Goal: Information Seeking & Learning: Learn about a topic

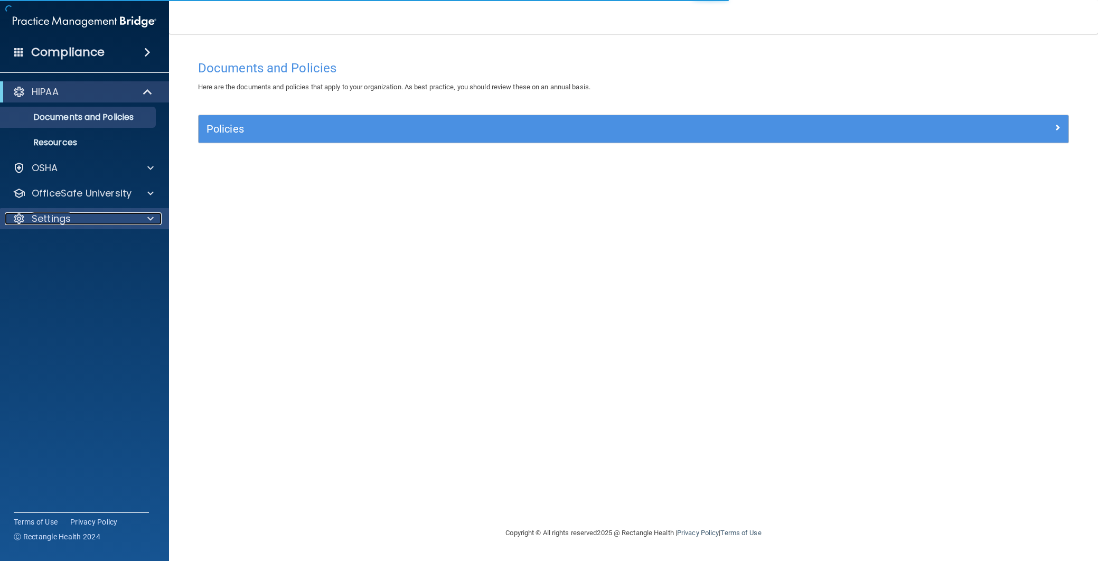
click at [55, 223] on p "Settings" at bounding box center [51, 218] width 39 height 13
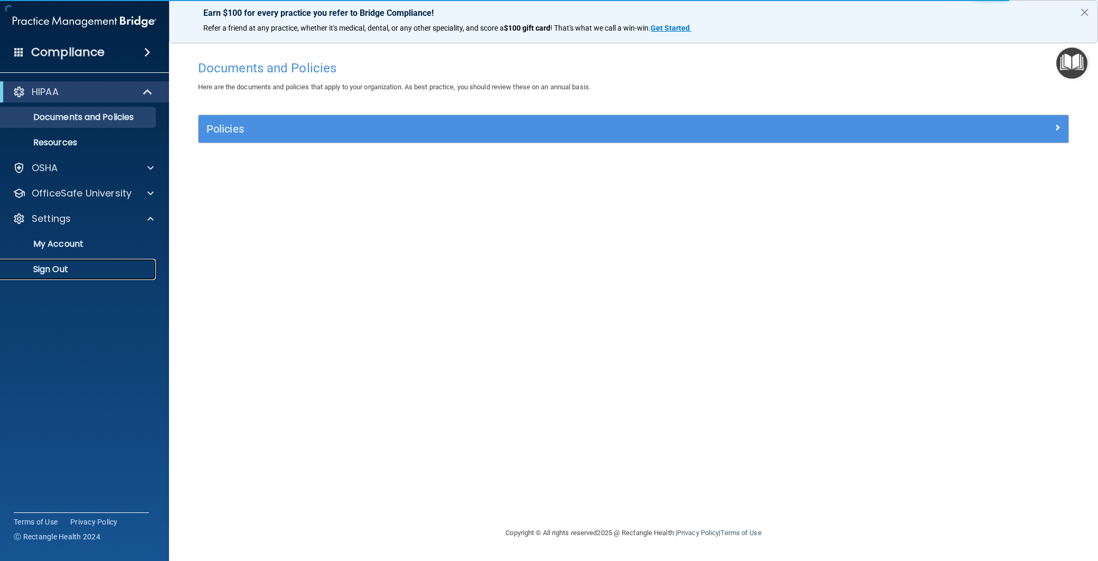
click at [104, 259] on link "Sign Out" at bounding box center [72, 269] width 166 height 21
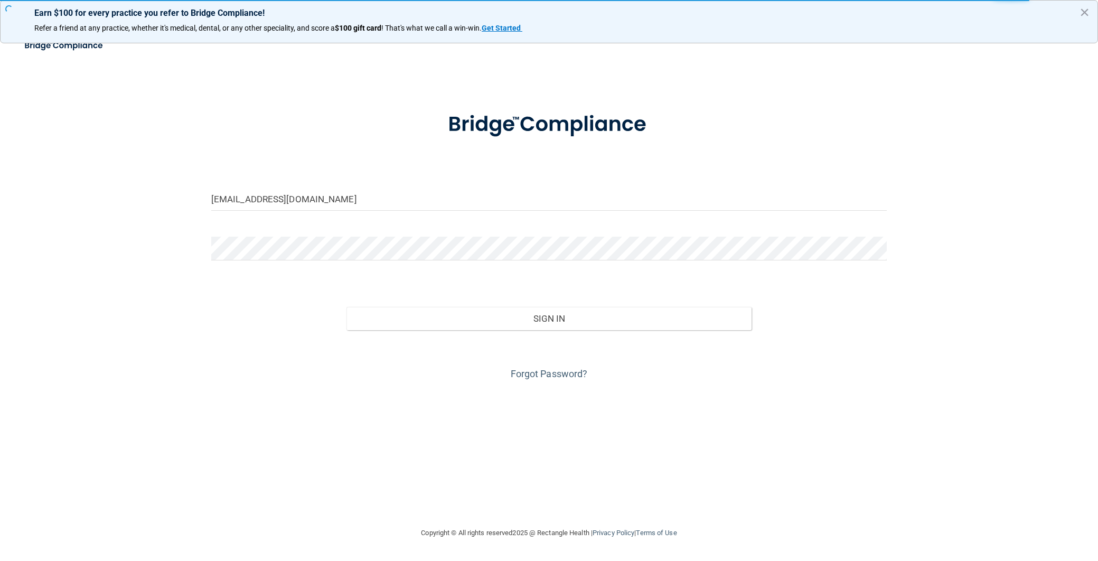
drag, startPoint x: 355, startPoint y: 219, endPoint x: 356, endPoint y: 212, distance: 7.0
click at [355, 218] on div "[EMAIL_ADDRESS][DOMAIN_NAME]" at bounding box center [548, 203] width 691 height 32
drag, startPoint x: 358, startPoint y: 204, endPoint x: 202, endPoint y: 187, distance: 157.2
click at [202, 187] on div "[EMAIL_ADDRESS][DOMAIN_NAME] Invalid email/password. You don't have permission …" at bounding box center [548, 279] width 1055 height 471
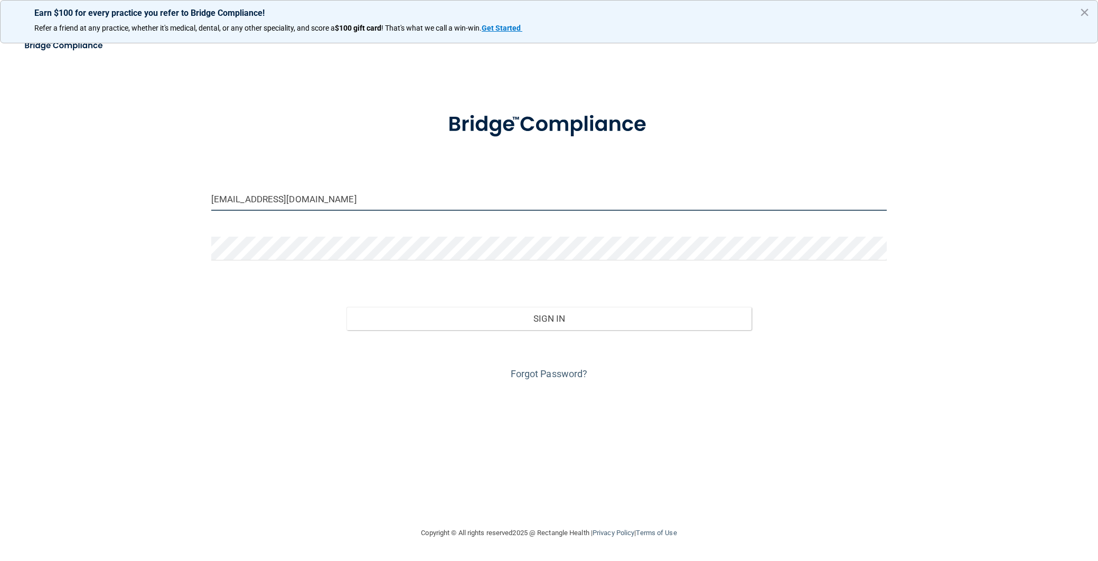
type input "[EMAIL_ADDRESS][DOMAIN_NAME]"
click at [368, 260] on div at bounding box center [548, 253] width 691 height 32
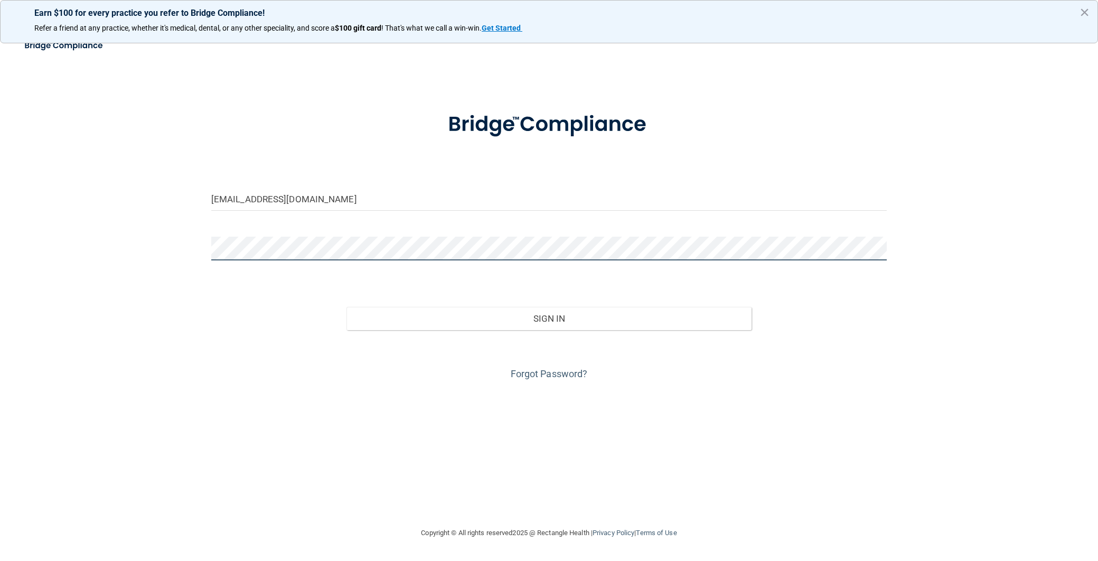
click at [346, 307] on button "Sign In" at bounding box center [548, 318] width 405 height 23
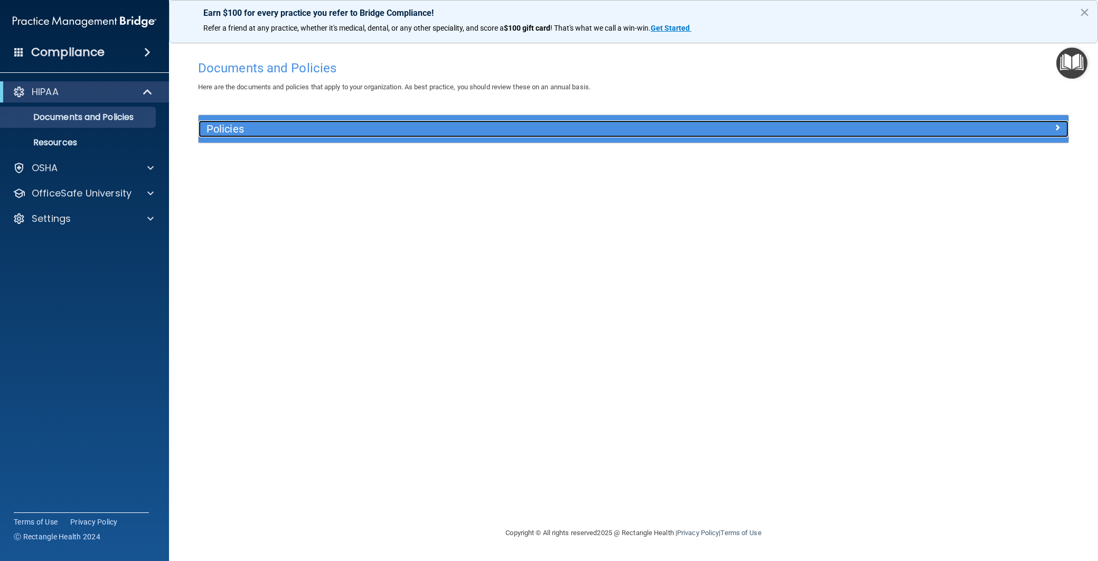
click at [258, 130] on h5 "Policies" at bounding box center [524, 129] width 636 height 12
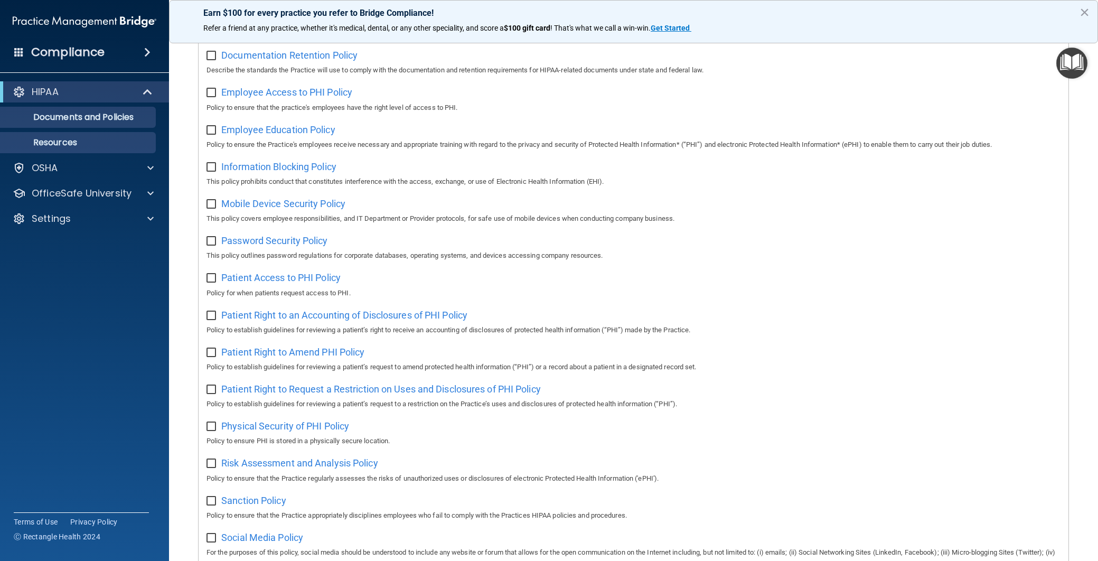
scroll to position [285, 0]
click at [105, 164] on div "OSHA" at bounding box center [70, 168] width 131 height 13
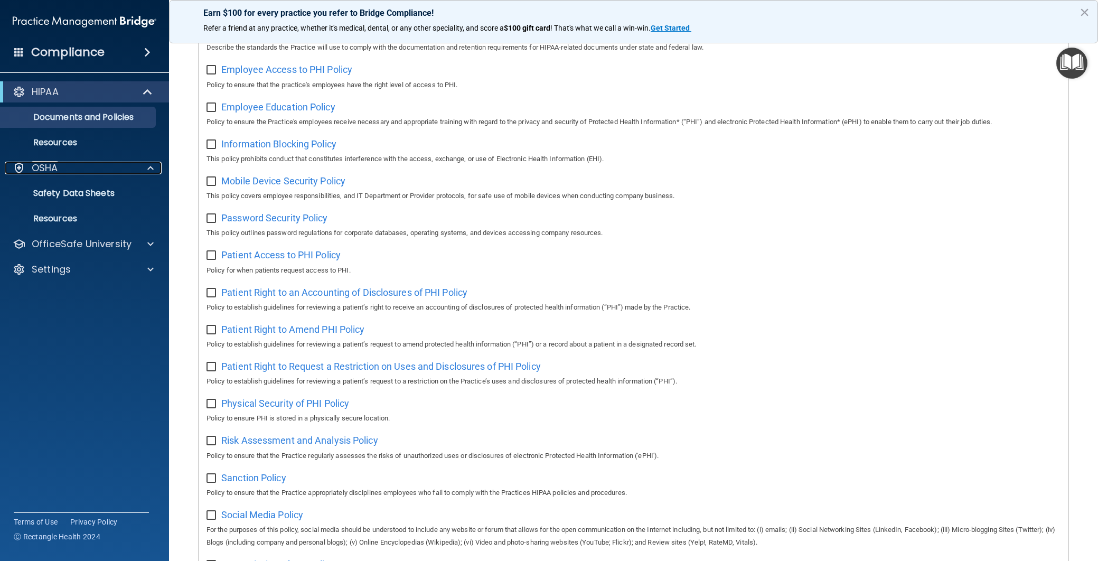
scroll to position [302, 0]
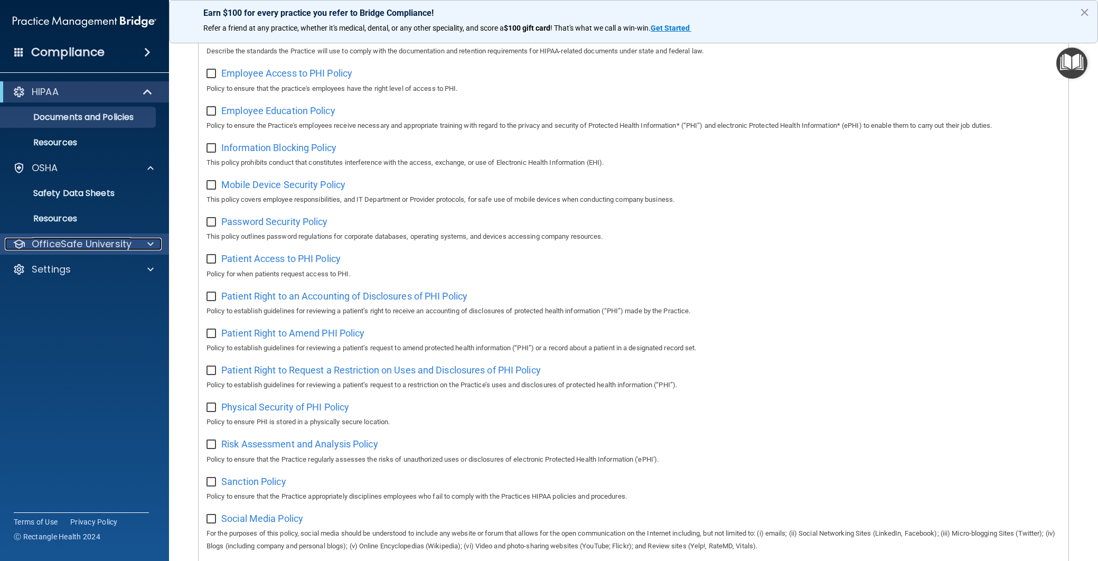
click at [120, 238] on p "OfficeSafe University" at bounding box center [82, 244] width 100 height 13
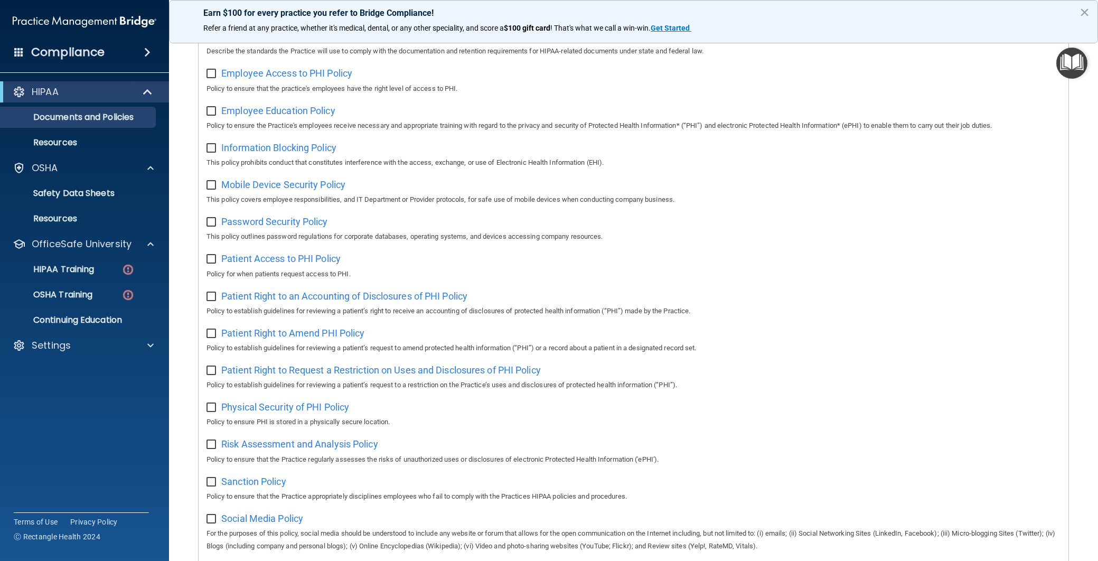
click at [102, 258] on ul "HIPAA Training OSHA Training Continuing Education" at bounding box center [84, 292] width 191 height 76
click at [94, 269] on p "HIPAA Training" at bounding box center [50, 269] width 87 height 11
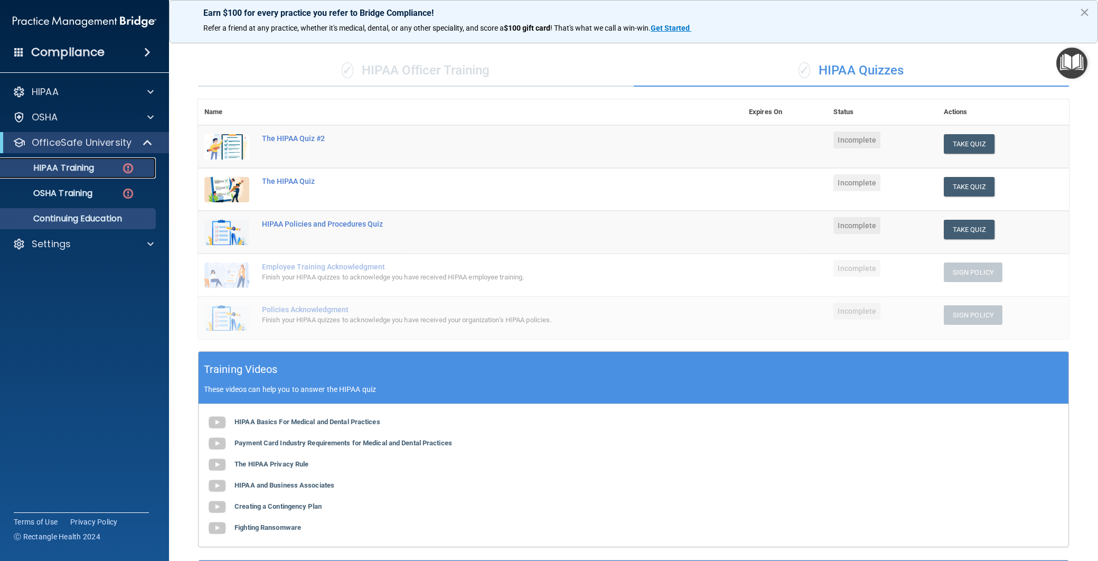
scroll to position [54, 0]
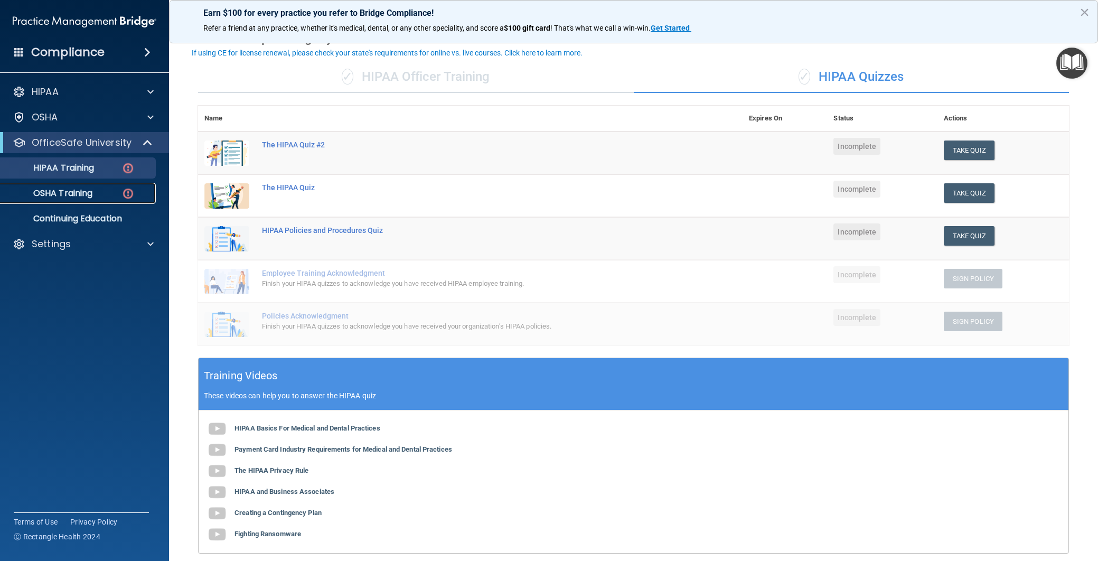
click at [51, 194] on p "OSHA Training" at bounding box center [50, 193] width 86 height 11
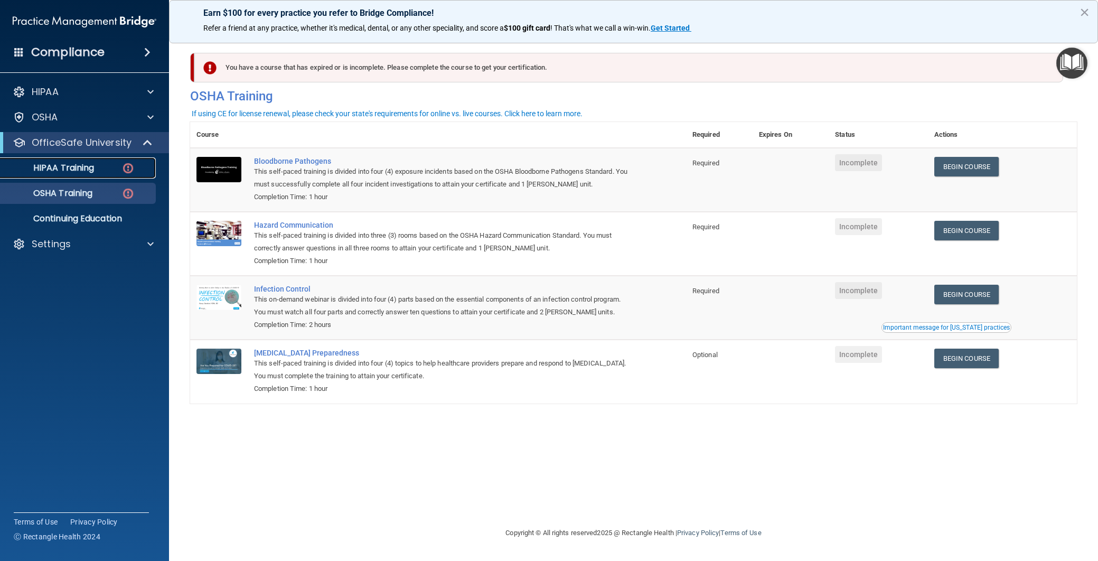
click at [114, 166] on div "HIPAA Training" at bounding box center [79, 168] width 144 height 11
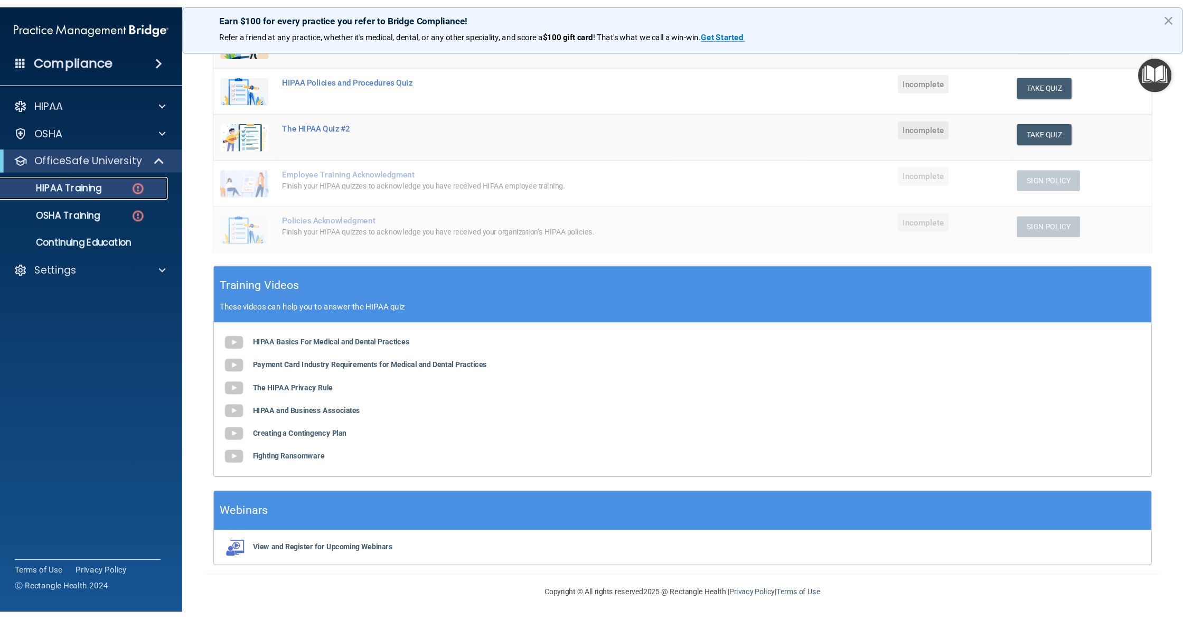
scroll to position [178, 0]
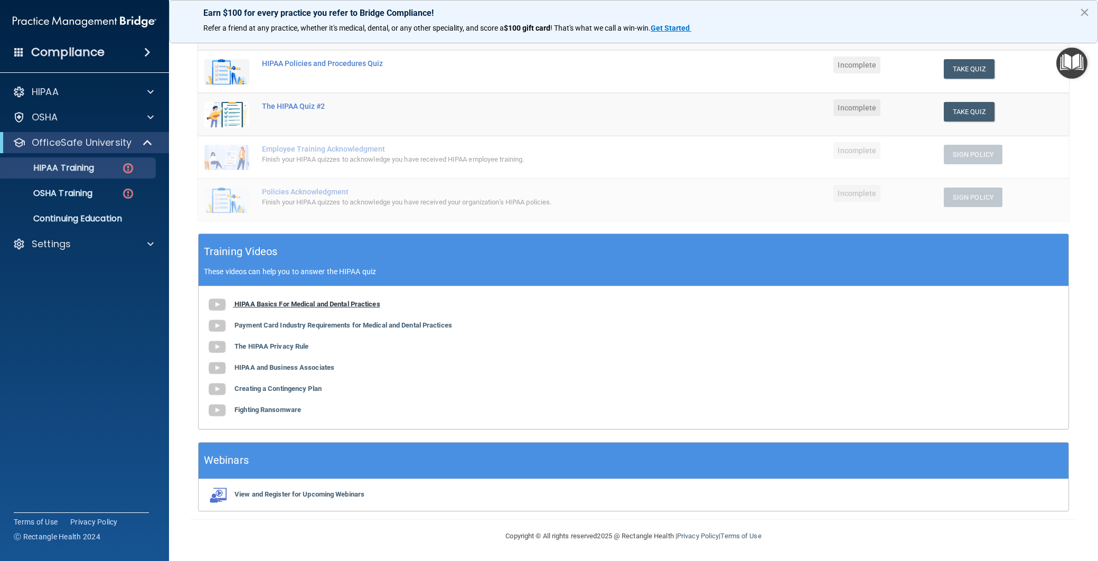
click at [260, 305] on b "HIPAA Basics For Medical and Dental Practices" at bounding box center [307, 304] width 146 height 8
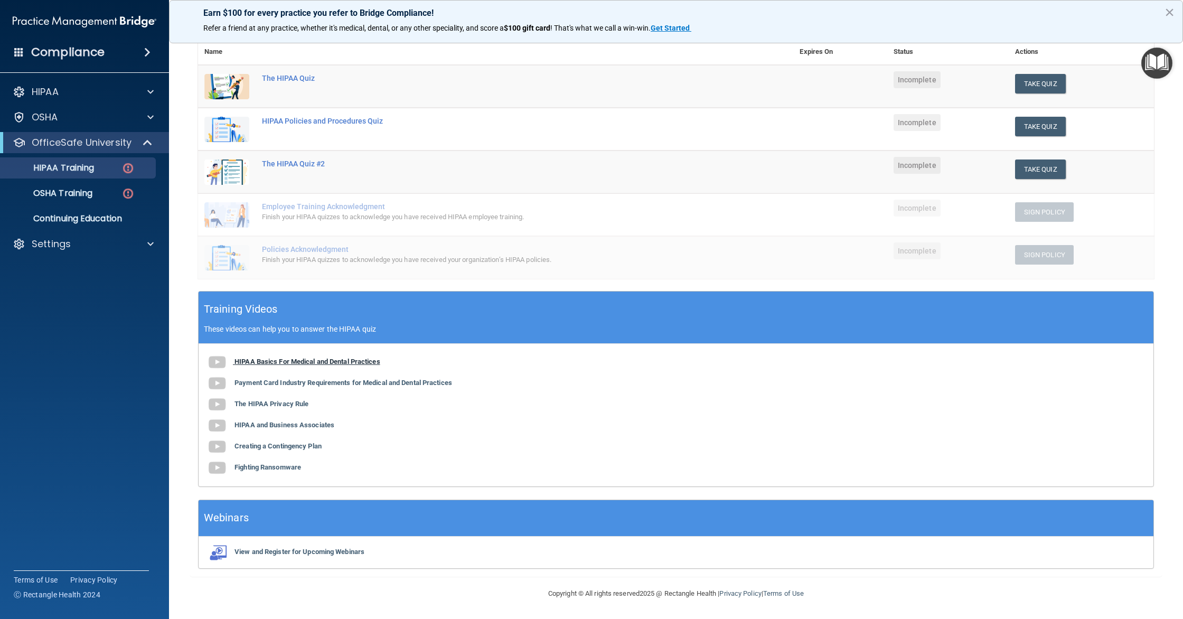
scroll to position [120, 0]
click at [1053, 88] on button "Take Quiz" at bounding box center [1040, 84] width 51 height 20
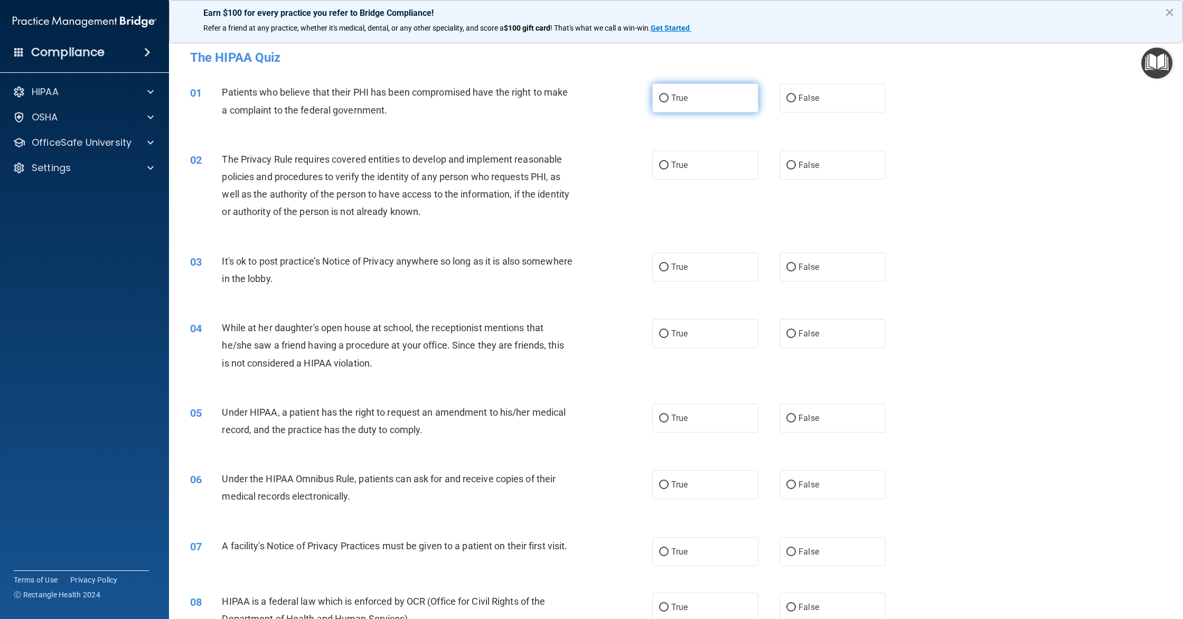
click at [685, 111] on label "True" at bounding box center [705, 97] width 106 height 29
click at [668, 102] on input "True" at bounding box center [664, 98] width 10 height 8
radio input "true"
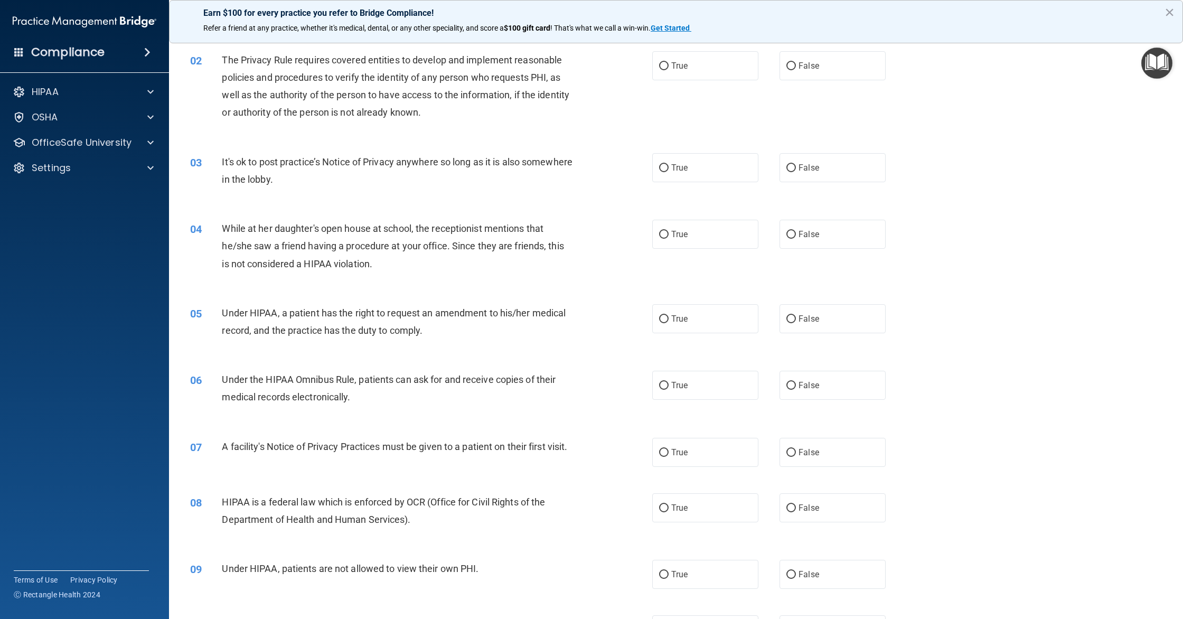
scroll to position [101, 0]
click at [814, 250] on div "04 While at her daughter's open house at school, the receptionist mentions that…" at bounding box center [675, 247] width 987 height 84
click at [810, 237] on span "False" at bounding box center [808, 233] width 21 height 10
click at [796, 237] on input "False" at bounding box center [791, 233] width 10 height 8
radio input "true"
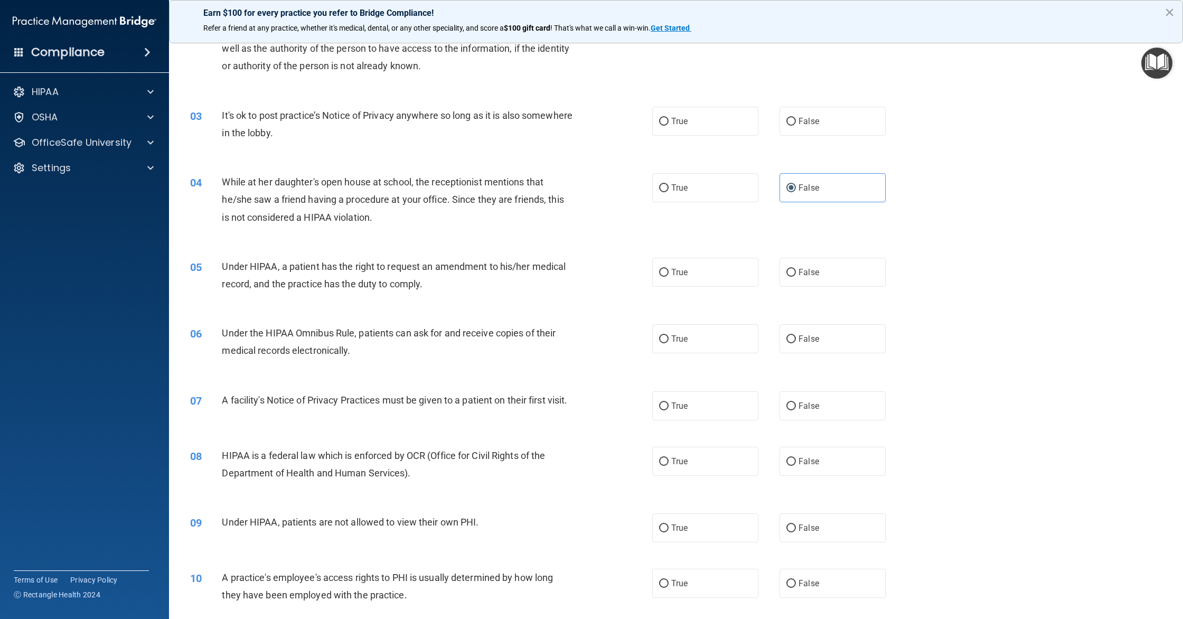
scroll to position [147, 0]
click at [679, 271] on span "True" at bounding box center [679, 271] width 16 height 10
click at [668, 271] on input "True" at bounding box center [664, 272] width 10 height 8
radio input "true"
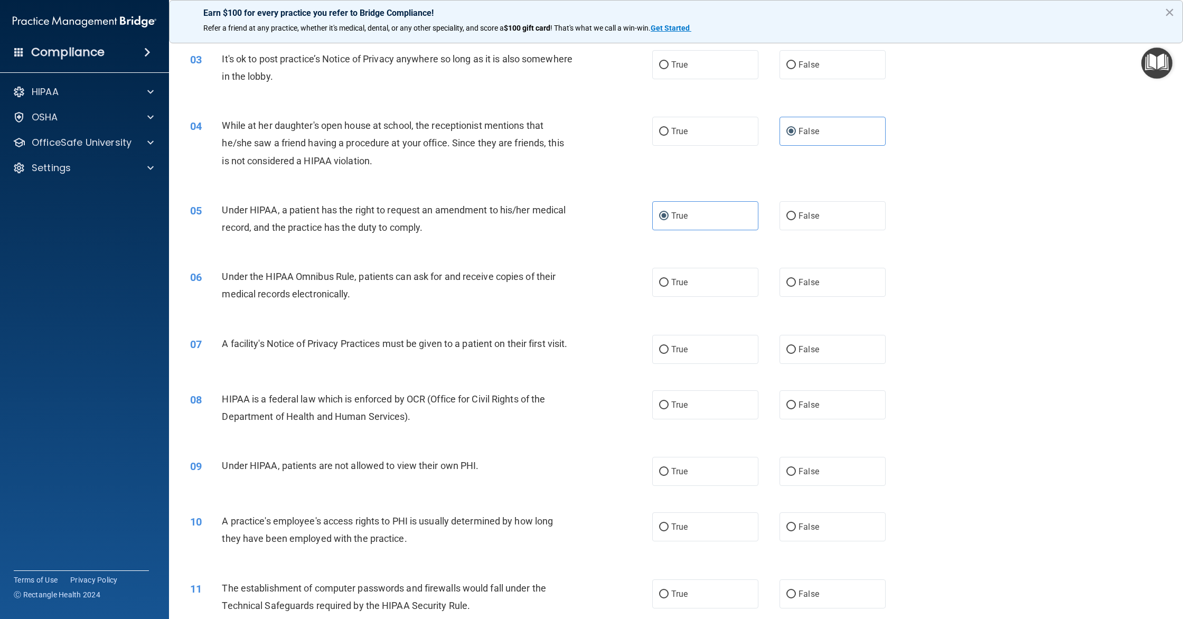
scroll to position [211, 0]
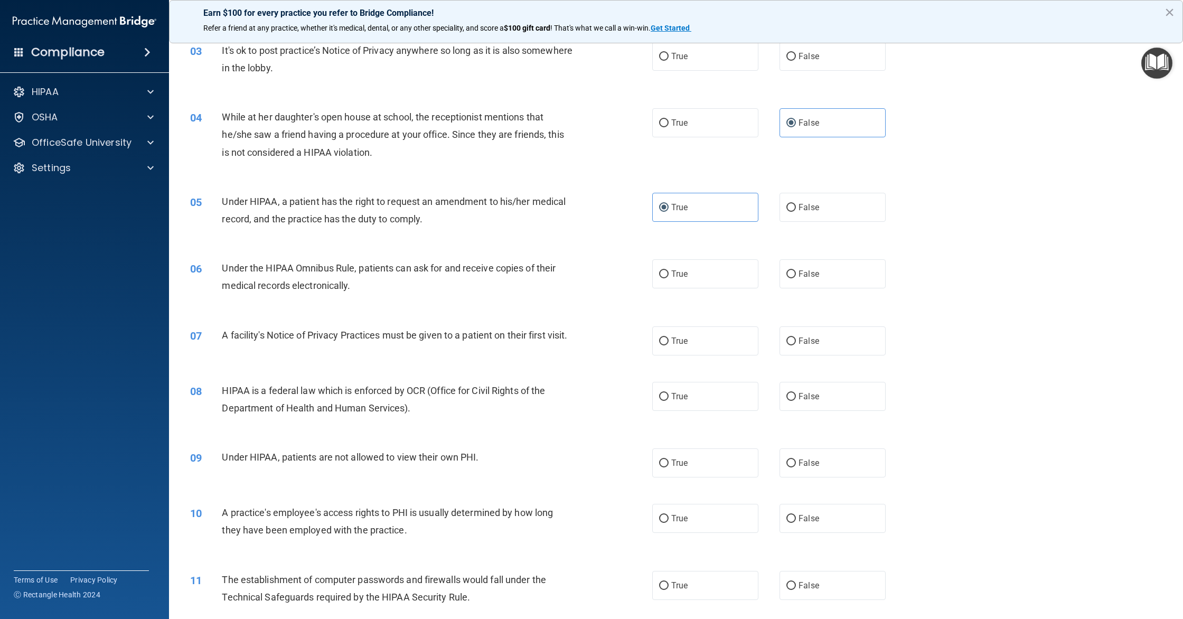
click at [707, 290] on div "06 Under the HIPAA Omnibus Rule, patients can ask for and receive copies of the…" at bounding box center [675, 279] width 987 height 67
click at [692, 279] on label "True" at bounding box center [705, 273] width 106 height 29
click at [668, 278] on input "True" at bounding box center [664, 274] width 10 height 8
radio input "true"
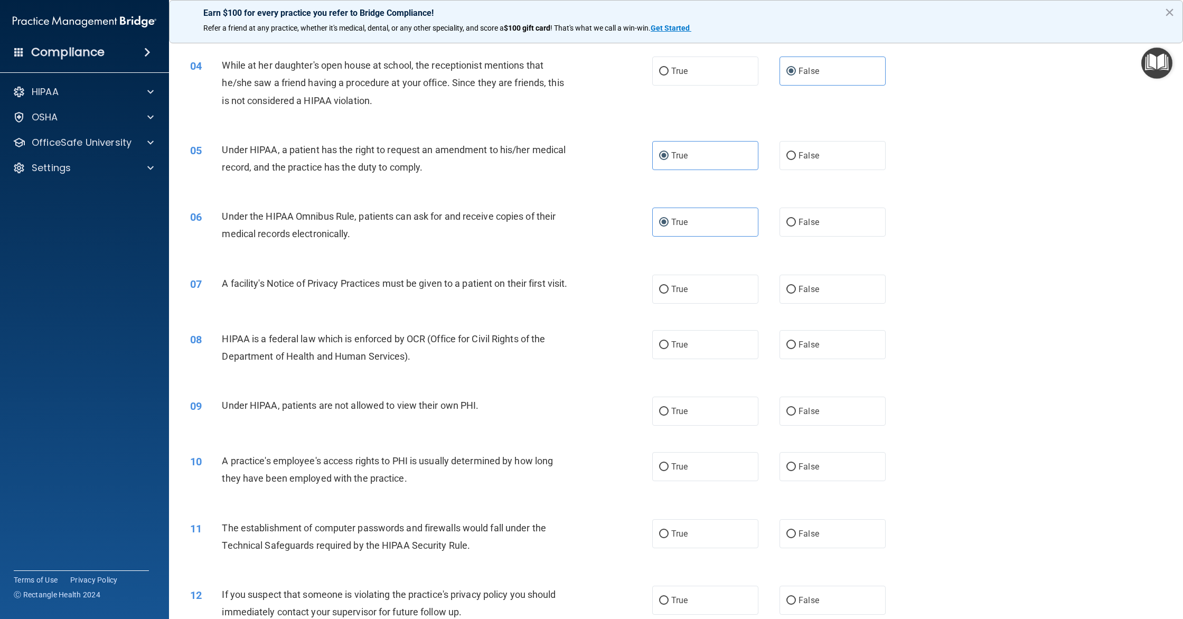
scroll to position [282, 0]
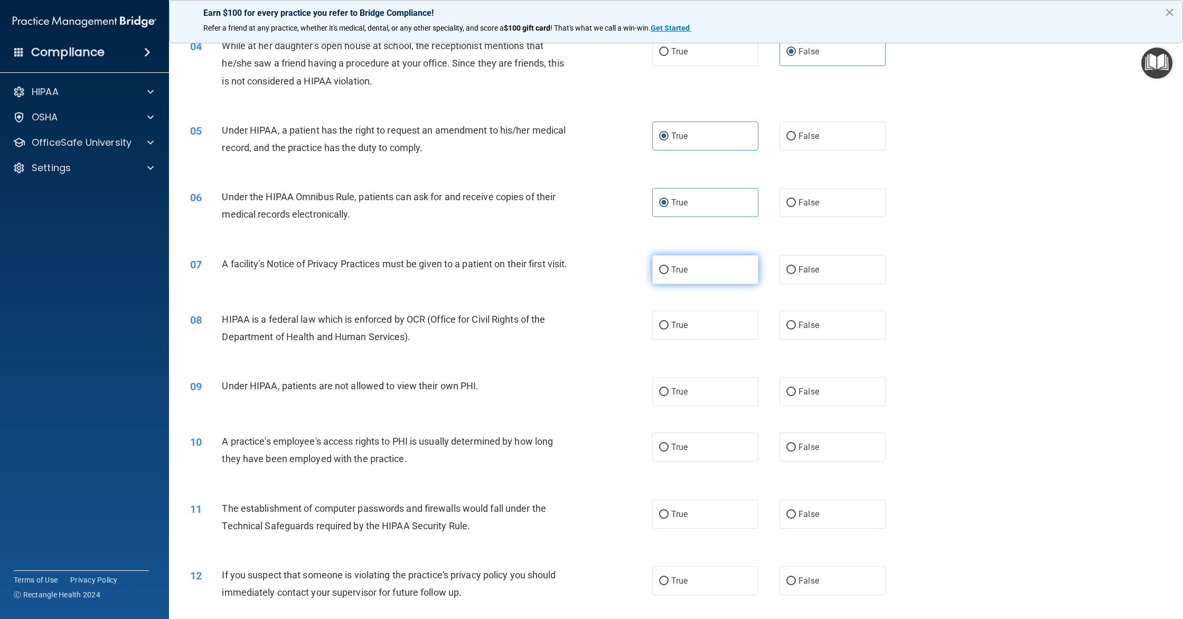
drag, startPoint x: 692, startPoint y: 288, endPoint x: 684, endPoint y: 276, distance: 14.8
click at [688, 283] on div "07 A facility's Notice of Privacy Practices must be given to a patient on their…" at bounding box center [675, 269] width 987 height 55
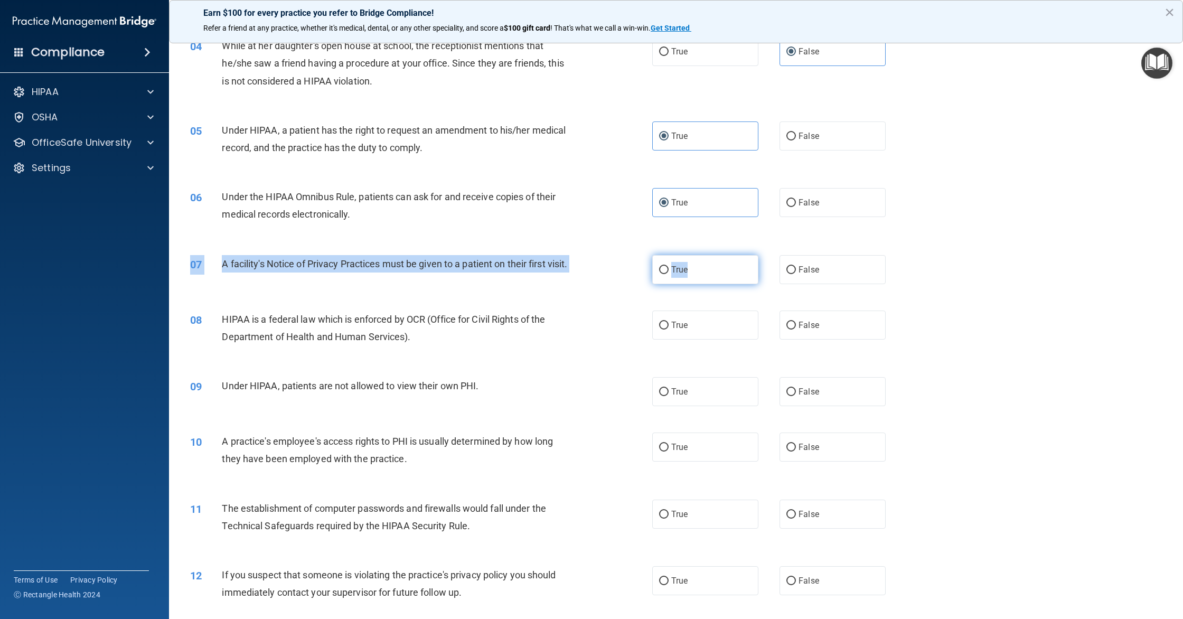
click at [683, 276] on label "True" at bounding box center [705, 269] width 106 height 29
click at [668, 274] on input "True" at bounding box center [664, 270] width 10 height 8
radio input "true"
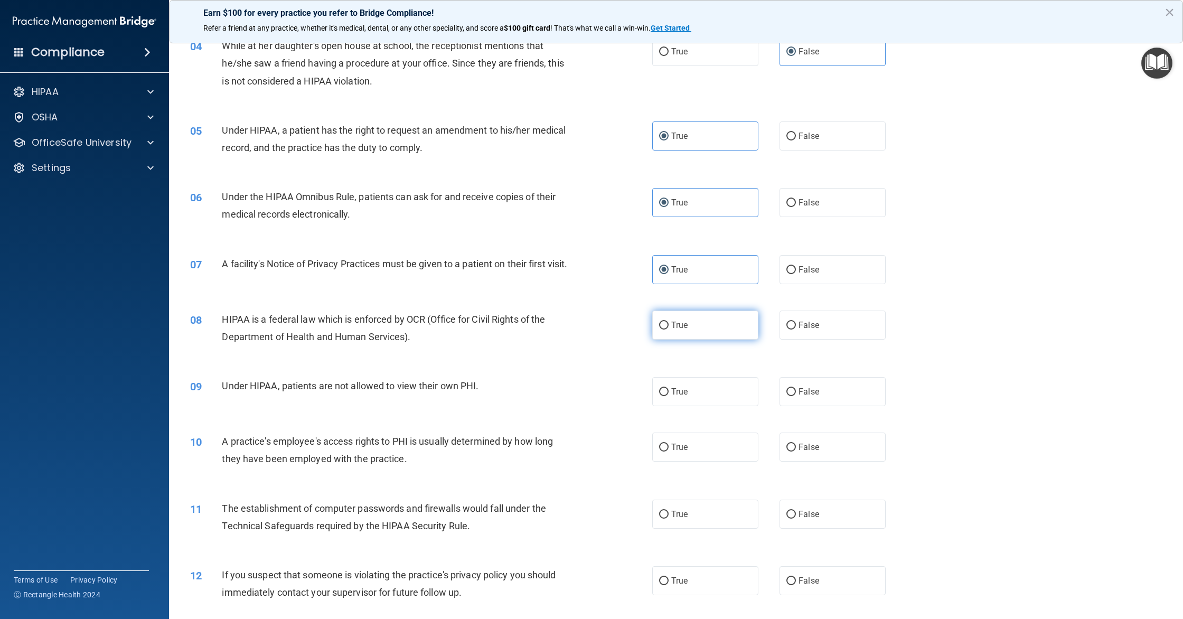
click at [664, 339] on label "True" at bounding box center [705, 324] width 106 height 29
click at [664, 329] on input "True" at bounding box center [664, 326] width 10 height 8
radio input "true"
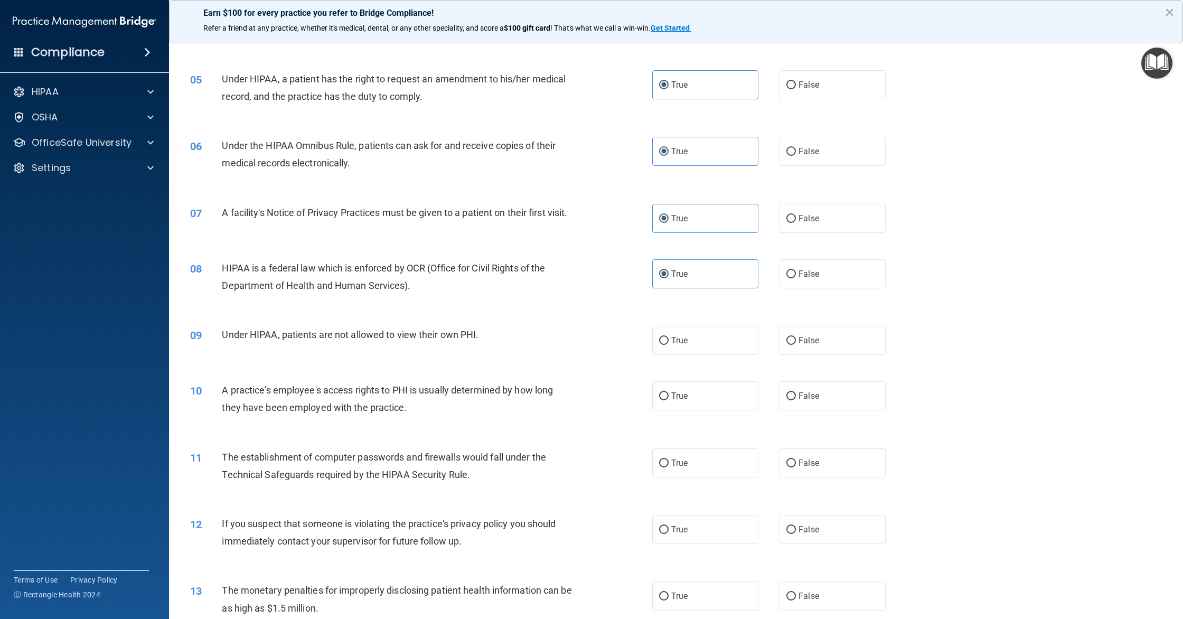
scroll to position [337, 0]
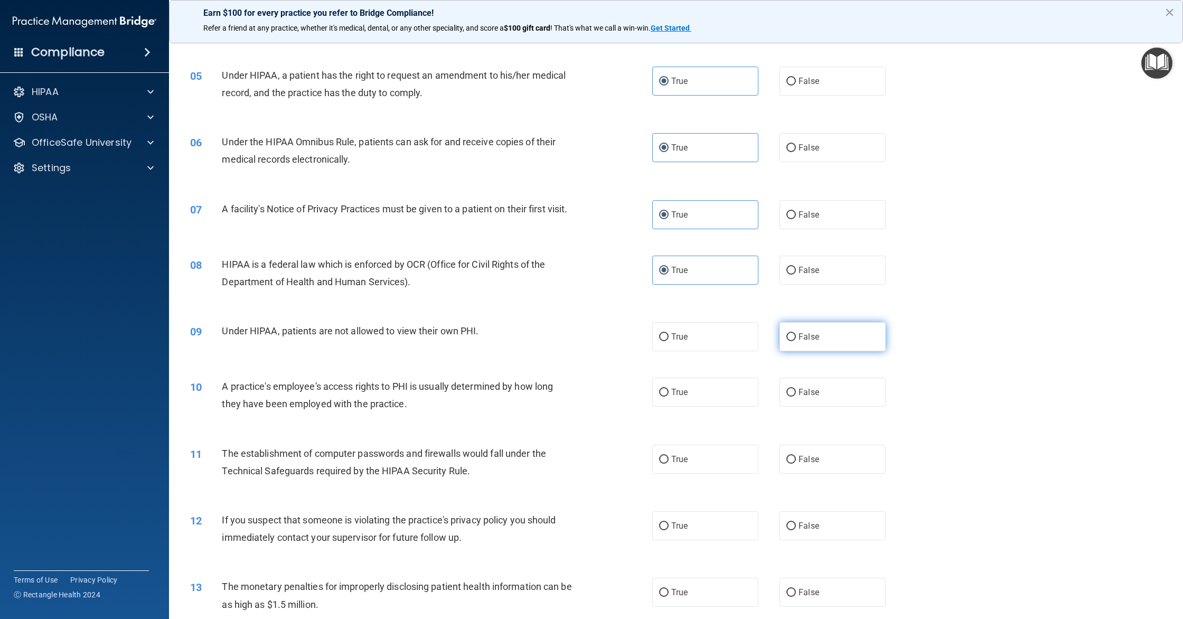
click at [821, 351] on label "False" at bounding box center [832, 336] width 106 height 29
click at [796, 341] on input "False" at bounding box center [791, 337] width 10 height 8
radio input "true"
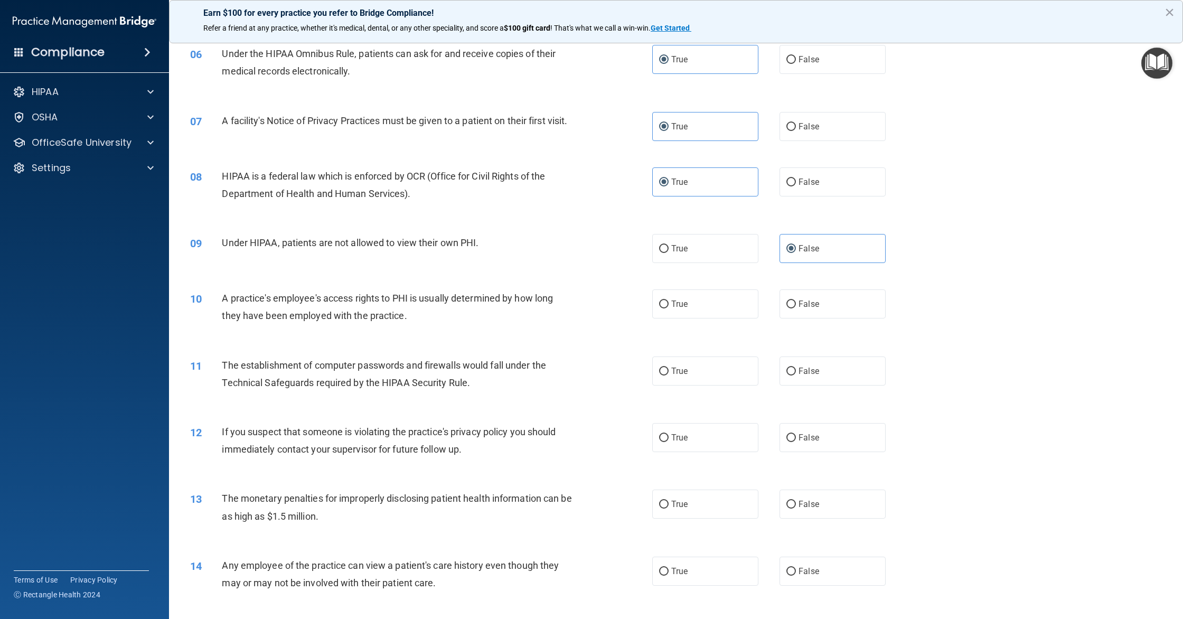
scroll to position [428, 0]
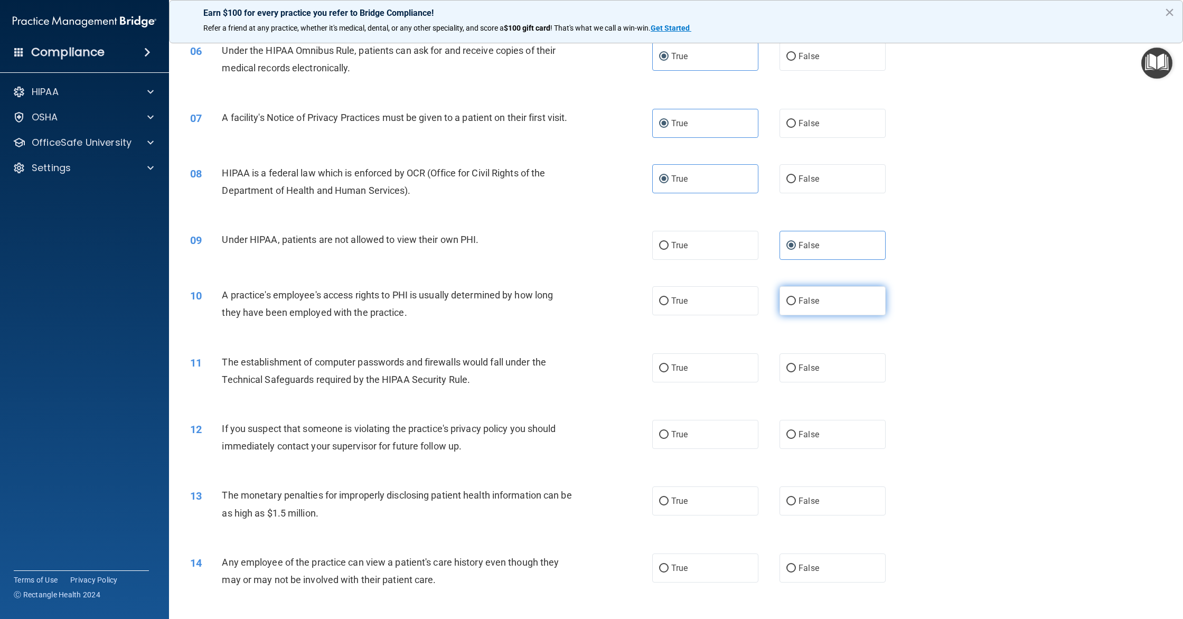
click at [809, 315] on label "False" at bounding box center [832, 300] width 106 height 29
click at [796, 305] on input "False" at bounding box center [791, 301] width 10 height 8
radio input "true"
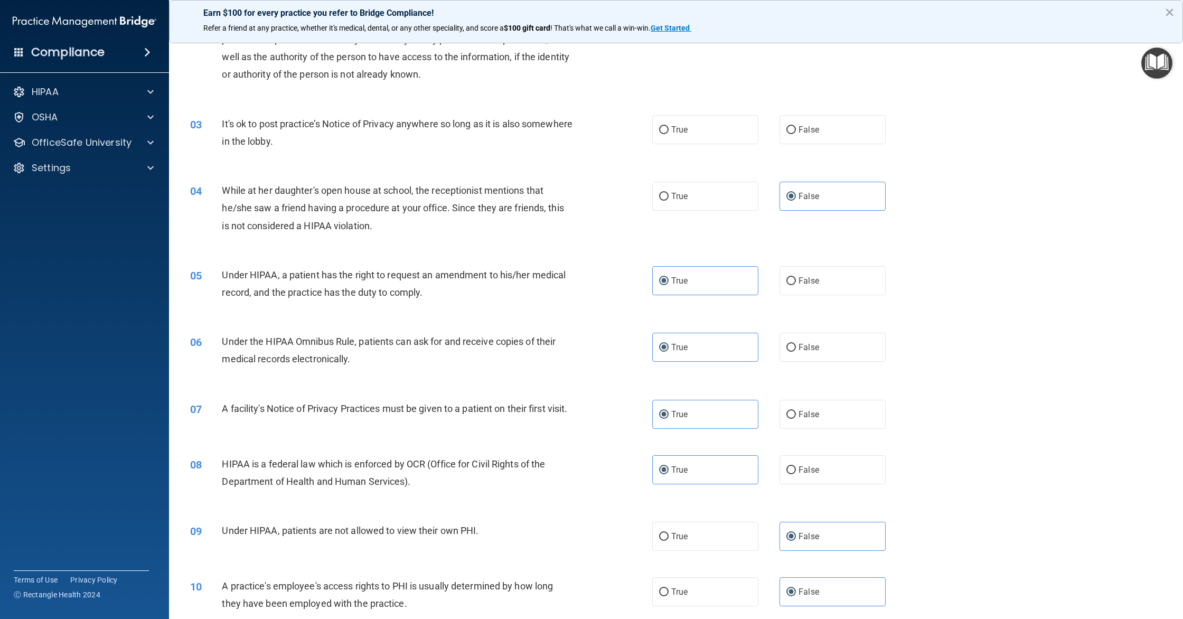
scroll to position [0, 0]
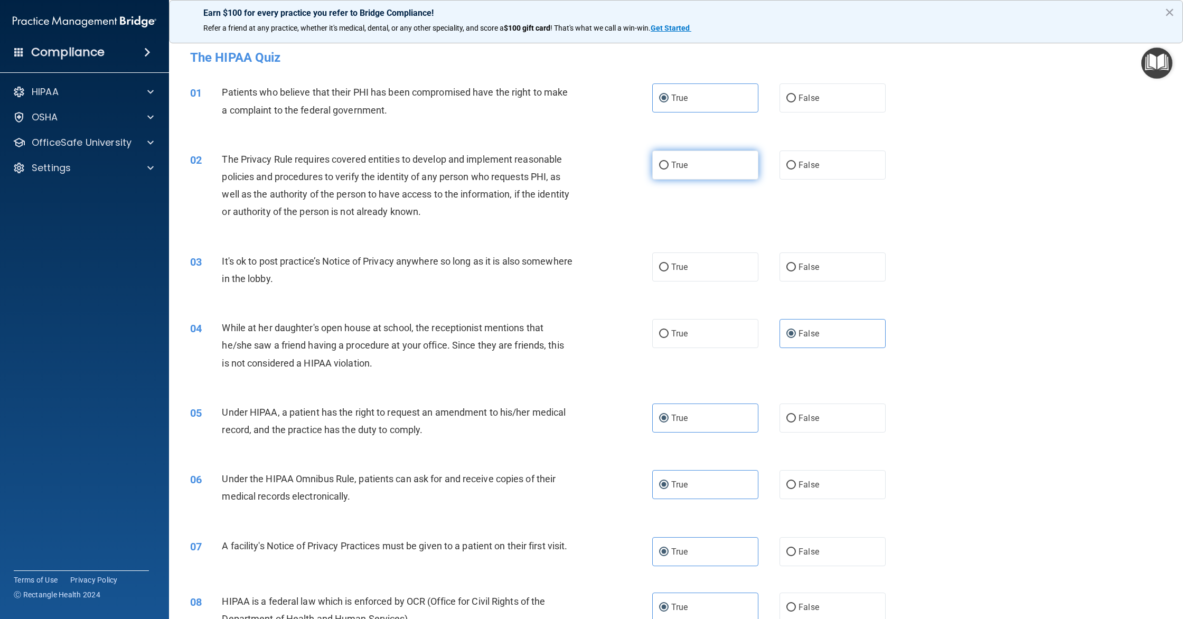
click at [689, 172] on label "True" at bounding box center [705, 164] width 106 height 29
click at [668, 169] on input "True" at bounding box center [664, 166] width 10 height 8
radio input "true"
click at [812, 274] on label "False" at bounding box center [832, 266] width 106 height 29
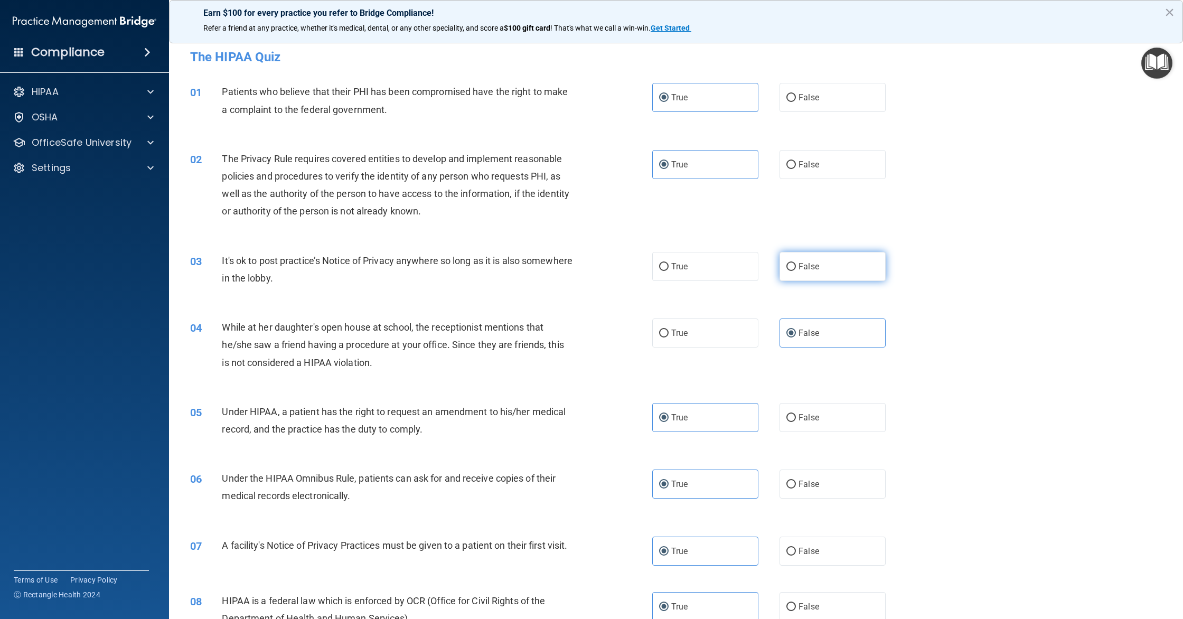
click at [796, 271] on input "False" at bounding box center [791, 267] width 10 height 8
radio input "true"
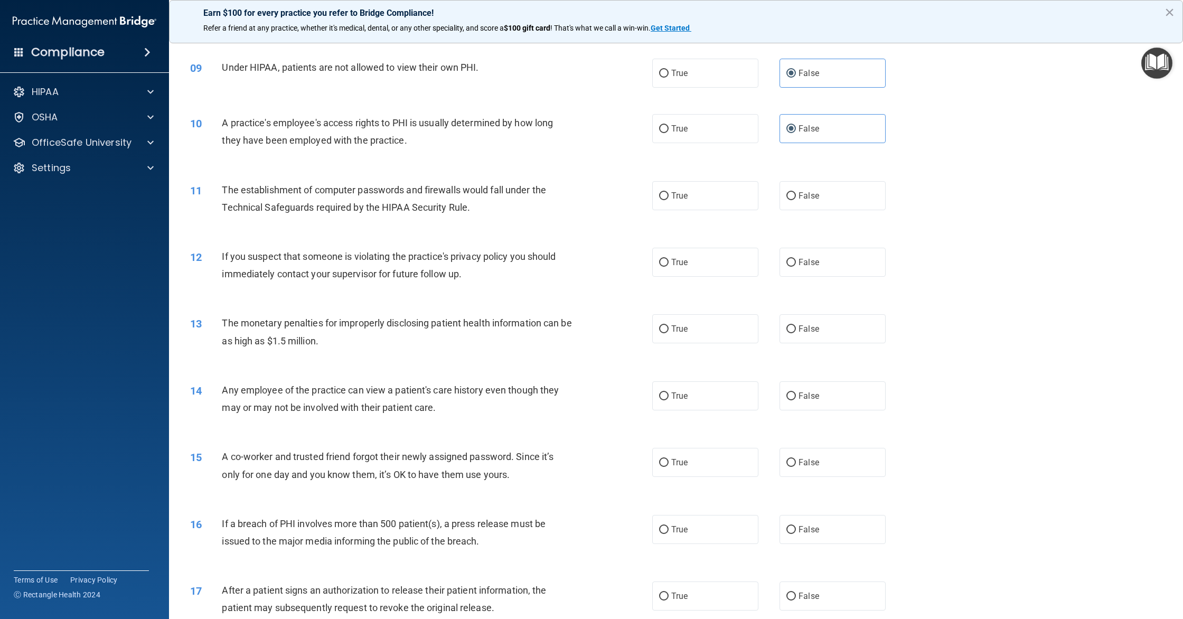
scroll to position [599, 0]
click at [698, 203] on label "True" at bounding box center [705, 197] width 106 height 29
click at [668, 202] on input "True" at bounding box center [664, 198] width 10 height 8
radio input "true"
click at [672, 269] on span "True" at bounding box center [679, 264] width 16 height 10
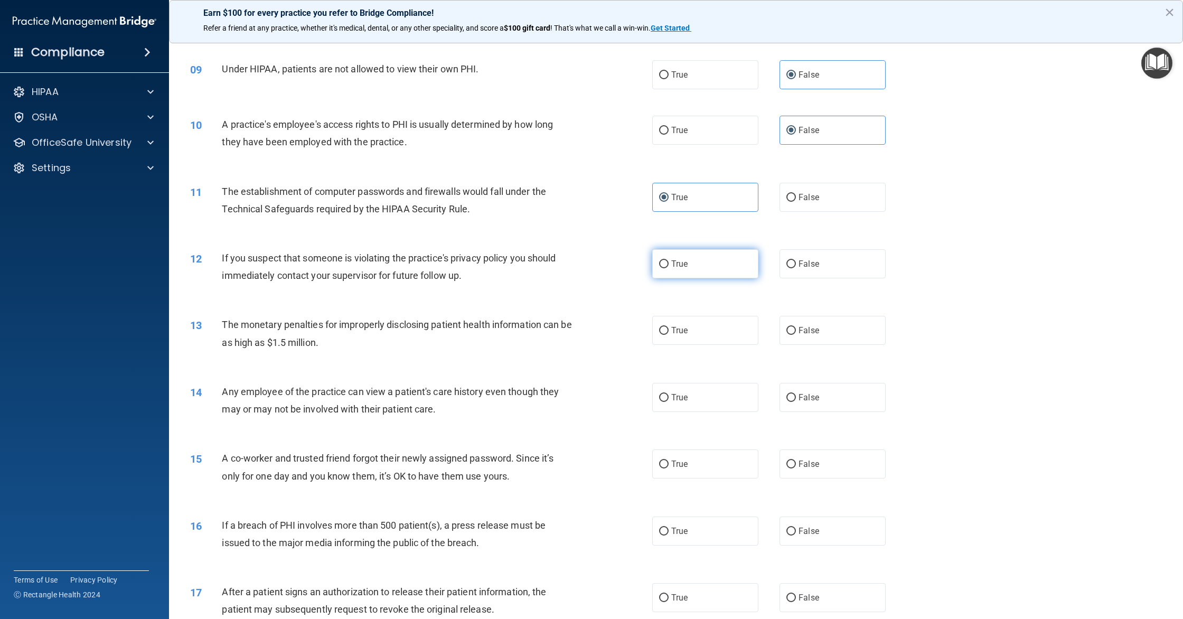
click at [668, 268] on input "True" at bounding box center [664, 264] width 10 height 8
radio input "true"
click at [682, 335] on span "True" at bounding box center [679, 330] width 16 height 10
click at [668, 335] on input "True" at bounding box center [664, 331] width 10 height 8
radio input "true"
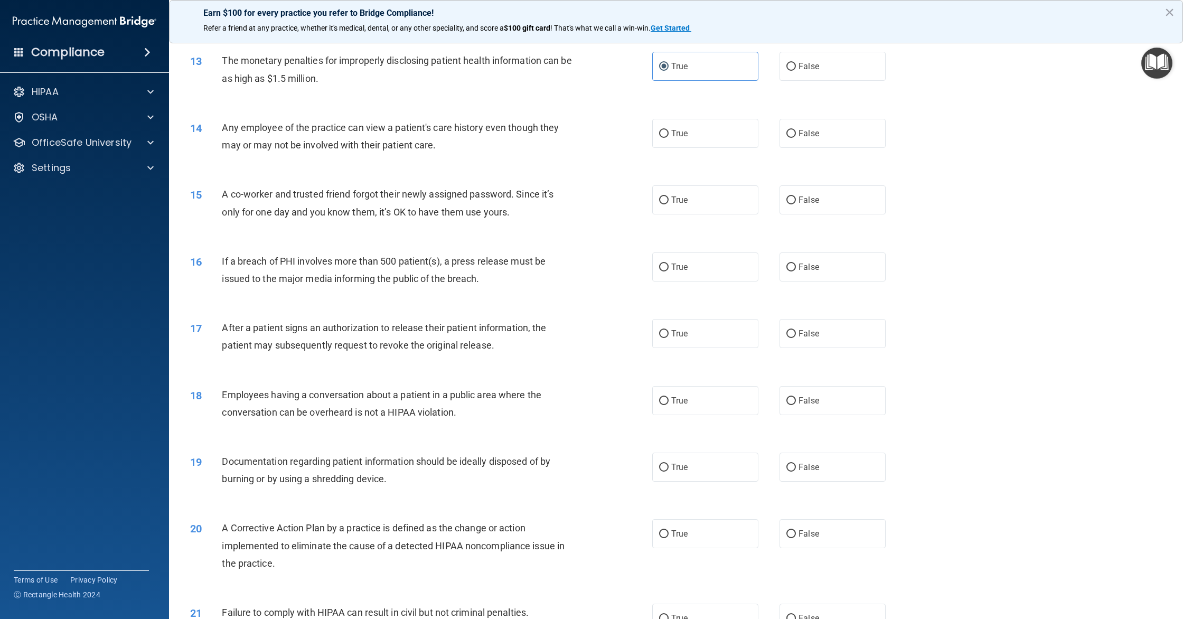
scroll to position [864, 0]
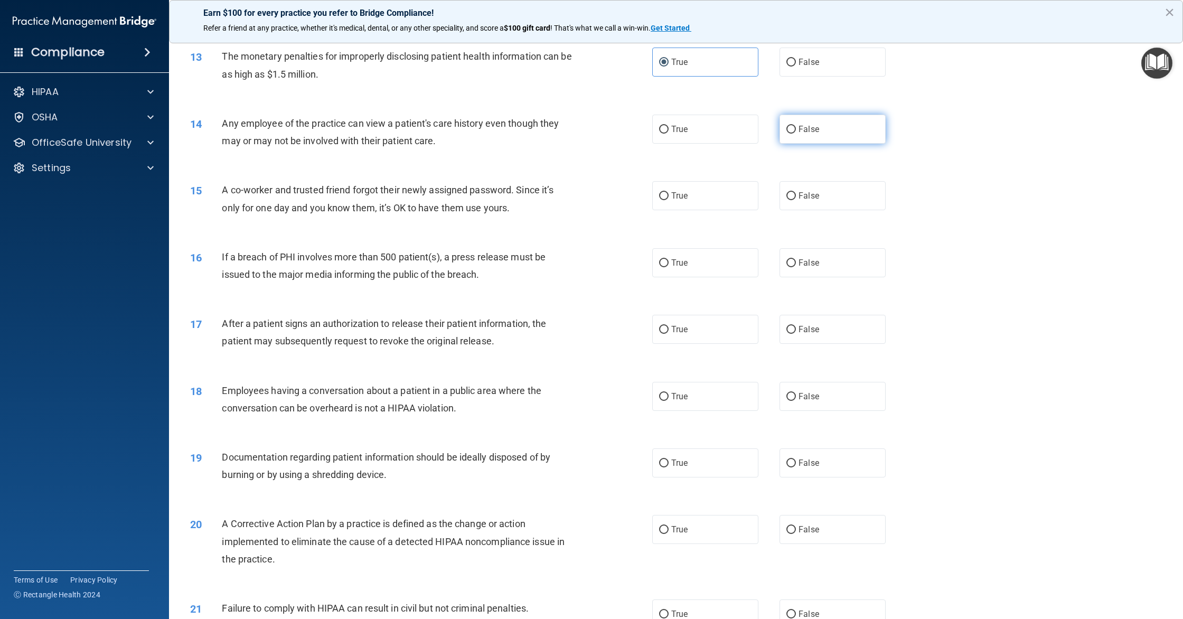
click at [803, 144] on label "False" at bounding box center [832, 129] width 106 height 29
click at [796, 134] on input "False" at bounding box center [791, 130] width 10 height 8
radio input "true"
click at [803, 199] on span "False" at bounding box center [808, 194] width 21 height 10
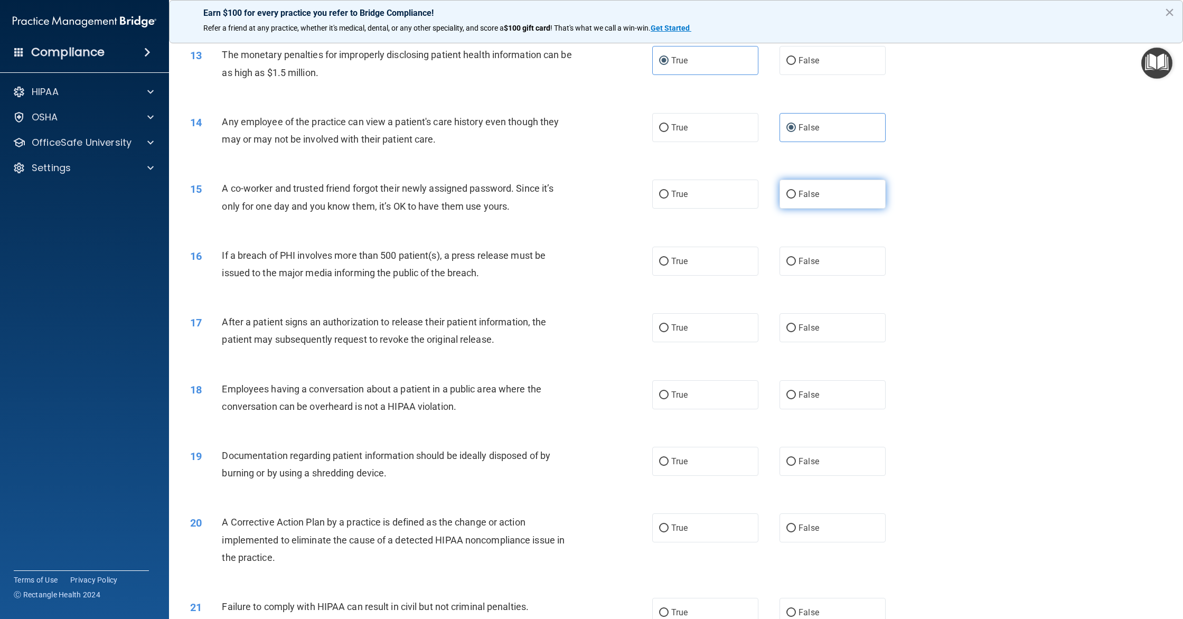
click at [796, 198] on input "False" at bounding box center [791, 195] width 10 height 8
radio input "true"
click at [672, 276] on label "True" at bounding box center [705, 261] width 106 height 29
click at [668, 266] on input "True" at bounding box center [664, 262] width 10 height 8
radio input "true"
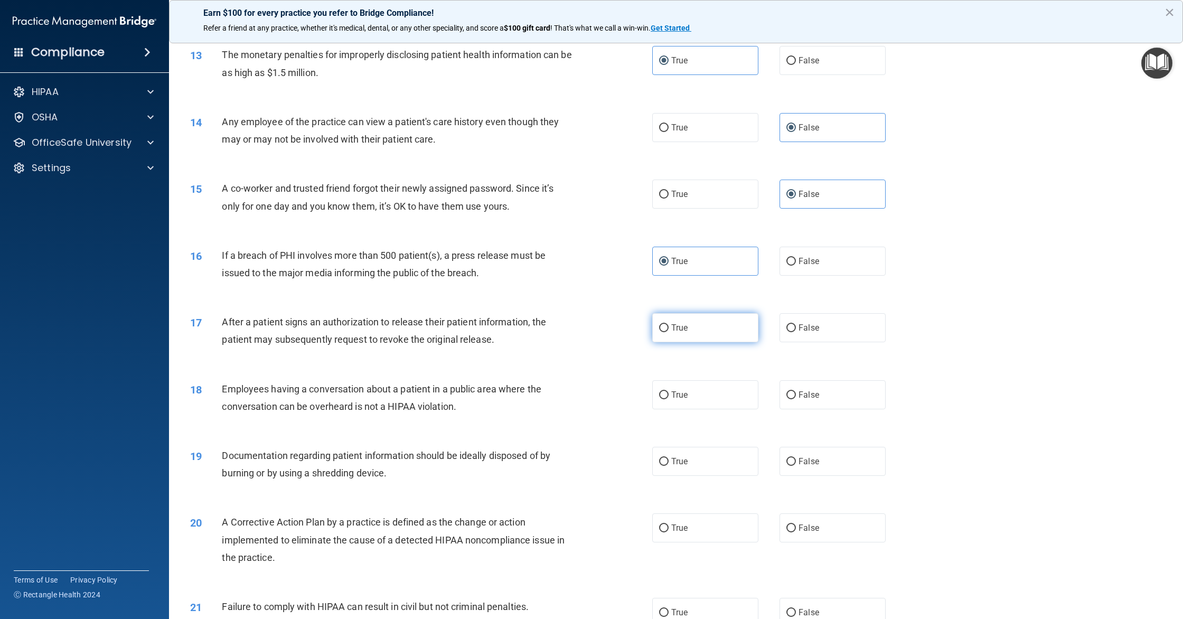
click at [703, 333] on label "True" at bounding box center [705, 327] width 106 height 29
click at [668, 332] on input "True" at bounding box center [664, 328] width 10 height 8
radio input "true"
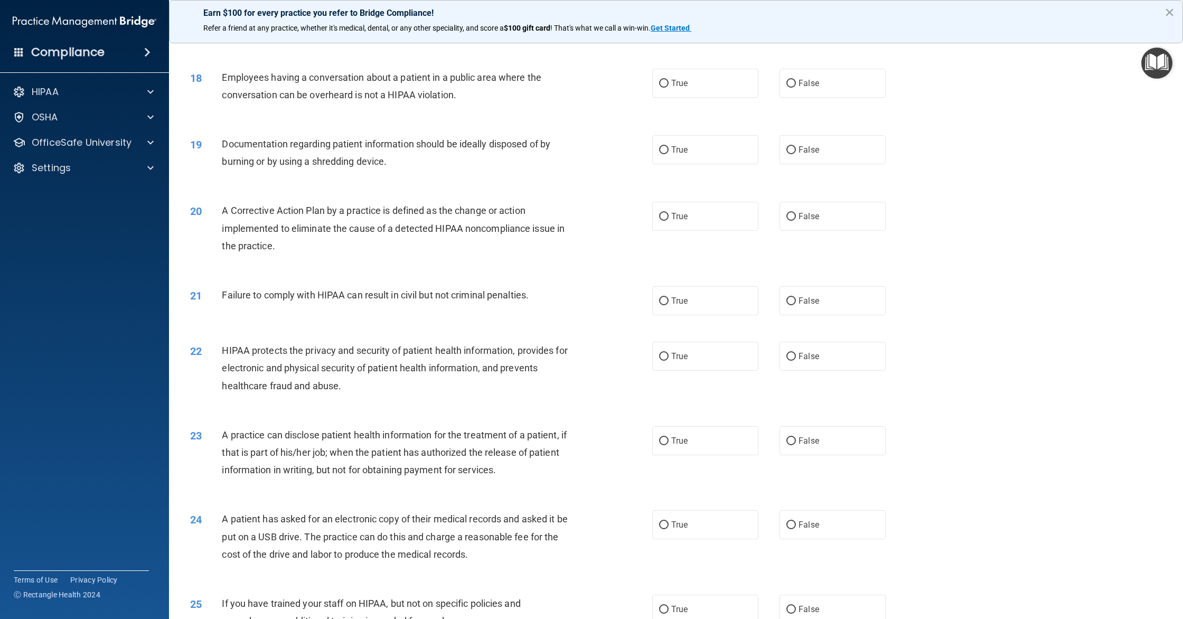
scroll to position [1181, 0]
click at [794, 97] on label "False" at bounding box center [832, 82] width 106 height 29
click at [794, 87] on input "False" at bounding box center [791, 83] width 10 height 8
radio input "true"
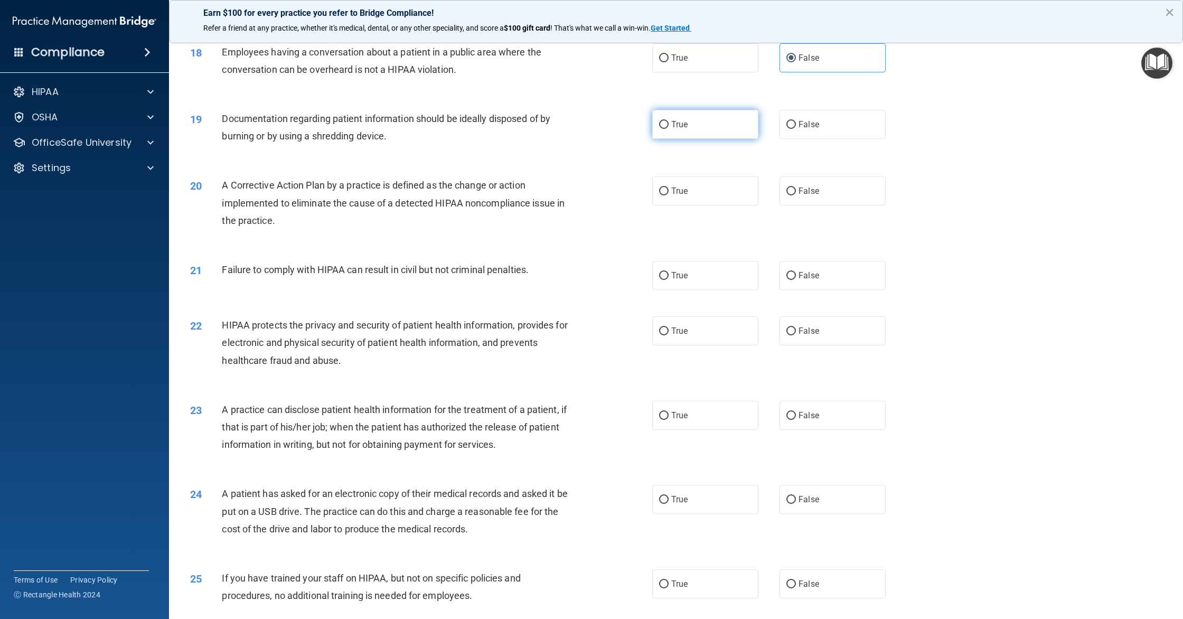
click at [676, 139] on label "True" at bounding box center [705, 124] width 106 height 29
click at [668, 129] on input "True" at bounding box center [664, 125] width 10 height 8
radio input "true"
click at [688, 196] on label "True" at bounding box center [705, 190] width 106 height 29
click at [668, 195] on input "True" at bounding box center [664, 191] width 10 height 8
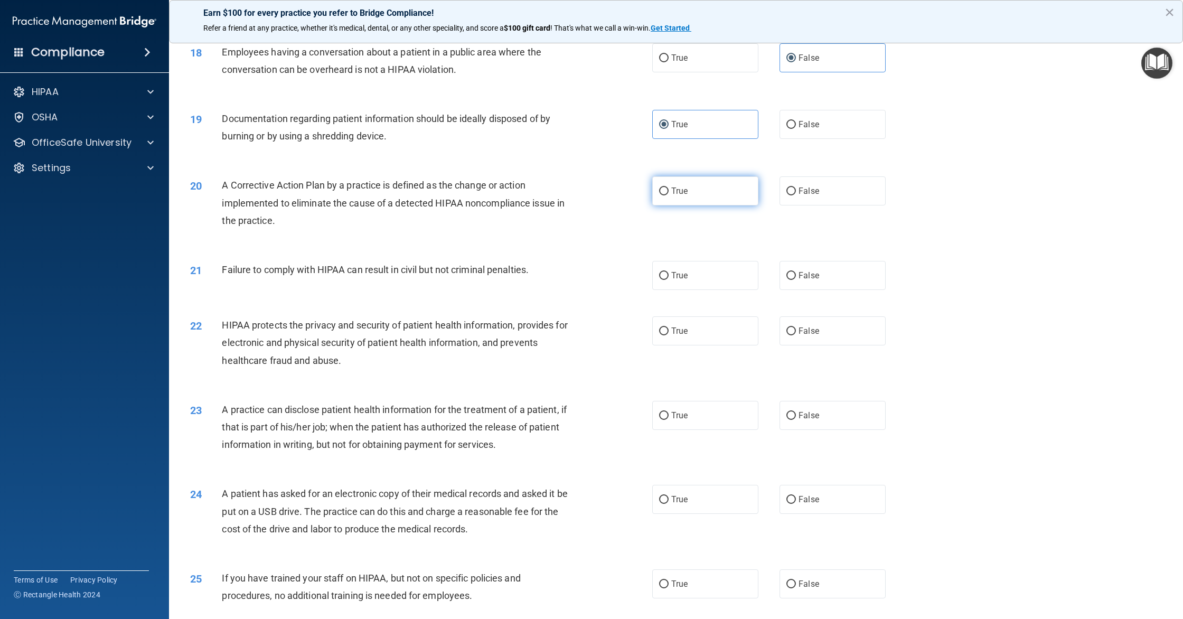
radio input "true"
click at [833, 285] on label "False" at bounding box center [832, 275] width 106 height 29
click at [796, 280] on input "False" at bounding box center [791, 276] width 10 height 8
radio input "true"
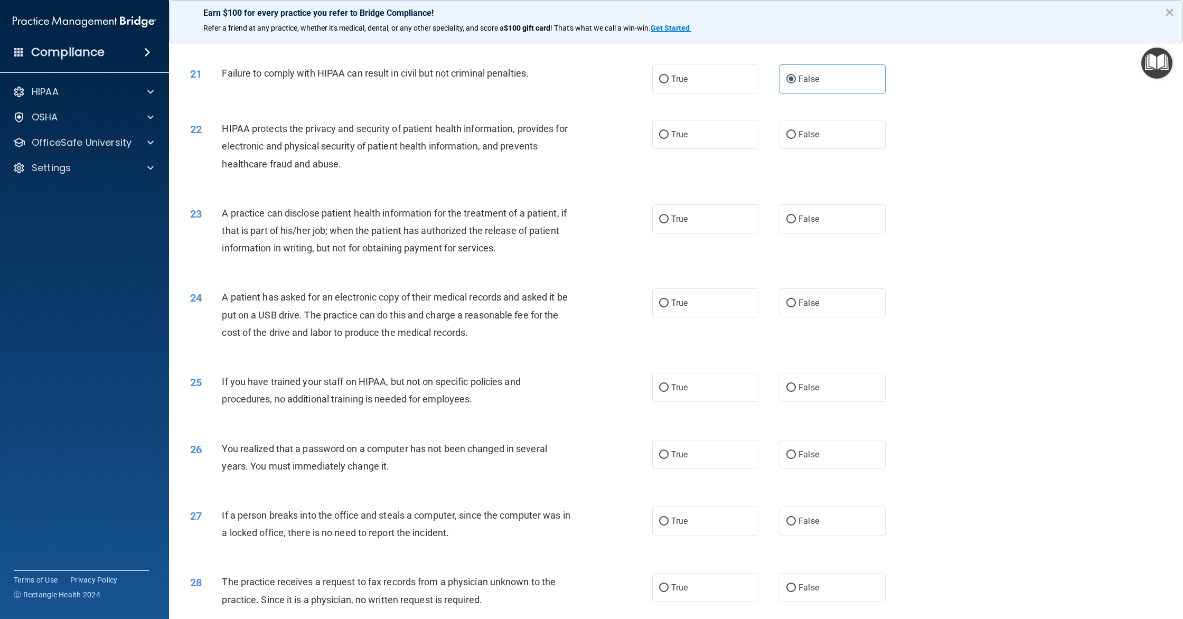
scroll to position [1414, 0]
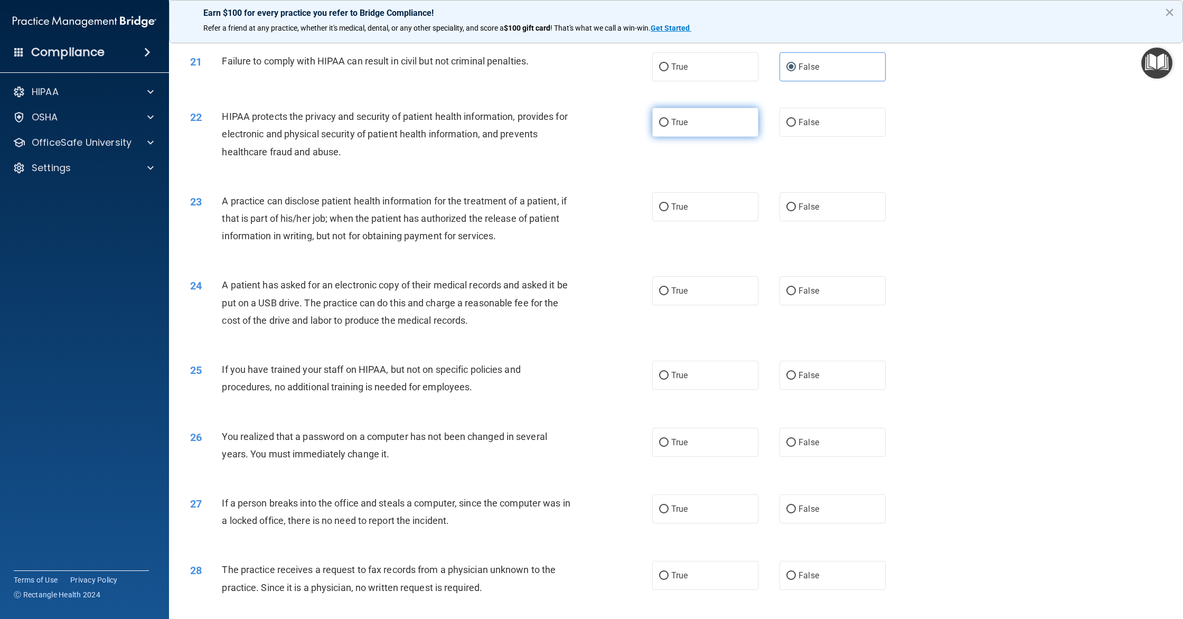
click at [692, 137] on label "True" at bounding box center [705, 122] width 106 height 29
click at [668, 127] on input "True" at bounding box center [664, 123] width 10 height 8
radio input "true"
click at [817, 212] on span "False" at bounding box center [808, 207] width 21 height 10
click at [796, 211] on input "False" at bounding box center [791, 207] width 10 height 8
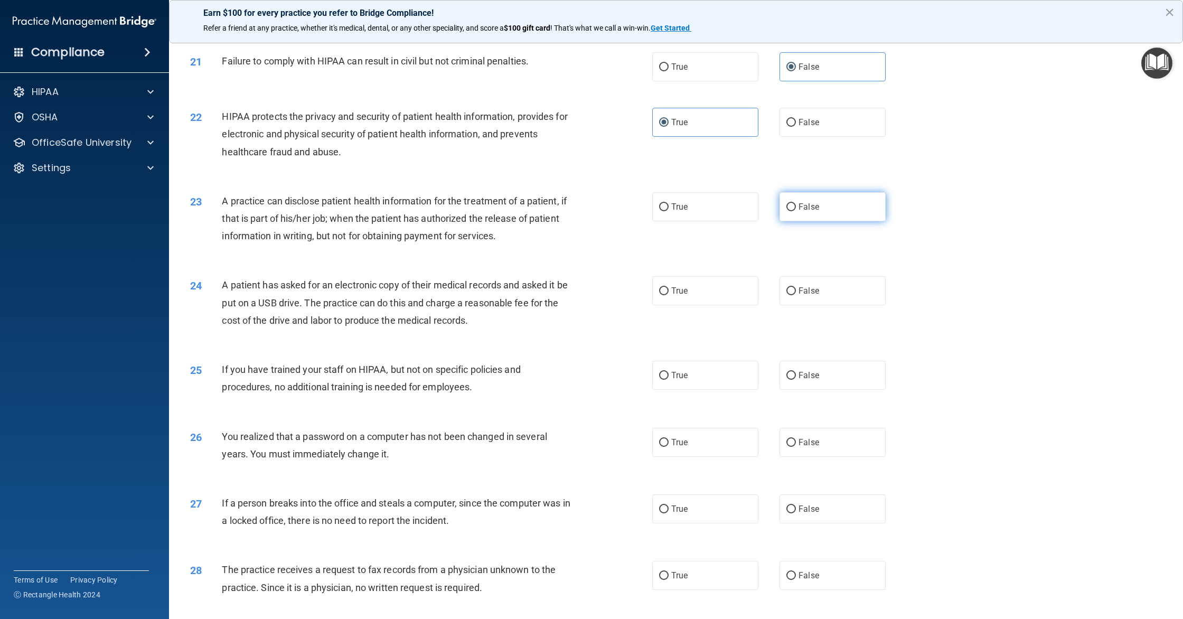
radio input "true"
drag, startPoint x: 715, startPoint y: 293, endPoint x: 779, endPoint y: 285, distance: 64.4
click at [715, 293] on label "True" at bounding box center [705, 290] width 106 height 29
click at [668, 293] on input "True" at bounding box center [664, 291] width 10 height 8
radio input "true"
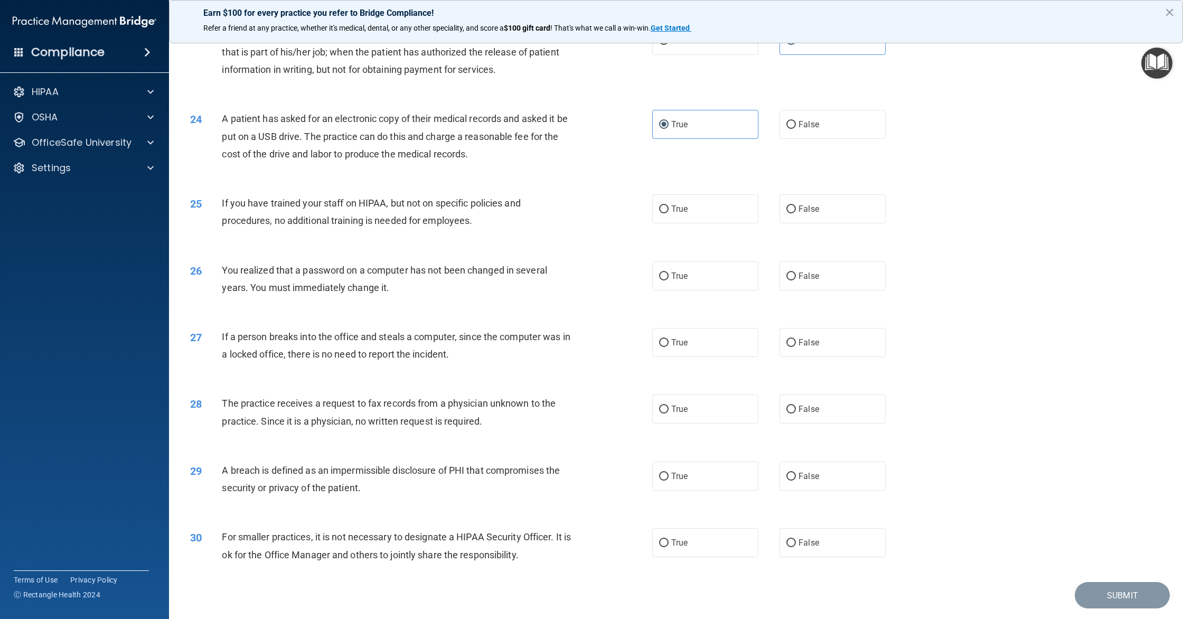
scroll to position [1623, 0]
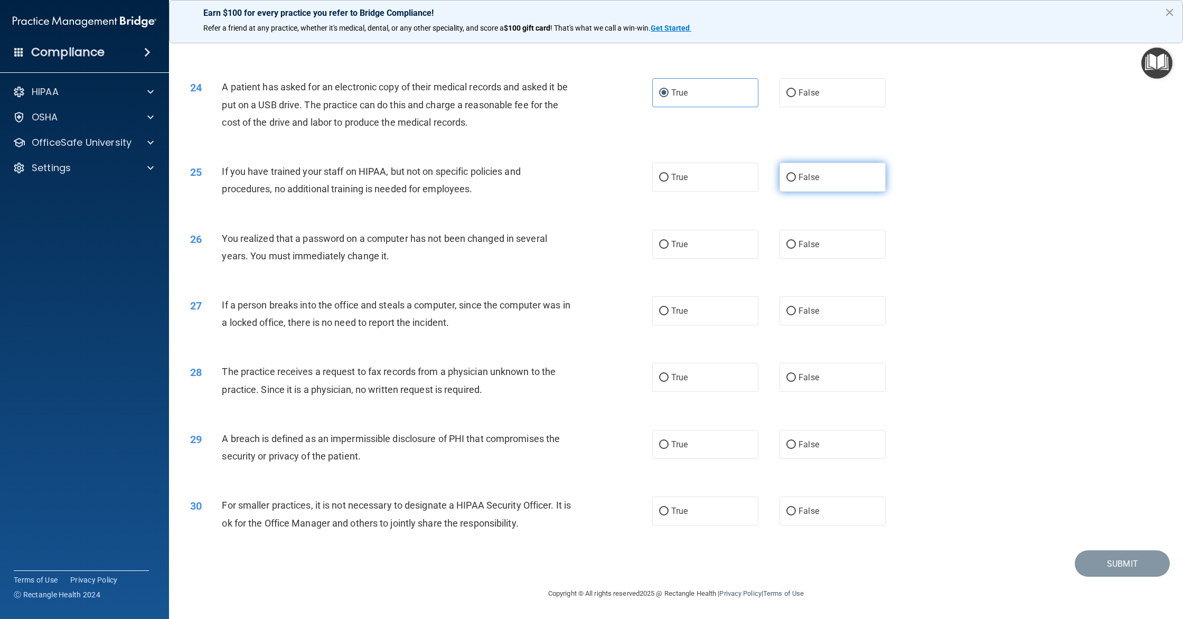
click at [853, 179] on label "False" at bounding box center [832, 177] width 106 height 29
click at [796, 179] on input "False" at bounding box center [791, 178] width 10 height 8
radio input "true"
click at [705, 243] on label "True" at bounding box center [705, 244] width 106 height 29
click at [668, 243] on input "True" at bounding box center [664, 245] width 10 height 8
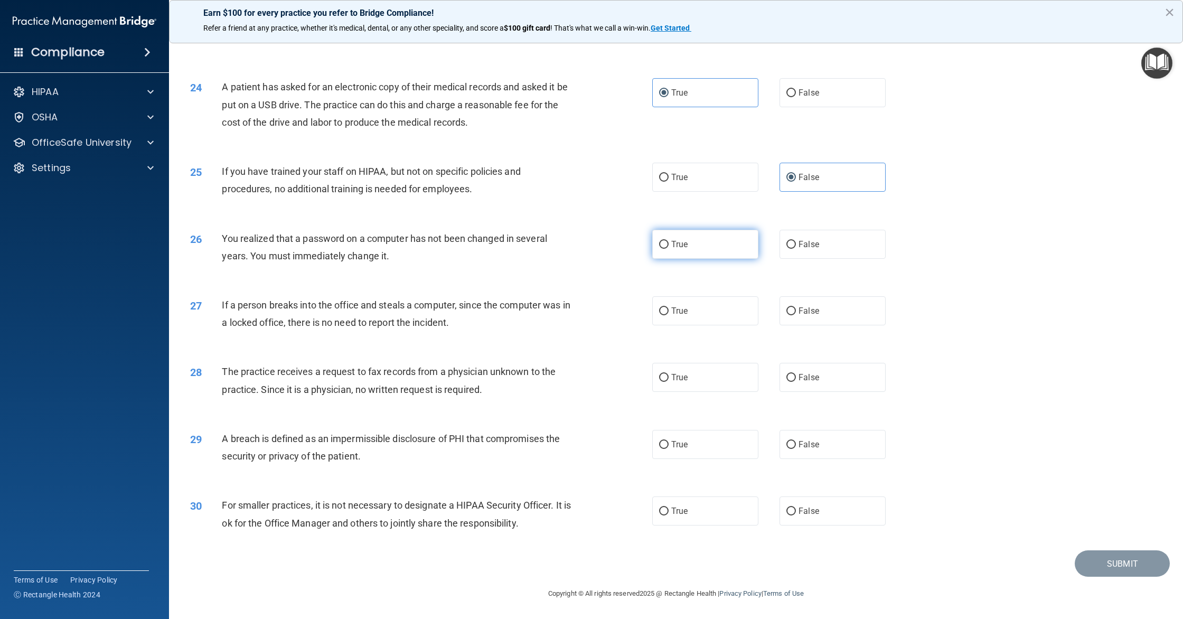
radio input "true"
click at [822, 317] on label "False" at bounding box center [832, 310] width 106 height 29
click at [796, 315] on input "False" at bounding box center [791, 311] width 10 height 8
radio input "true"
click at [841, 370] on label "False" at bounding box center [832, 377] width 106 height 29
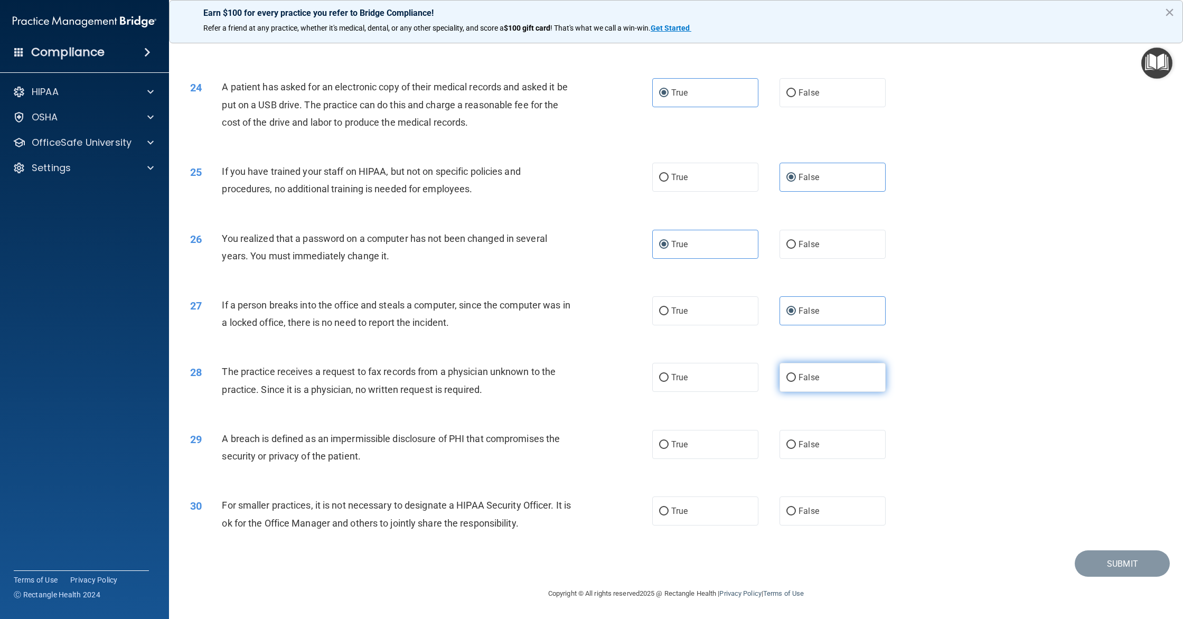
click at [796, 374] on input "False" at bounding box center [791, 378] width 10 height 8
radio input "true"
click at [723, 445] on label "True" at bounding box center [705, 444] width 106 height 29
click at [668, 445] on input "True" at bounding box center [664, 445] width 10 height 8
radio input "true"
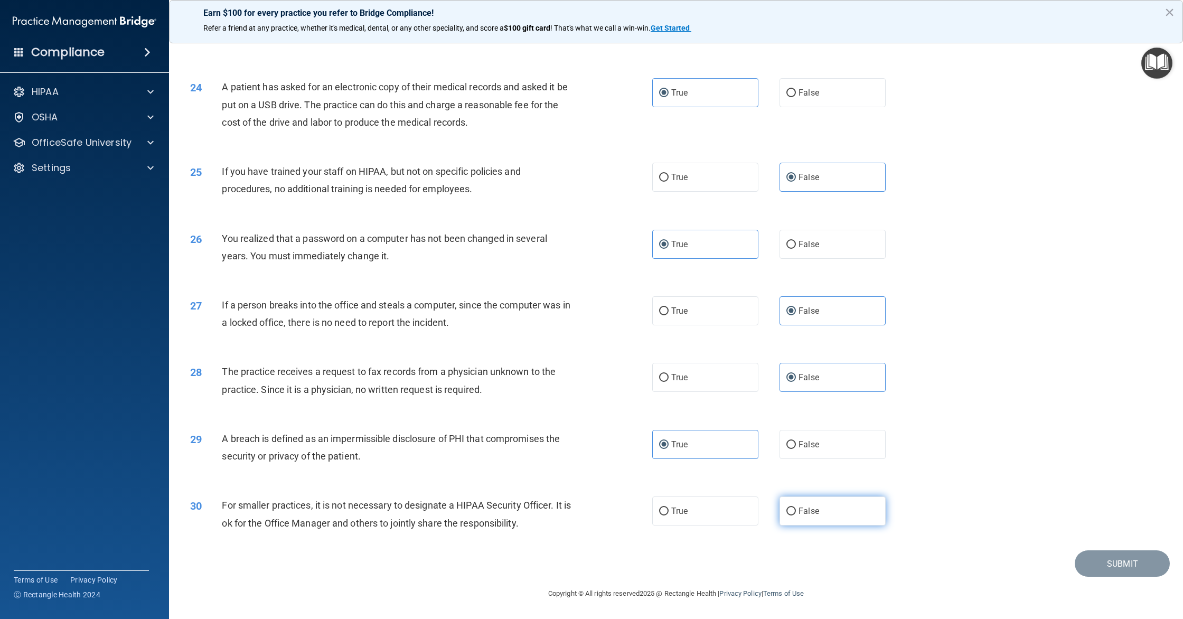
click at [820, 502] on label "False" at bounding box center [832, 510] width 106 height 29
click at [796, 507] on input "False" at bounding box center [791, 511] width 10 height 8
radio input "true"
click at [1097, 559] on button "Submit" at bounding box center [1121, 563] width 95 height 27
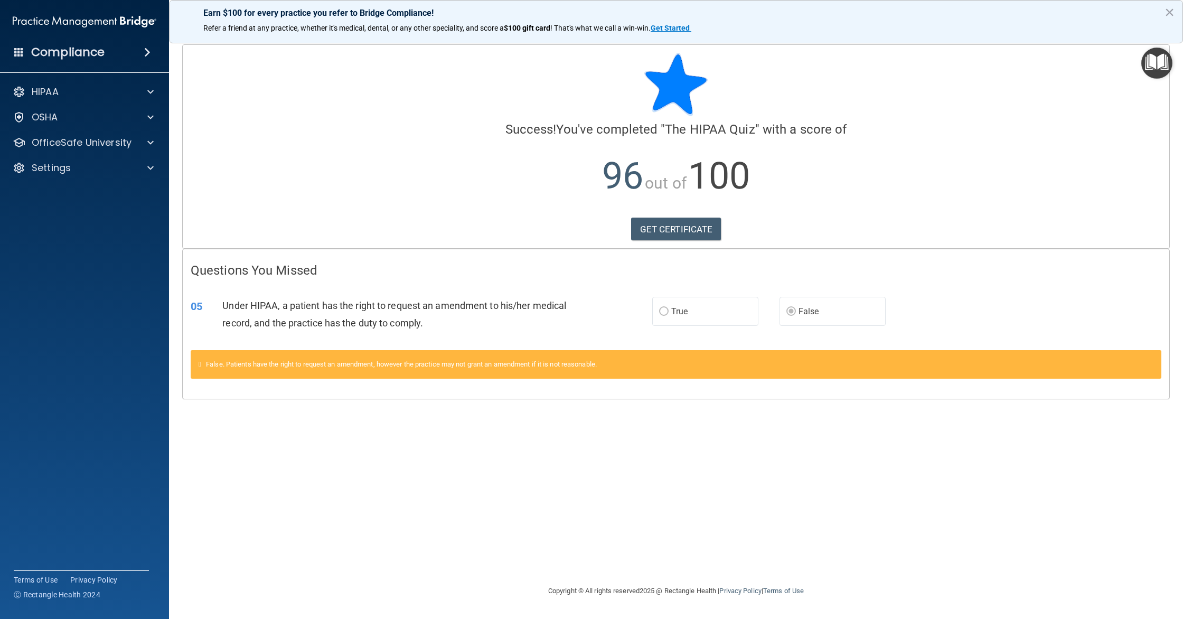
click at [704, 309] on label "True" at bounding box center [705, 311] width 106 height 29
click at [689, 234] on link "GET CERTIFICATE" at bounding box center [676, 229] width 90 height 23
click at [98, 94] on div "HIPAA" at bounding box center [70, 92] width 131 height 13
click at [124, 193] on p "OfficeSafe University" at bounding box center [82, 193] width 100 height 13
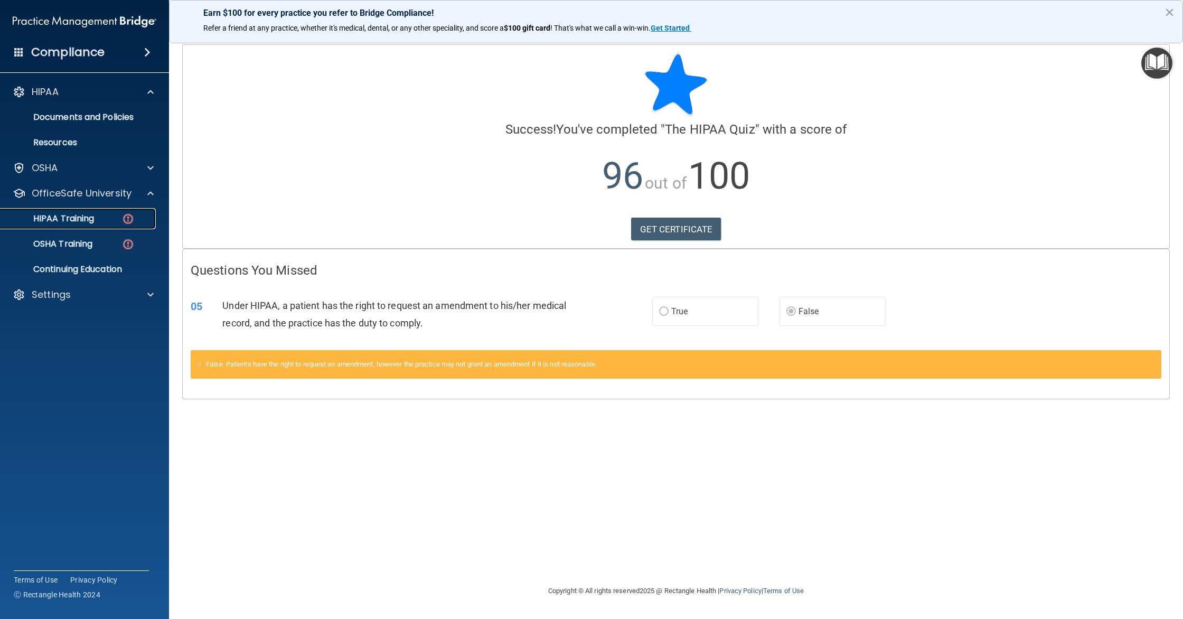
click at [77, 221] on p "HIPAA Training" at bounding box center [50, 218] width 87 height 11
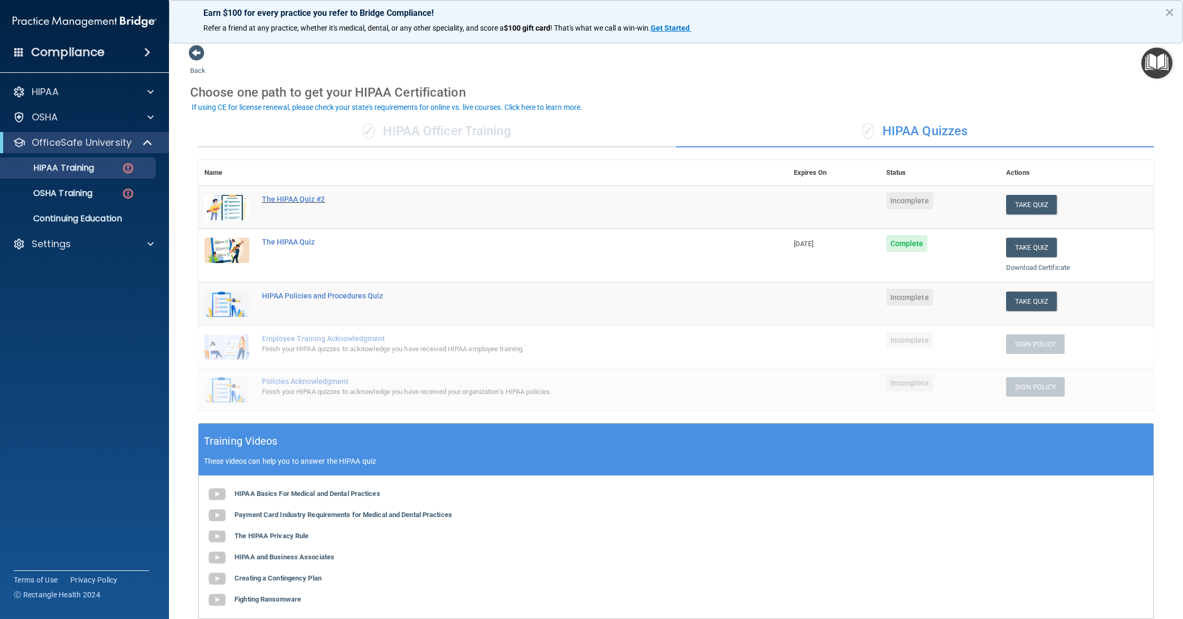
click at [305, 201] on div "The HIPAA Quiz #2" at bounding box center [498, 199] width 472 height 8
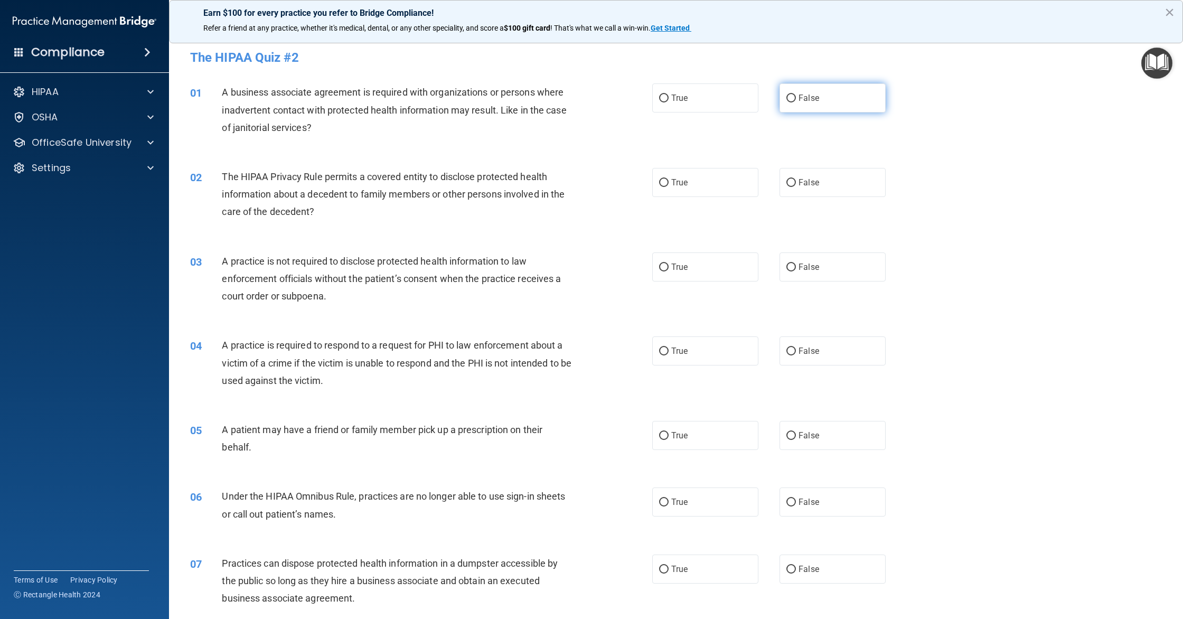
click at [789, 109] on label "False" at bounding box center [832, 97] width 106 height 29
click at [789, 102] on input "False" at bounding box center [791, 98] width 10 height 8
radio input "true"
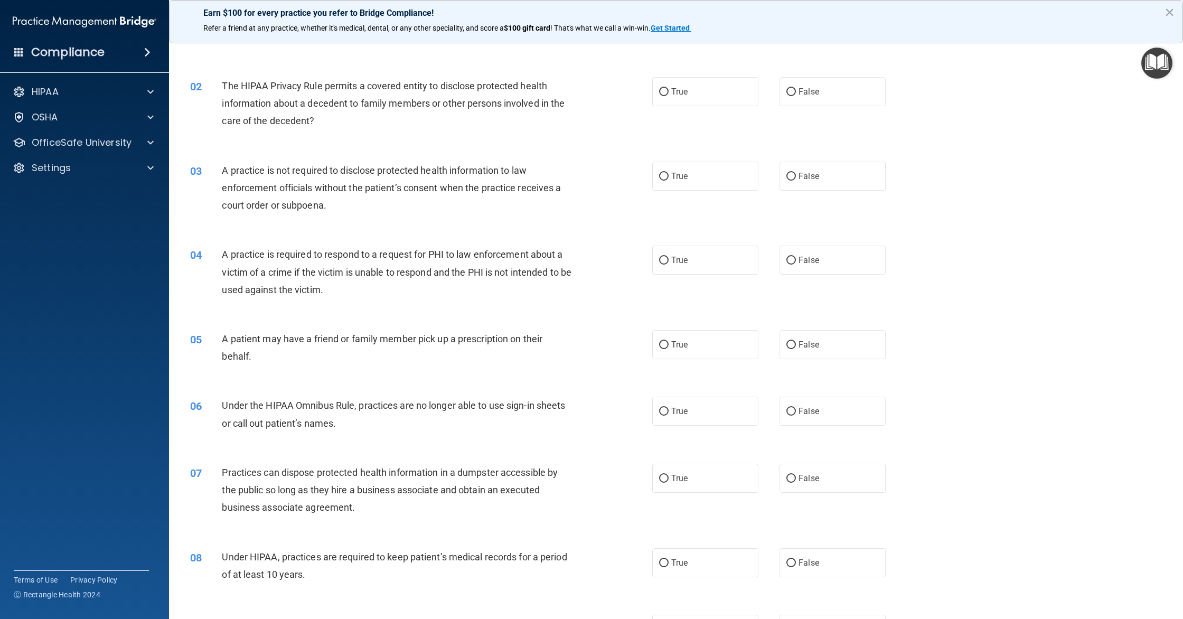
scroll to position [93, 0]
click at [722, 97] on label "True" at bounding box center [705, 89] width 106 height 29
click at [668, 94] on input "True" at bounding box center [664, 90] width 10 height 8
radio input "true"
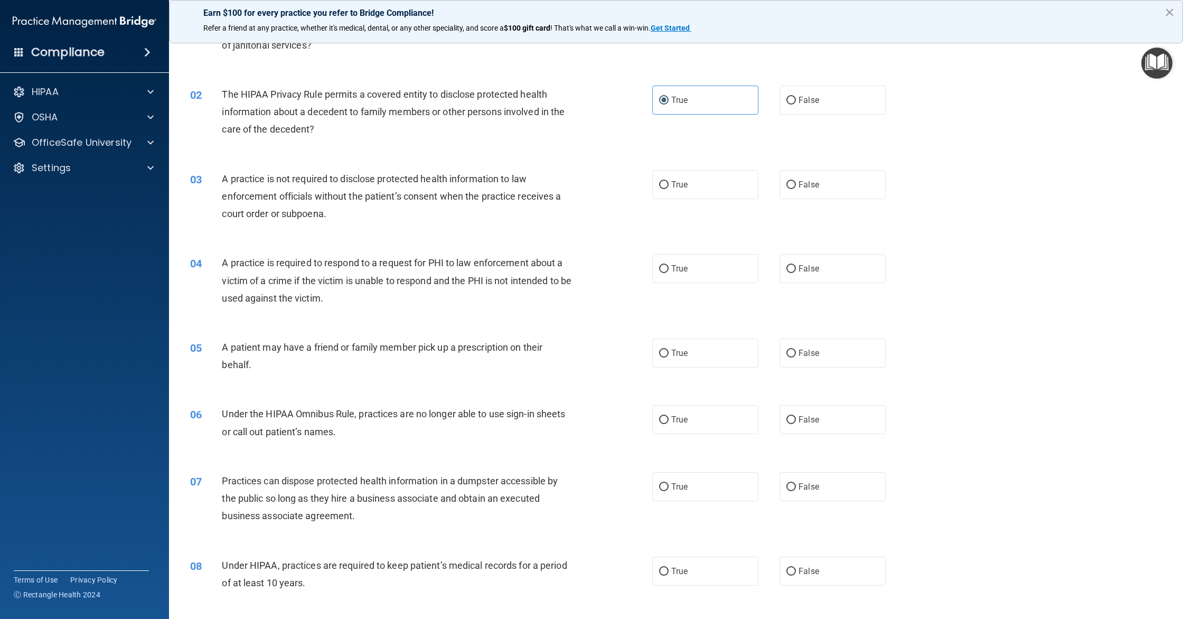
scroll to position [79, 0]
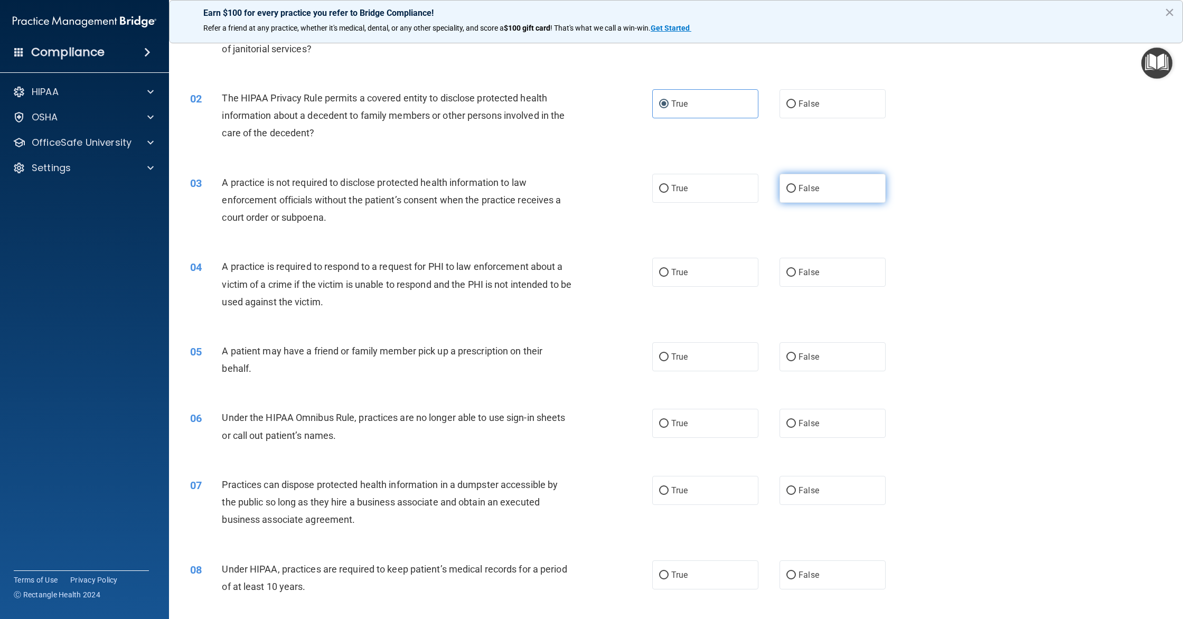
click at [828, 192] on label "False" at bounding box center [832, 188] width 106 height 29
click at [796, 192] on input "False" at bounding box center [791, 189] width 10 height 8
radio input "true"
click at [687, 276] on span "True" at bounding box center [679, 272] width 16 height 10
click at [668, 276] on input "True" at bounding box center [664, 273] width 10 height 8
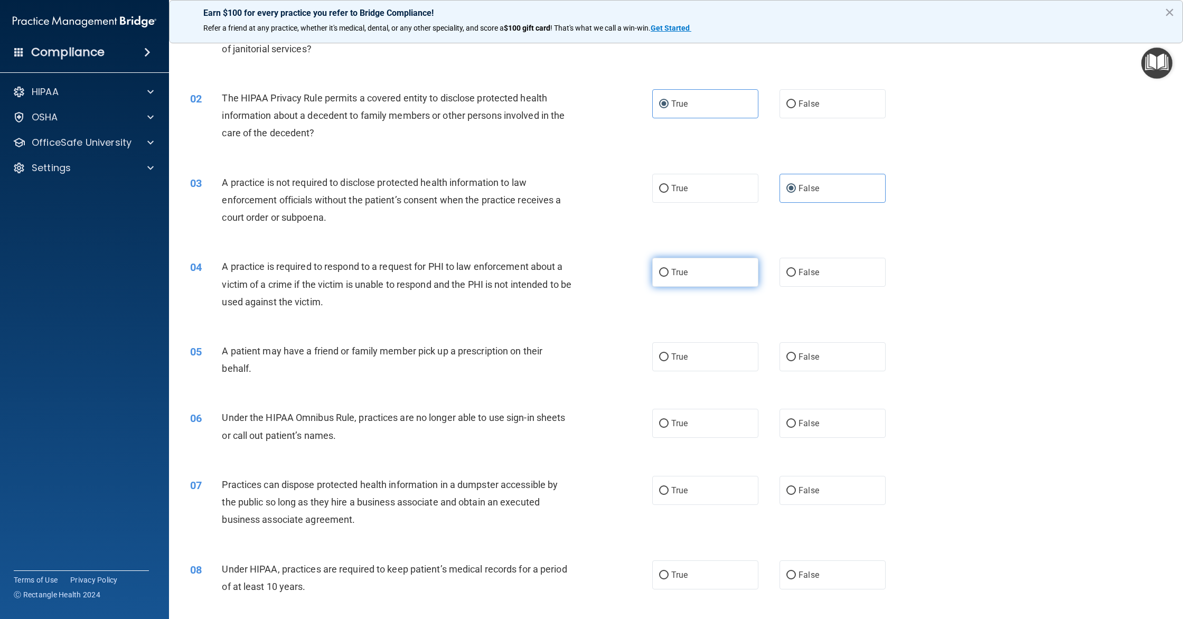
radio input "true"
drag, startPoint x: 701, startPoint y: 347, endPoint x: 710, endPoint y: 346, distance: 9.0
click at [701, 347] on label "True" at bounding box center [705, 356] width 106 height 29
click at [668, 353] on input "True" at bounding box center [664, 357] width 10 height 8
radio input "true"
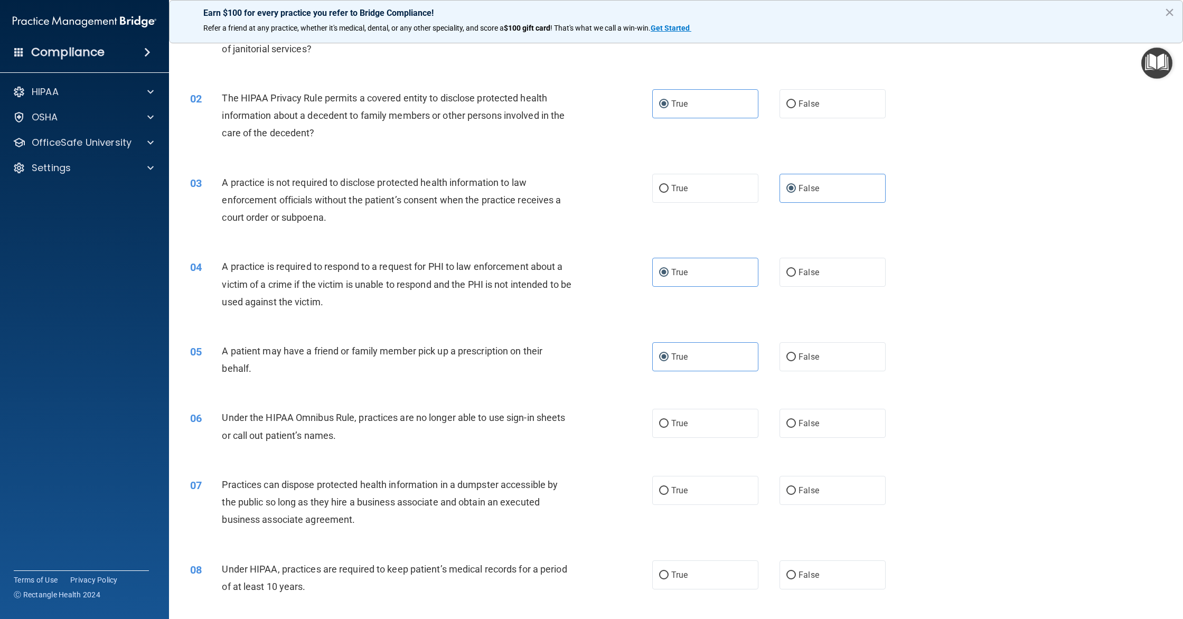
scroll to position [83, 0]
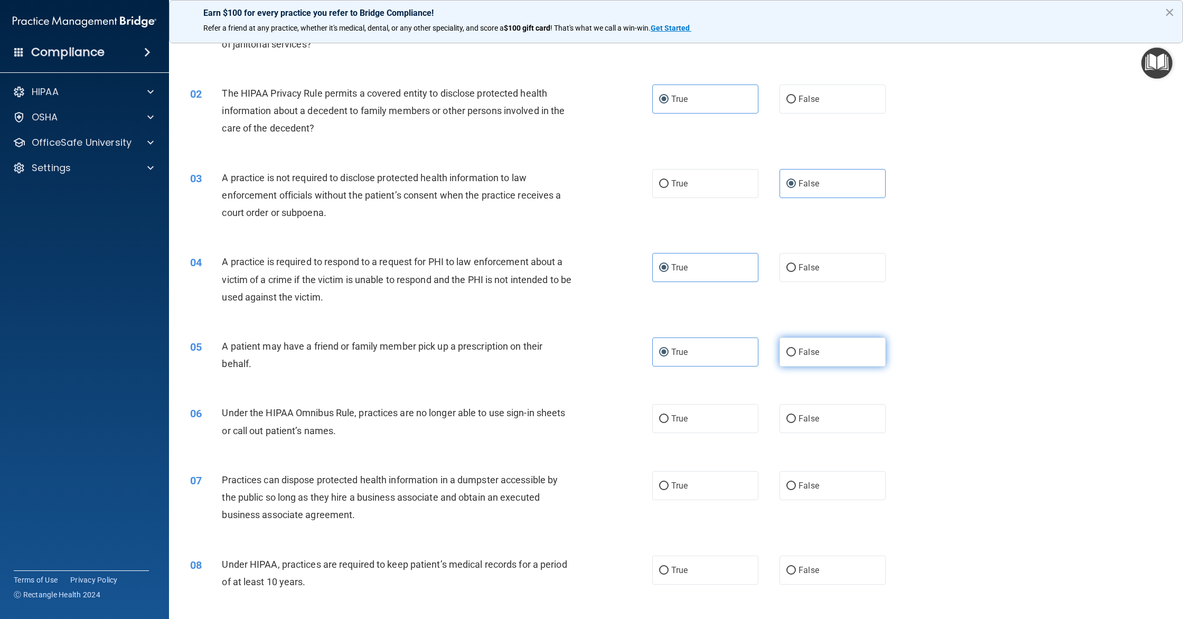
click at [845, 362] on label "False" at bounding box center [832, 351] width 106 height 29
click at [796, 356] on input "False" at bounding box center [791, 352] width 10 height 8
radio input "true"
radio input "false"
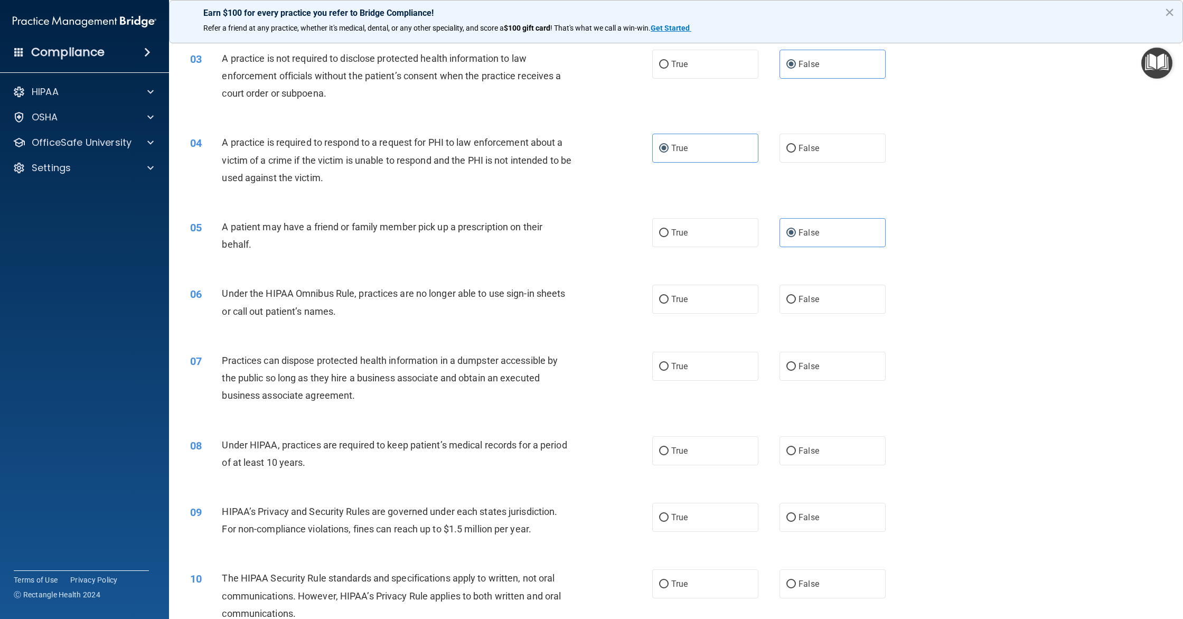
scroll to position [206, 0]
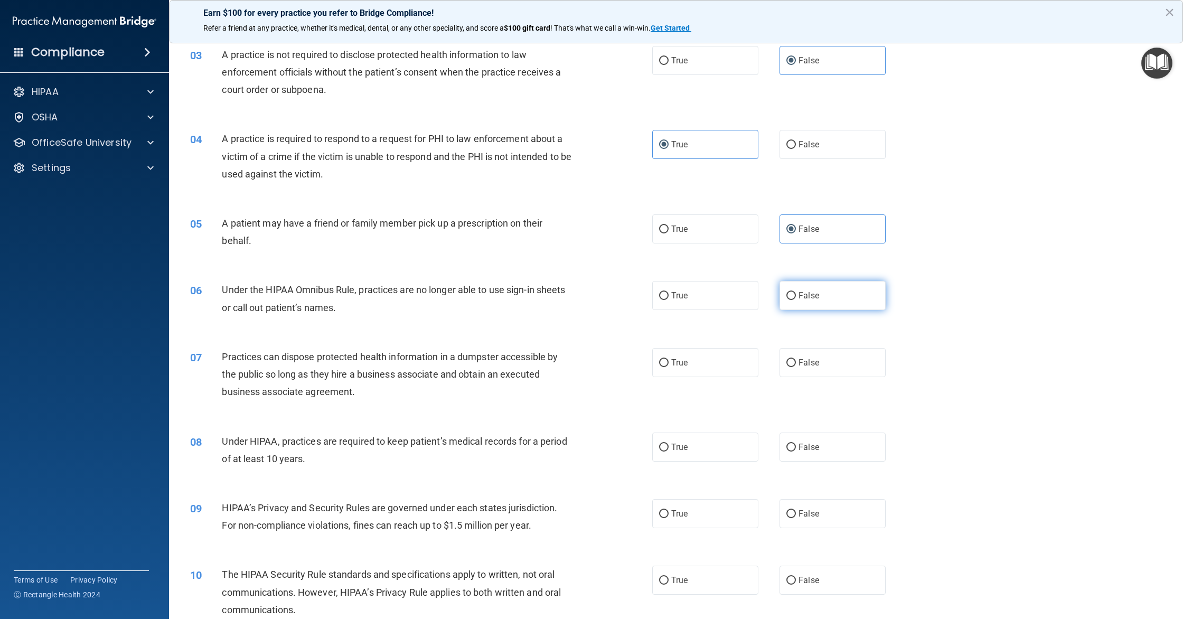
click at [835, 309] on label "False" at bounding box center [832, 295] width 106 height 29
click at [796, 300] on input "False" at bounding box center [791, 296] width 10 height 8
radio input "true"
click at [703, 234] on label "True" at bounding box center [705, 228] width 106 height 29
click at [668, 233] on input "True" at bounding box center [664, 229] width 10 height 8
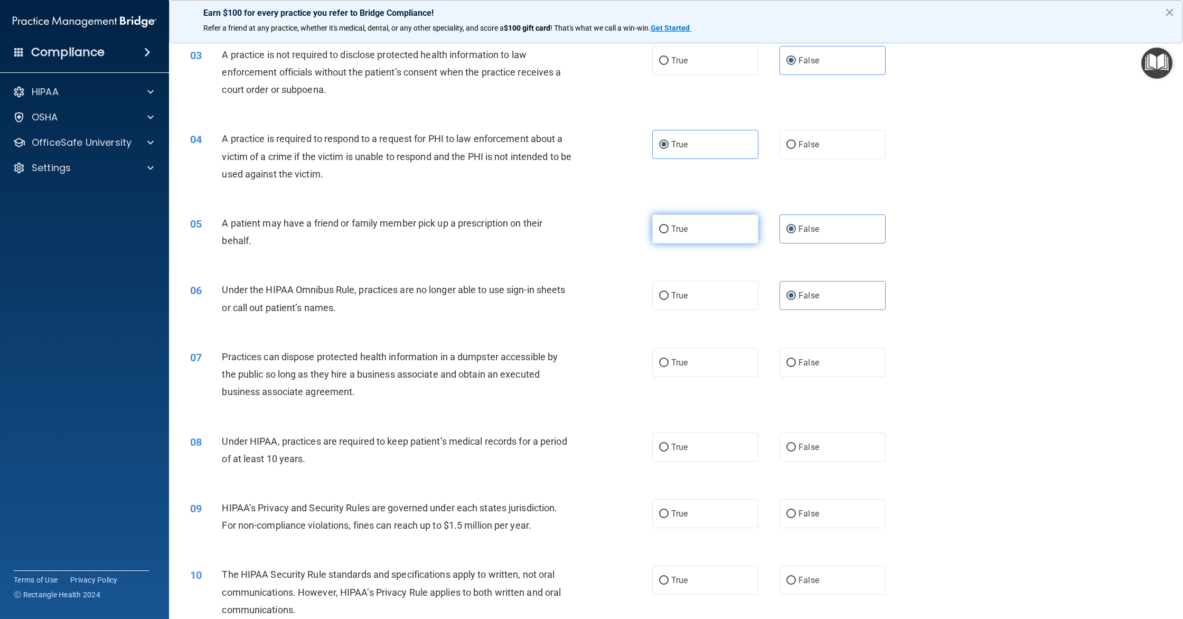
radio input "true"
radio input "false"
click at [842, 366] on label "False" at bounding box center [832, 362] width 106 height 29
click at [796, 366] on input "False" at bounding box center [791, 363] width 10 height 8
radio input "true"
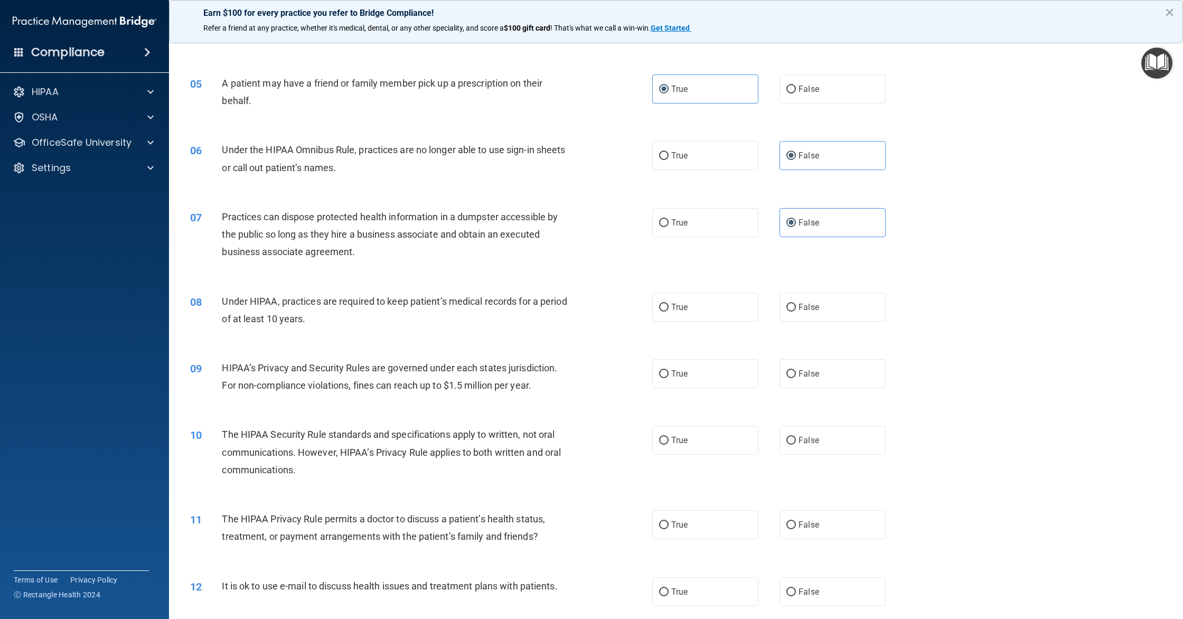
scroll to position [346, 0]
click at [828, 306] on label "False" at bounding box center [832, 307] width 106 height 29
click at [796, 306] on input "False" at bounding box center [791, 308] width 10 height 8
radio input "true"
click at [820, 382] on label "False" at bounding box center [832, 374] width 106 height 29
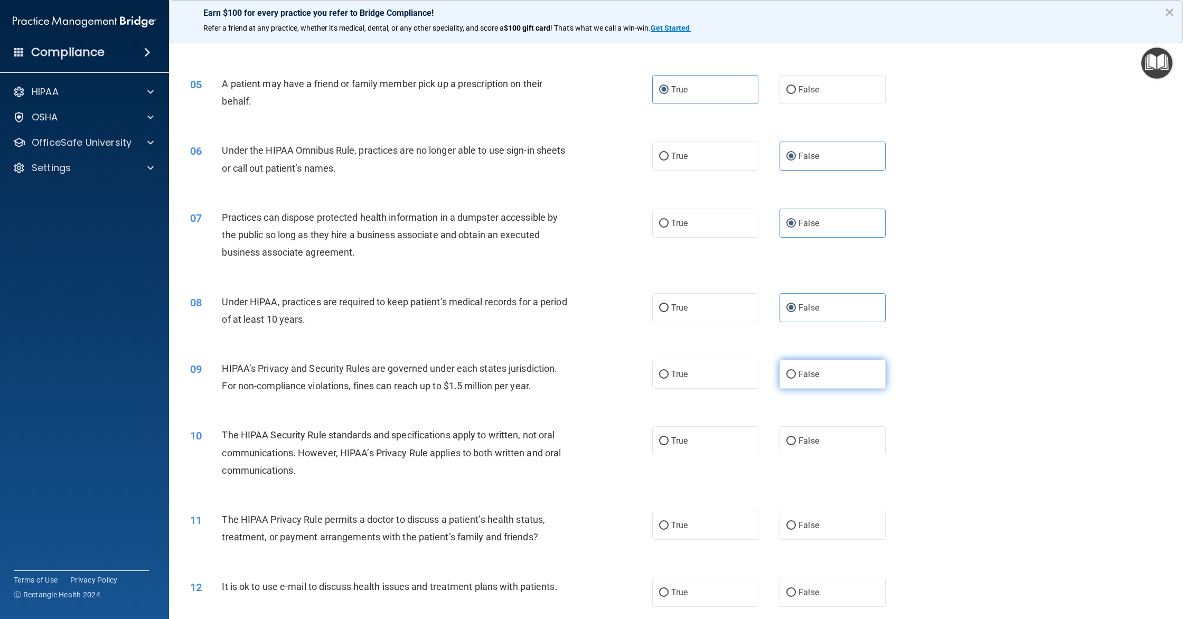
click at [796, 379] on input "False" at bounding box center [791, 375] width 10 height 8
radio input "true"
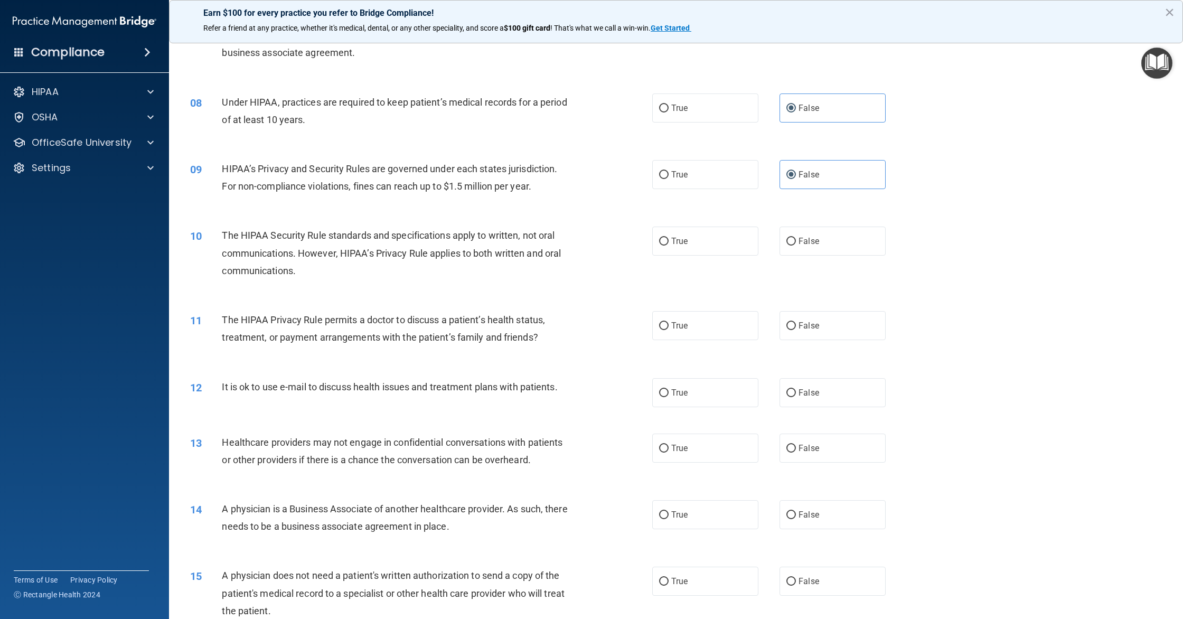
scroll to position [549, 0]
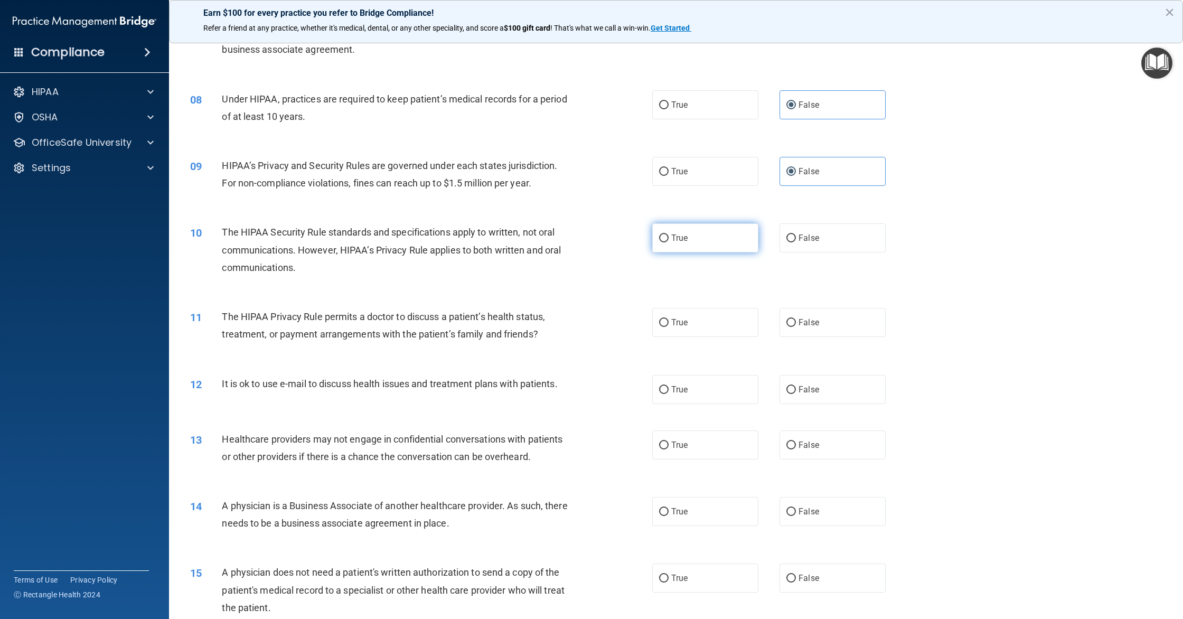
click at [739, 242] on label "True" at bounding box center [705, 237] width 106 height 29
click at [668, 242] on input "True" at bounding box center [664, 238] width 10 height 8
radio input "true"
drag, startPoint x: 713, startPoint y: 323, endPoint x: 718, endPoint y: 334, distance: 12.5
click at [713, 328] on label "True" at bounding box center [705, 322] width 106 height 29
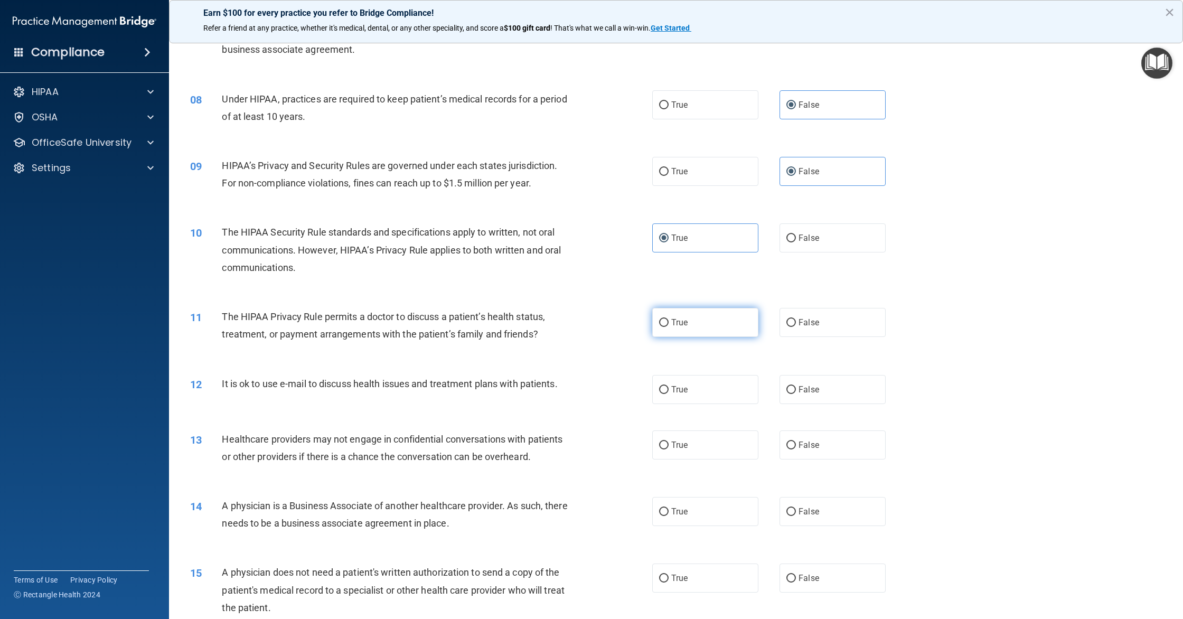
click at [668, 327] on input "True" at bounding box center [664, 323] width 10 height 8
radio input "true"
click at [714, 397] on label "True" at bounding box center [705, 389] width 106 height 29
click at [668, 394] on input "True" at bounding box center [664, 390] width 10 height 8
radio input "true"
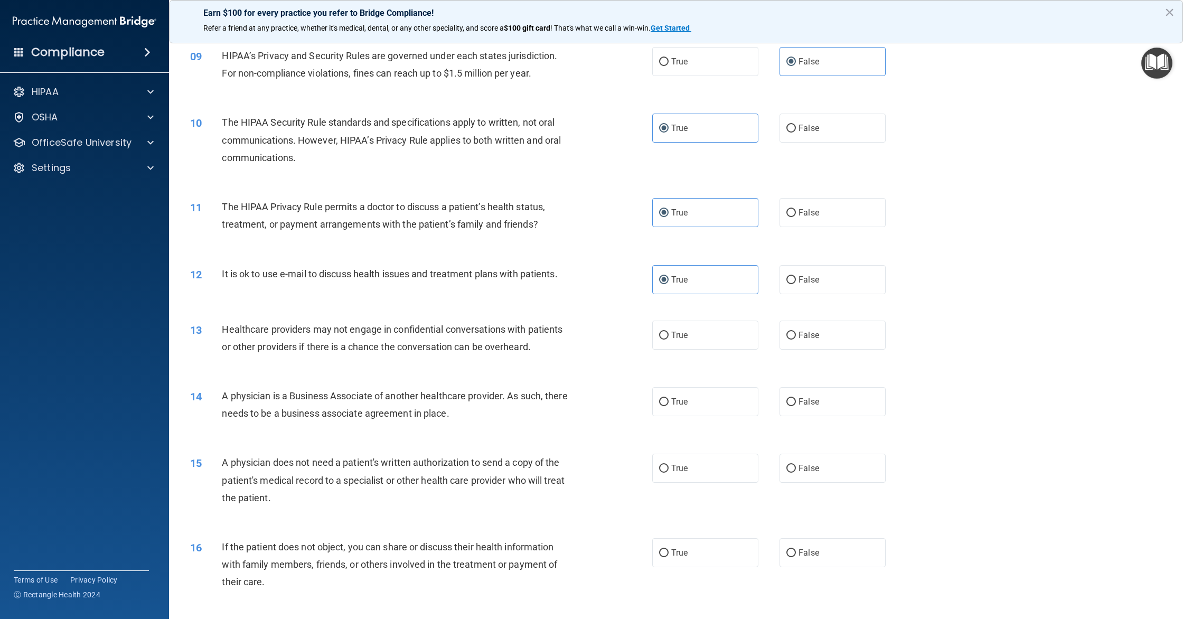
scroll to position [660, 0]
drag, startPoint x: 815, startPoint y: 338, endPoint x: 893, endPoint y: 286, distance: 94.4
click at [815, 338] on label "False" at bounding box center [832, 333] width 106 height 29
click at [796, 338] on input "False" at bounding box center [791, 334] width 10 height 8
radio input "true"
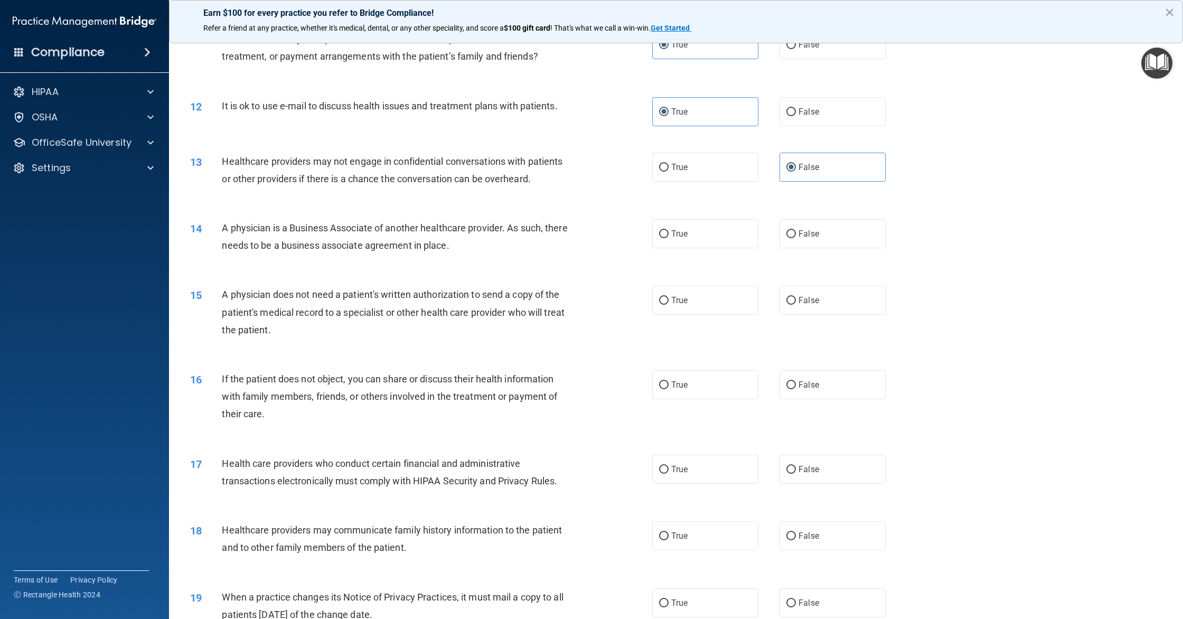
scroll to position [830, 0]
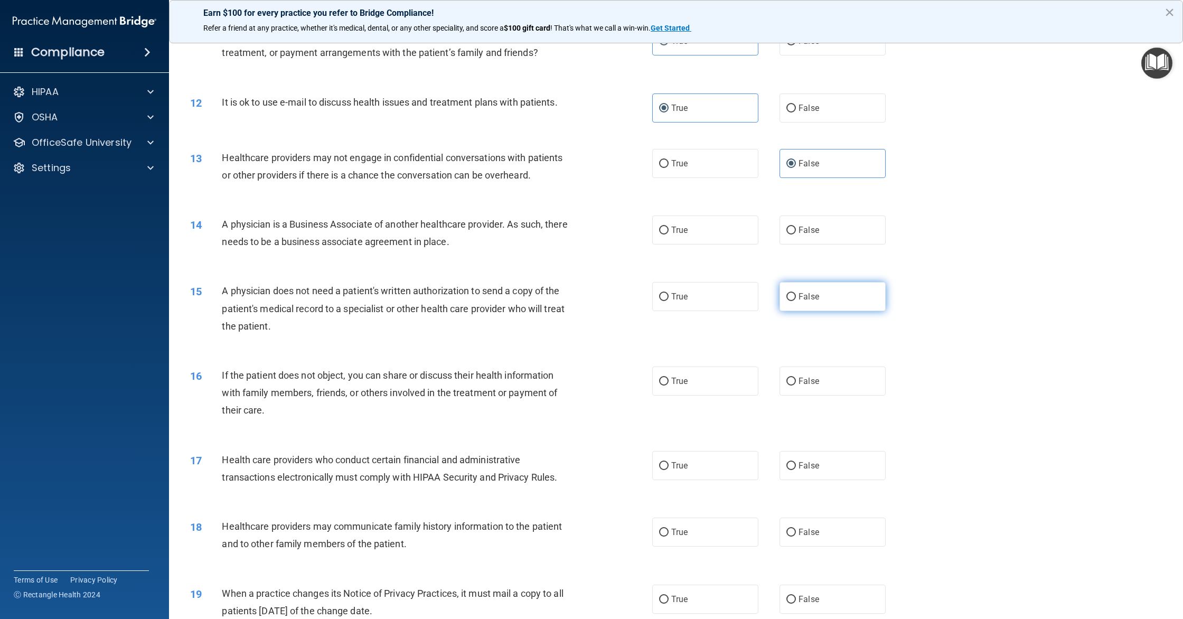
drag, startPoint x: 815, startPoint y: 305, endPoint x: 846, endPoint y: 303, distance: 31.2
click at [816, 305] on label "False" at bounding box center [832, 296] width 106 height 29
click at [796, 301] on input "False" at bounding box center [791, 297] width 10 height 8
radio input "true"
click at [664, 305] on label "True" at bounding box center [705, 296] width 106 height 29
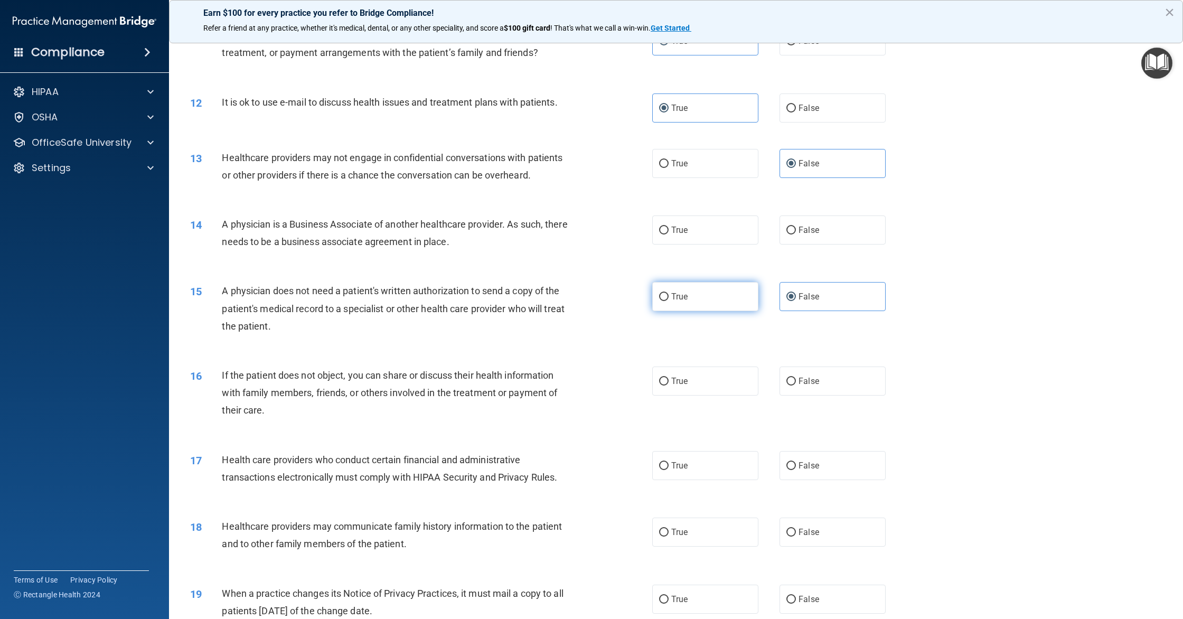
click at [664, 301] on input "True" at bounding box center [664, 297] width 10 height 8
radio input "true"
radio input "false"
click at [788, 235] on label "False" at bounding box center [832, 229] width 106 height 29
click at [788, 234] on input "False" at bounding box center [791, 230] width 10 height 8
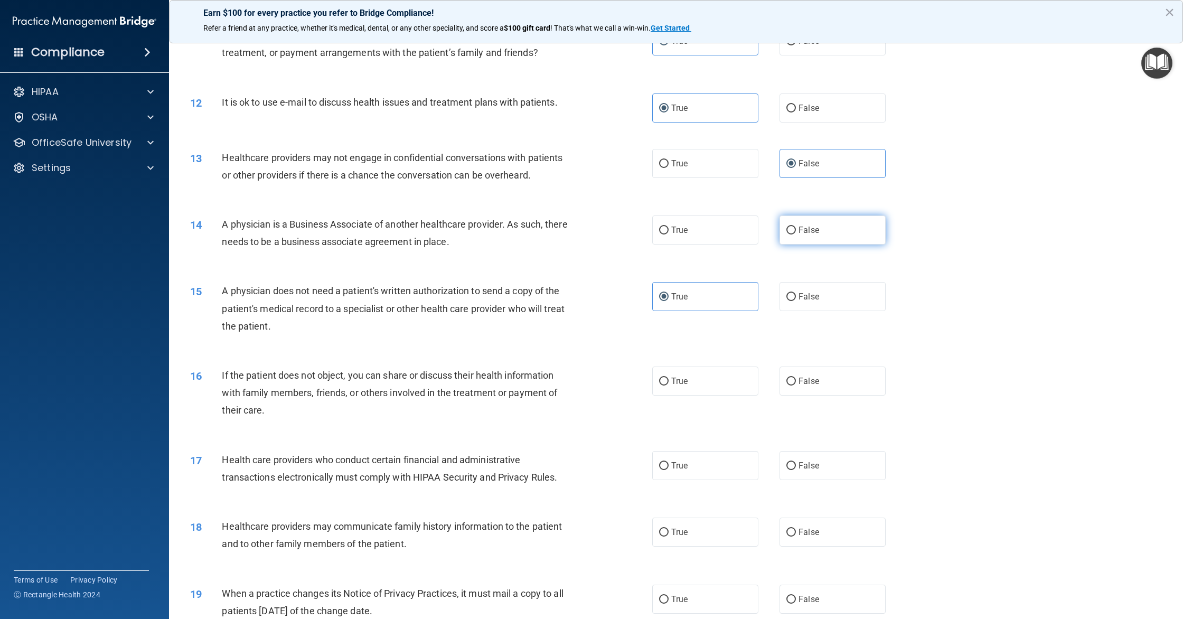
radio input "true"
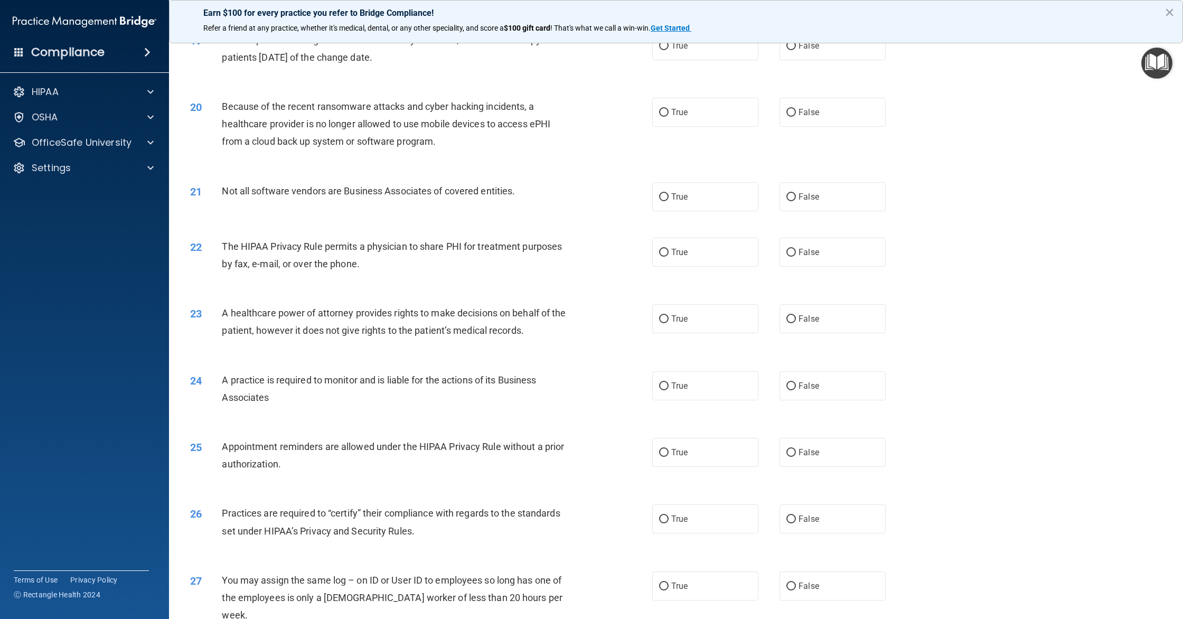
scroll to position [1141, 0]
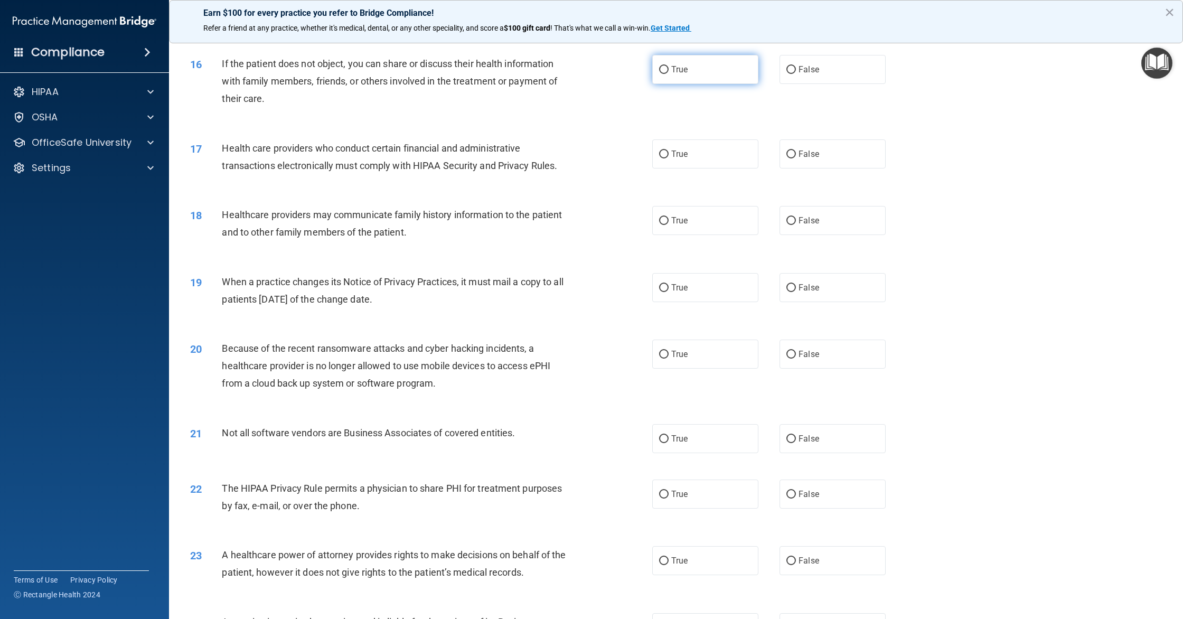
click at [704, 77] on label "True" at bounding box center [705, 69] width 106 height 29
click at [668, 74] on input "True" at bounding box center [664, 70] width 10 height 8
radio input "true"
click at [663, 154] on input "True" at bounding box center [664, 154] width 10 height 8
radio input "true"
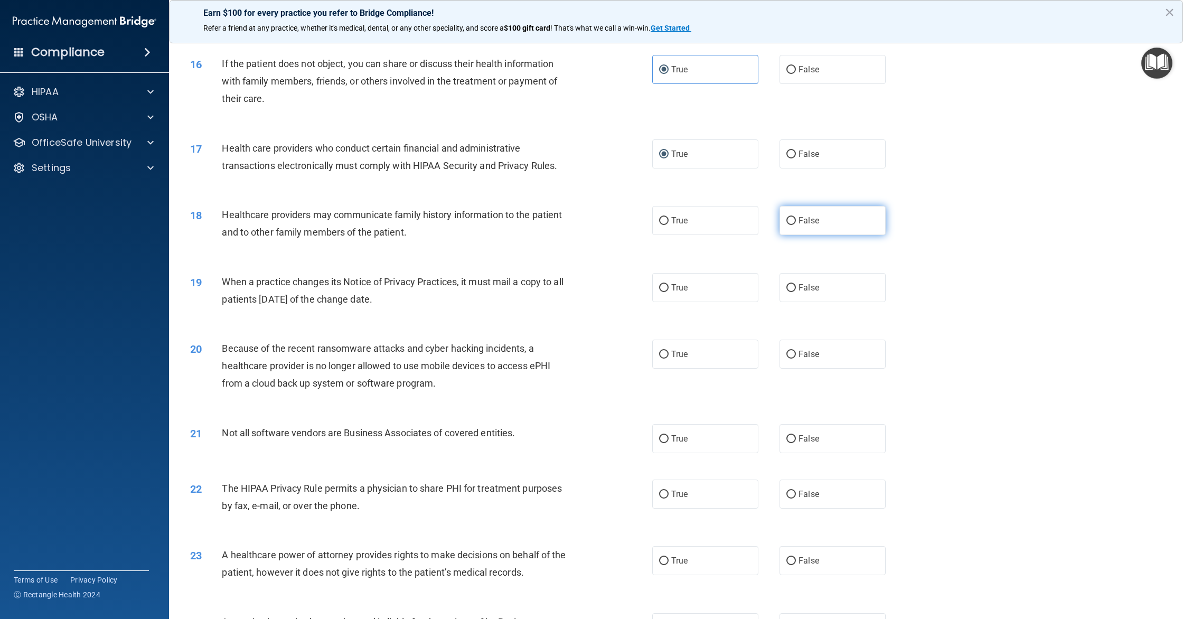
click at [797, 231] on label "False" at bounding box center [832, 220] width 106 height 29
click at [796, 225] on input "False" at bounding box center [791, 221] width 10 height 8
radio input "true"
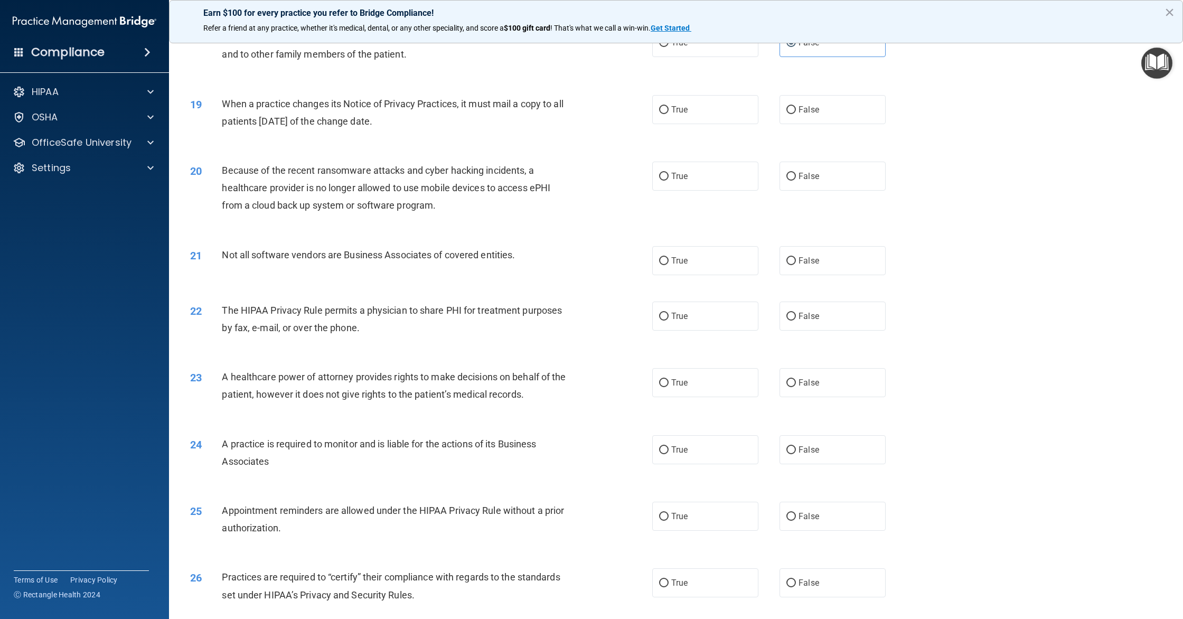
scroll to position [1327, 0]
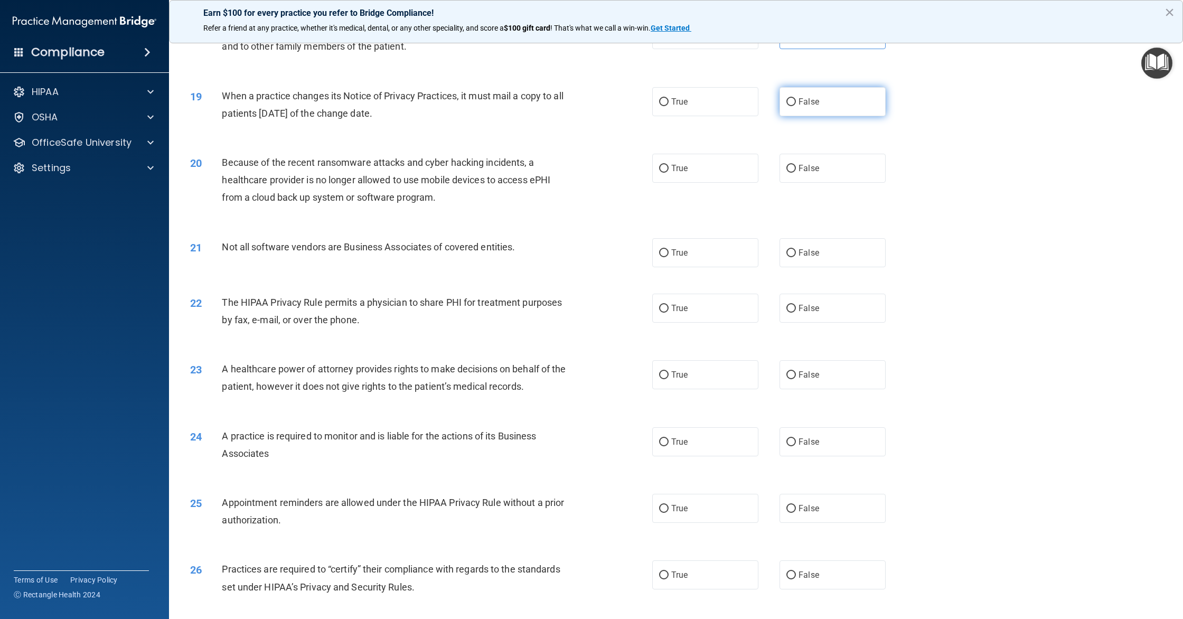
drag, startPoint x: 821, startPoint y: 118, endPoint x: 818, endPoint y: 108, distance: 11.0
click at [821, 118] on div "19 When a practice changes its Notice of Privacy Practices, it must mail a copy…" at bounding box center [675, 107] width 987 height 67
click at [818, 107] on label "False" at bounding box center [832, 101] width 106 height 29
click at [796, 106] on input "False" at bounding box center [791, 102] width 10 height 8
radio input "true"
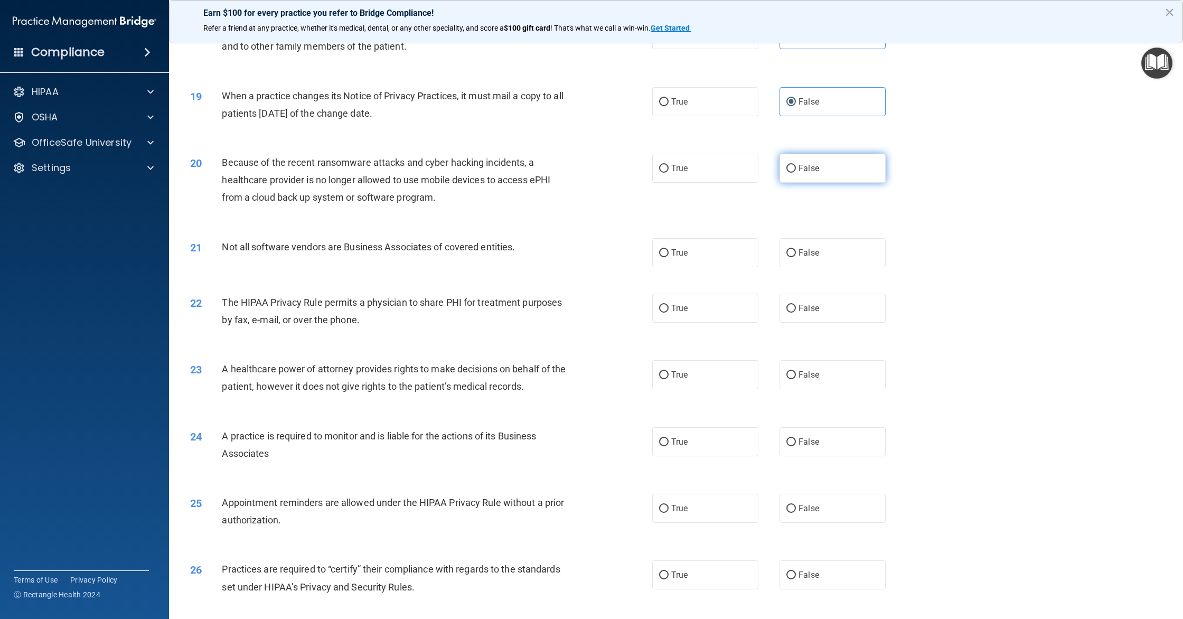
click at [825, 181] on label "False" at bounding box center [832, 168] width 106 height 29
click at [796, 173] on input "False" at bounding box center [791, 169] width 10 height 8
radio input "true"
click at [682, 264] on label "True" at bounding box center [705, 252] width 106 height 29
click at [668, 257] on input "True" at bounding box center [664, 253] width 10 height 8
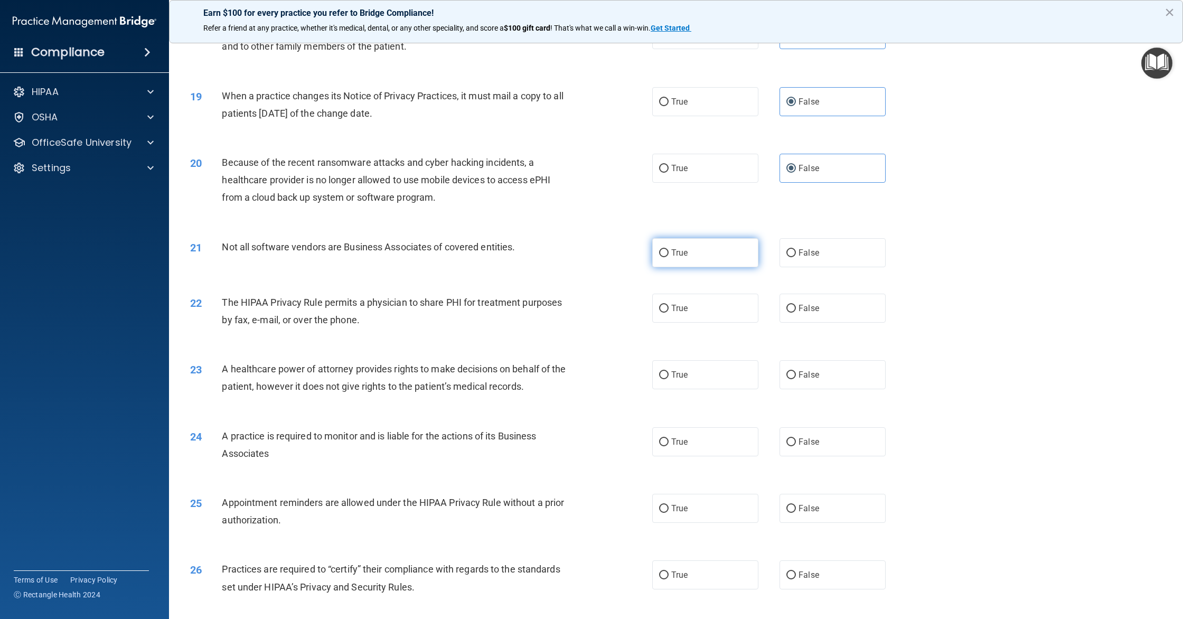
radio input "true"
click at [670, 317] on label "True" at bounding box center [705, 308] width 106 height 29
click at [668, 313] on input "True" at bounding box center [664, 309] width 10 height 8
radio input "true"
click at [796, 365] on label "False" at bounding box center [832, 374] width 106 height 29
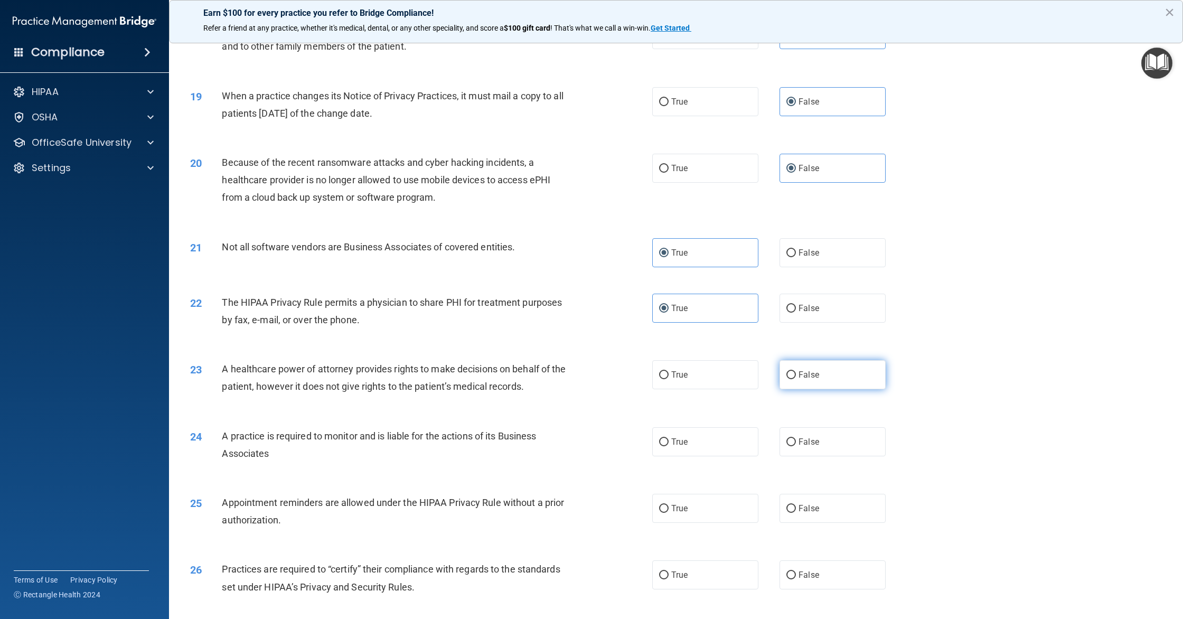
click at [796, 371] on input "False" at bounding box center [791, 375] width 10 height 8
radio input "true"
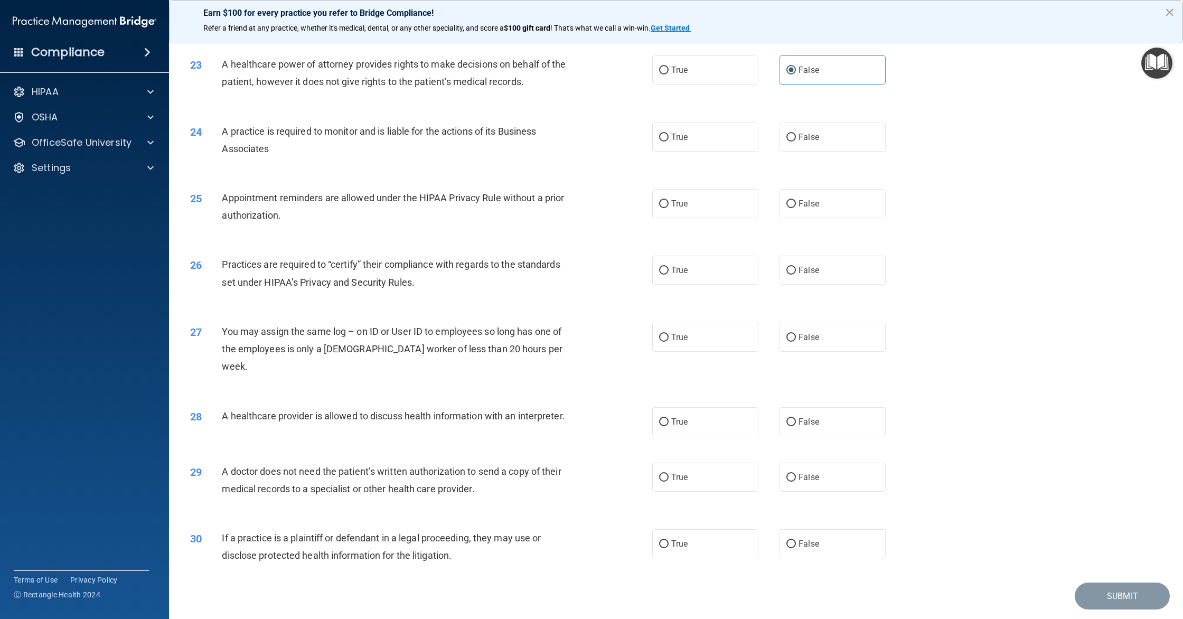
scroll to position [1647, 0]
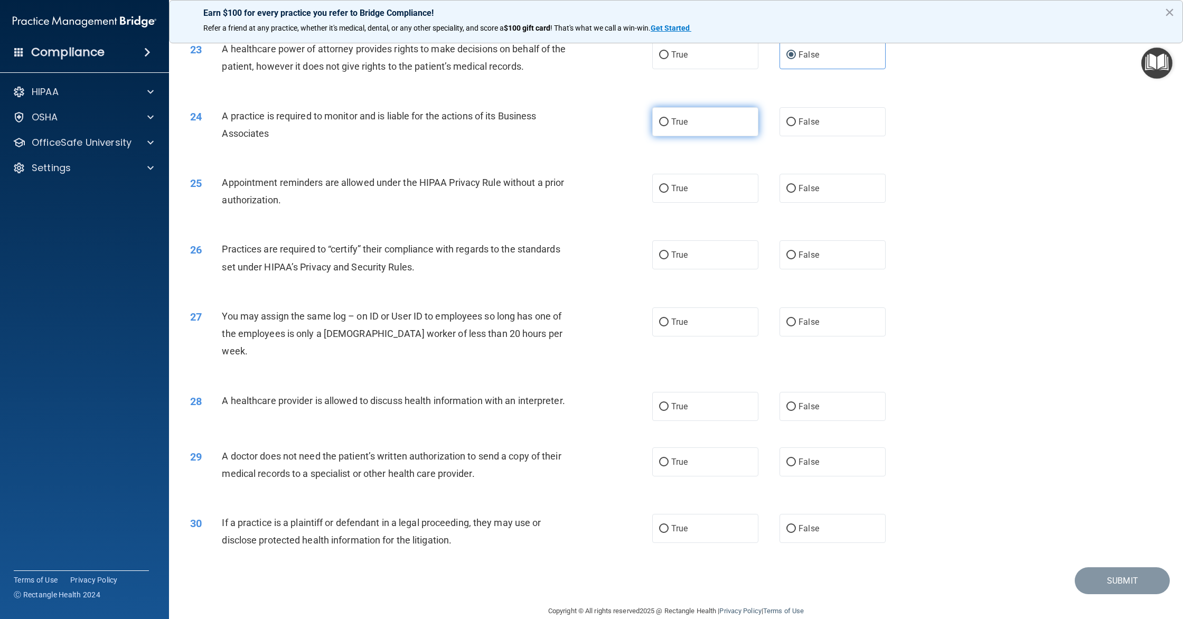
click at [688, 134] on label "True" at bounding box center [705, 121] width 106 height 29
click at [668, 126] on input "True" at bounding box center [664, 122] width 10 height 8
radio input "true"
click at [708, 200] on label "True" at bounding box center [705, 188] width 106 height 29
click at [668, 193] on input "True" at bounding box center [664, 189] width 10 height 8
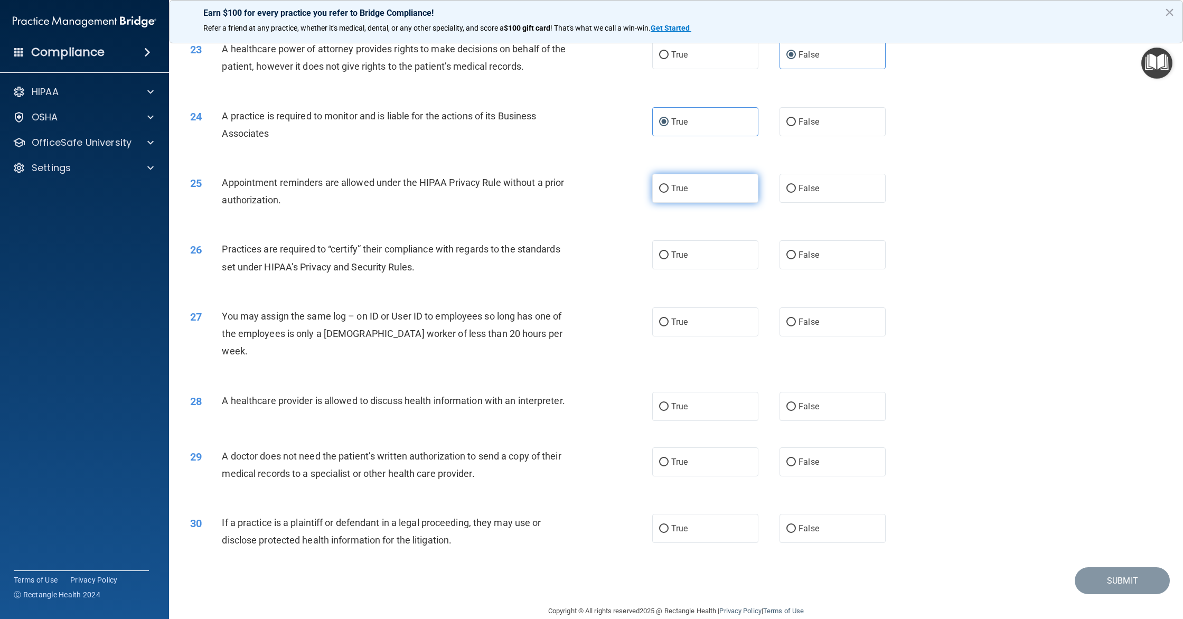
radio input "true"
click at [837, 258] on label "False" at bounding box center [832, 254] width 106 height 29
click at [796, 258] on input "False" at bounding box center [791, 255] width 10 height 8
radio input "true"
click at [834, 321] on label "False" at bounding box center [832, 321] width 106 height 29
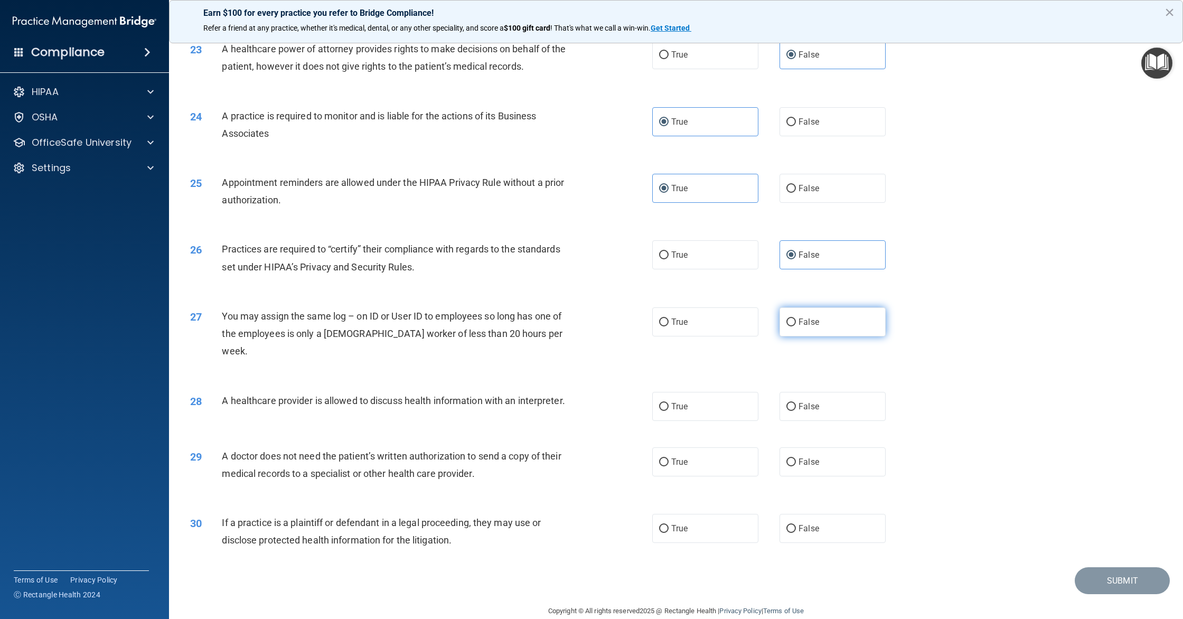
click at [796, 321] on input "False" at bounding box center [791, 322] width 10 height 8
radio input "true"
click at [698, 392] on label "True" at bounding box center [705, 406] width 106 height 29
click at [668, 403] on input "True" at bounding box center [664, 407] width 10 height 8
radio input "true"
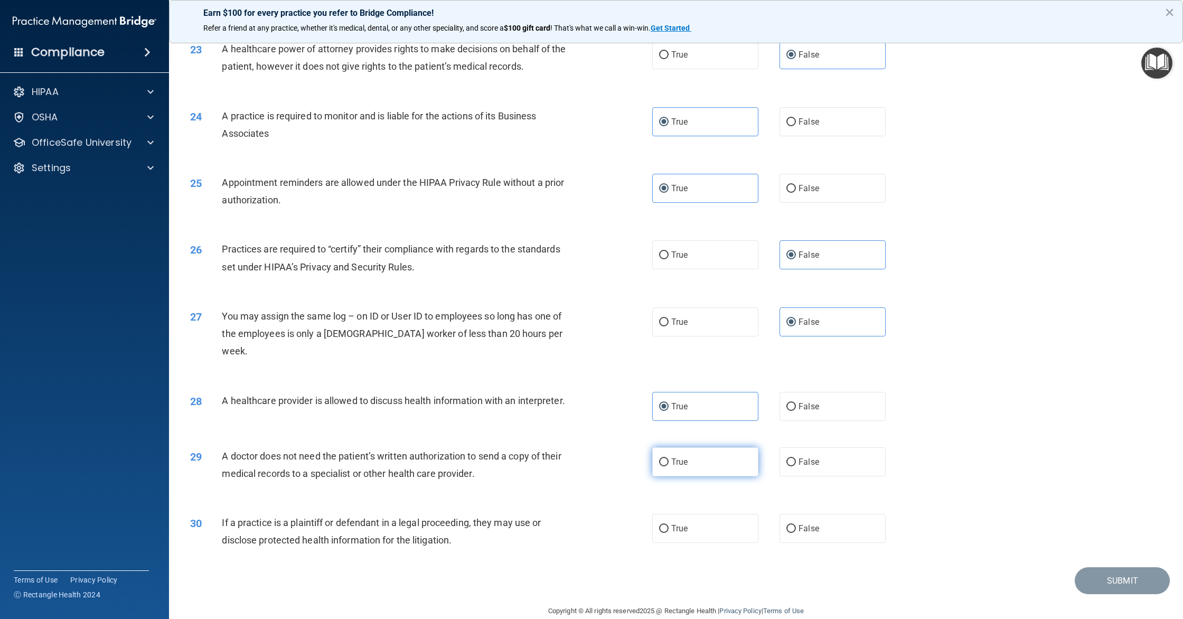
click at [698, 450] on label "True" at bounding box center [705, 461] width 106 height 29
click at [668, 458] on input "True" at bounding box center [664, 462] width 10 height 8
radio input "true"
click at [696, 516] on label "True" at bounding box center [705, 528] width 106 height 29
click at [668, 525] on input "True" at bounding box center [664, 529] width 10 height 8
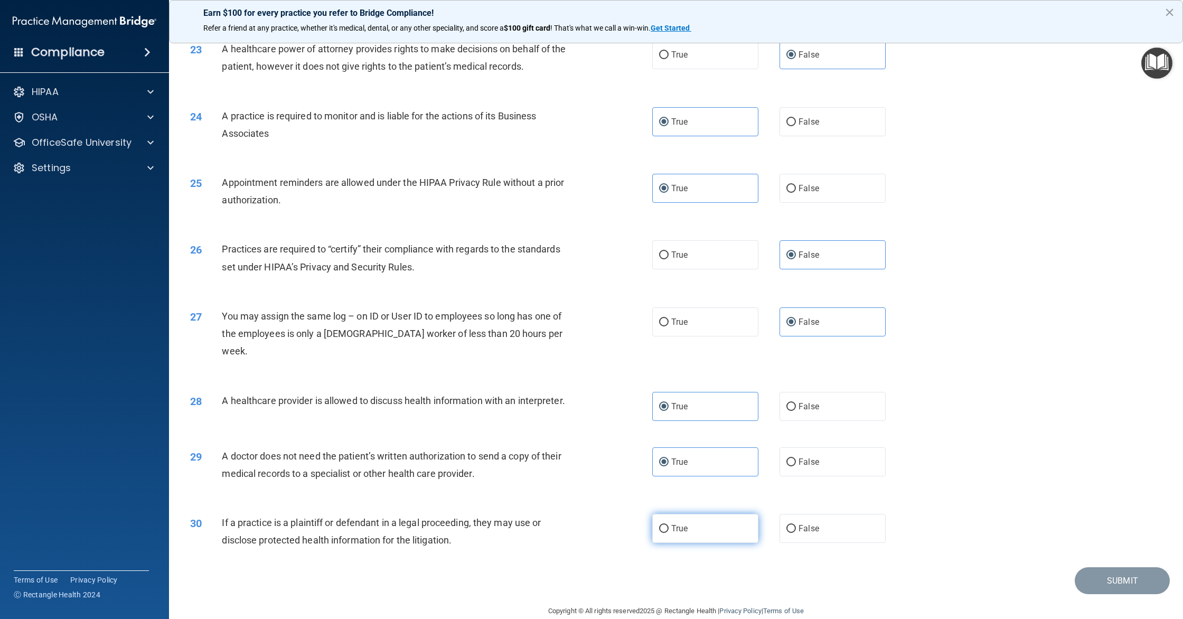
radio input "true"
click at [1097, 560] on button "Submit" at bounding box center [1121, 580] width 95 height 27
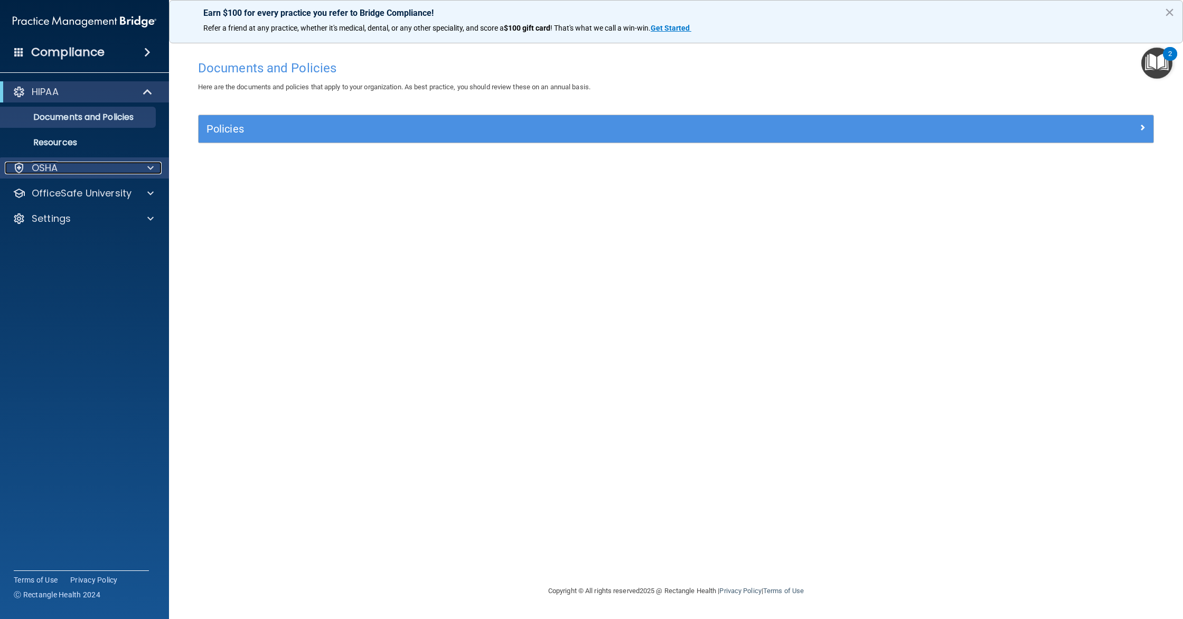
click at [95, 171] on div "OSHA" at bounding box center [70, 168] width 131 height 13
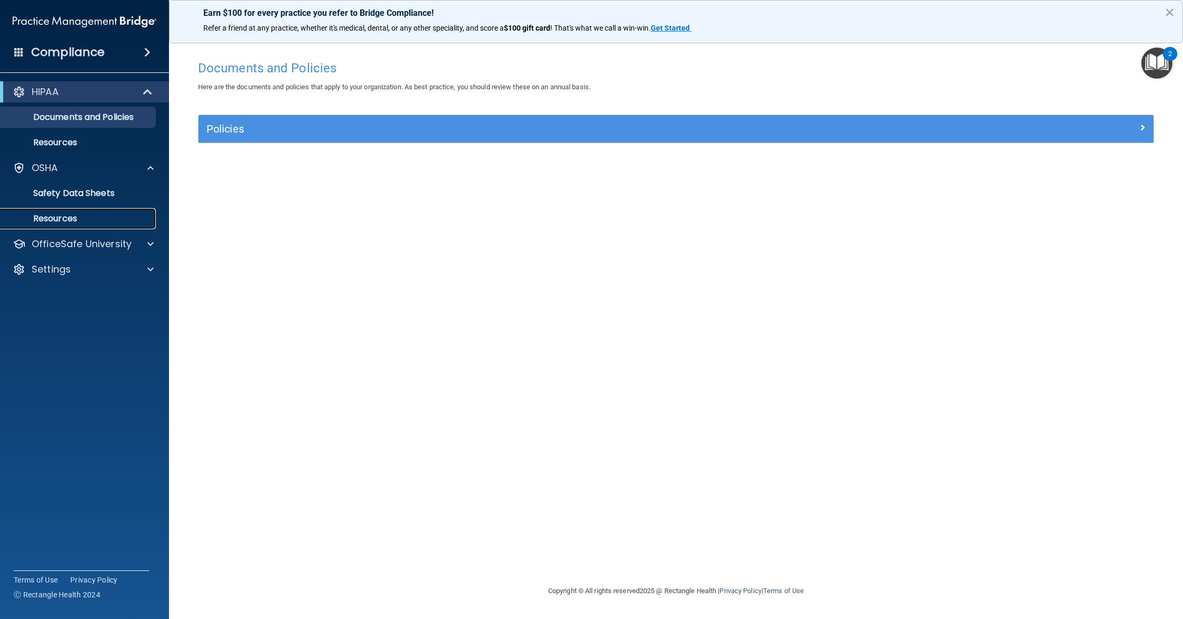
click at [75, 213] on p "Resources" at bounding box center [79, 218] width 144 height 11
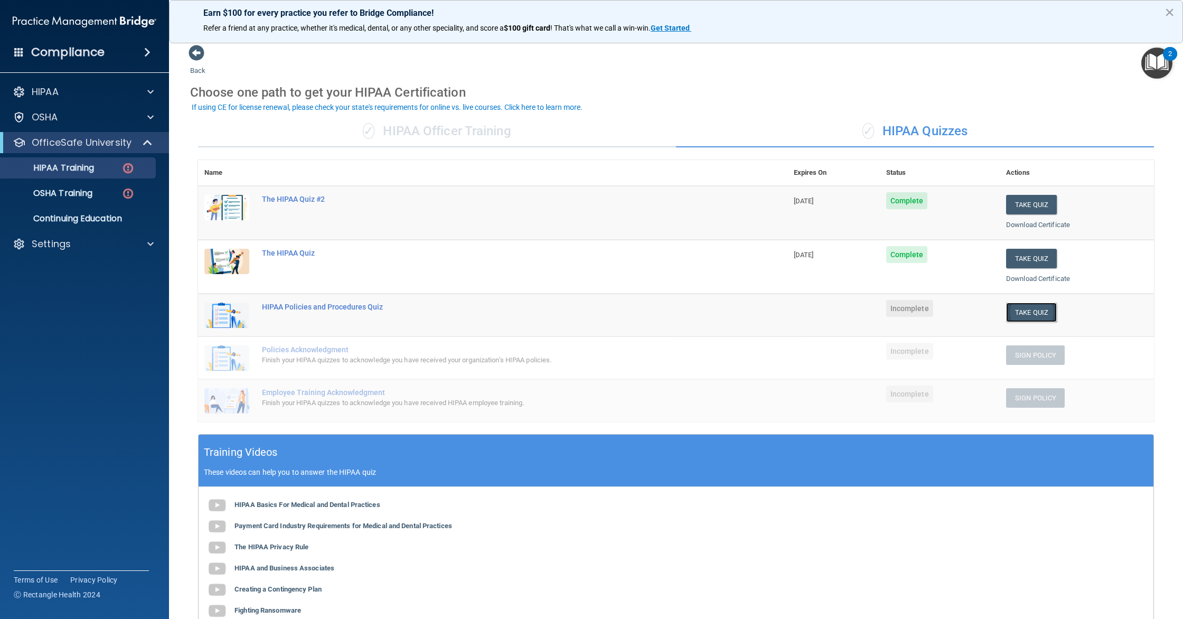
click at [1028, 311] on button "Take Quiz" at bounding box center [1031, 312] width 51 height 20
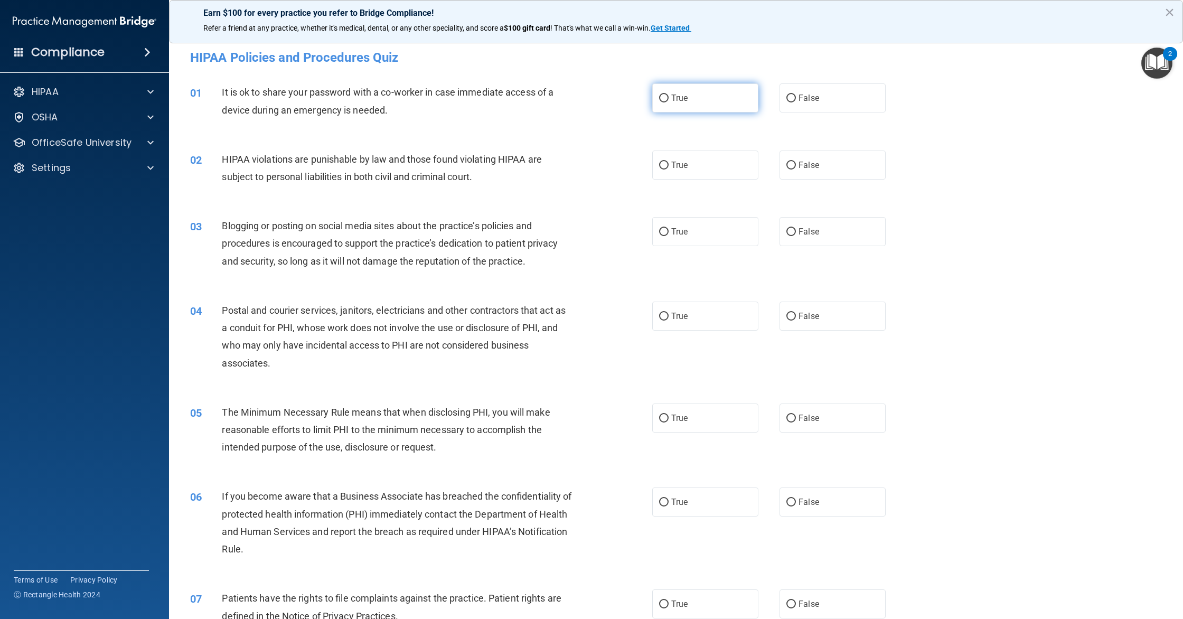
click at [679, 94] on span "True" at bounding box center [679, 98] width 16 height 10
click at [668, 94] on input "True" at bounding box center [664, 98] width 10 height 8
radio input "true"
drag, startPoint x: 846, startPoint y: 94, endPoint x: 828, endPoint y: 105, distance: 20.8
click at [846, 94] on label "False" at bounding box center [832, 97] width 106 height 29
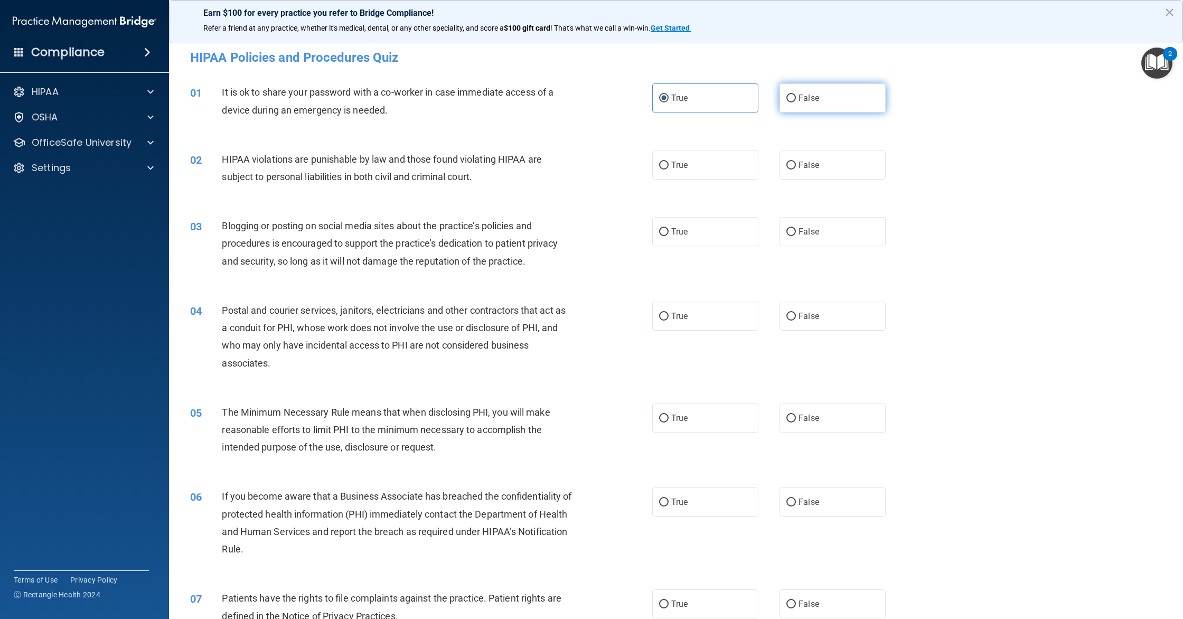
click at [796, 94] on input "False" at bounding box center [791, 98] width 10 height 8
radio input "true"
radio input "false"
click at [743, 164] on label "True" at bounding box center [705, 164] width 106 height 29
click at [668, 164] on input "True" at bounding box center [664, 166] width 10 height 8
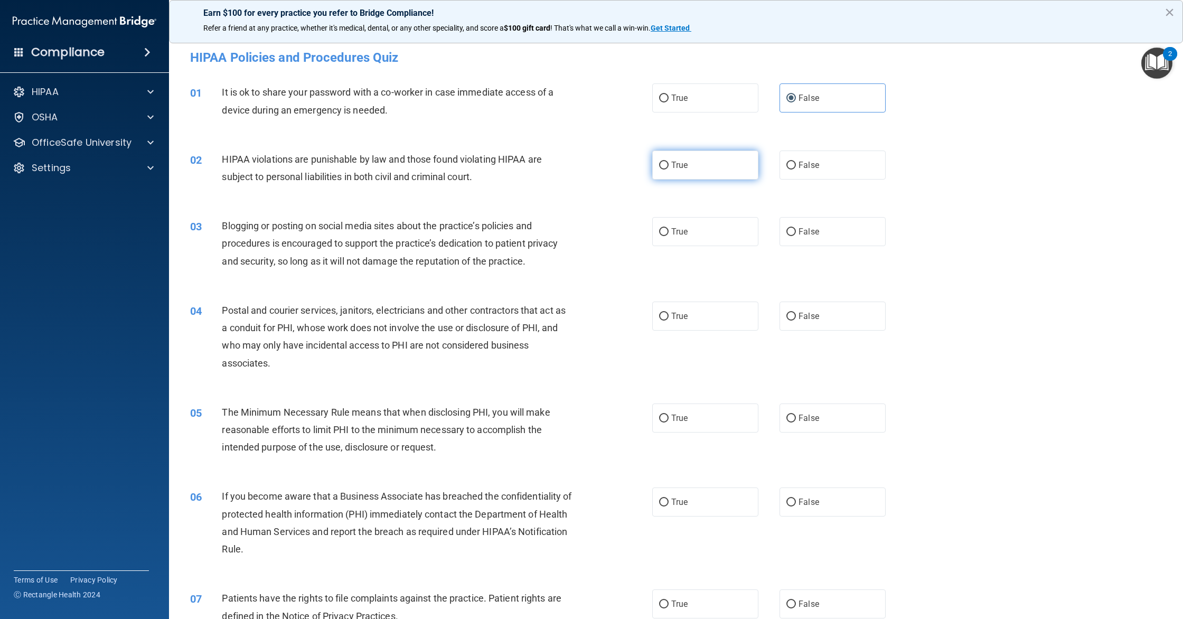
radio input "true"
click at [837, 228] on label "False" at bounding box center [832, 231] width 106 height 29
click at [796, 228] on input "False" at bounding box center [791, 232] width 10 height 8
radio input "true"
click at [750, 315] on label "True" at bounding box center [705, 315] width 106 height 29
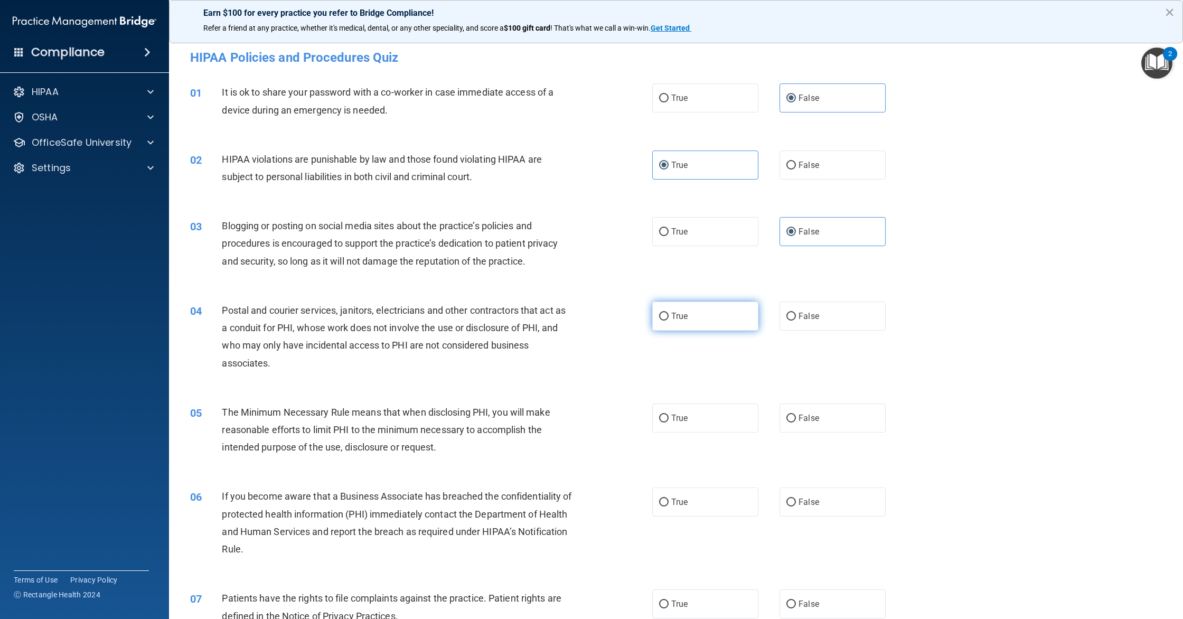
click at [668, 315] on input "True" at bounding box center [664, 317] width 10 height 8
radio input "true"
click at [716, 424] on label "True" at bounding box center [705, 417] width 106 height 29
click at [668, 422] on input "True" at bounding box center [664, 418] width 10 height 8
radio input "true"
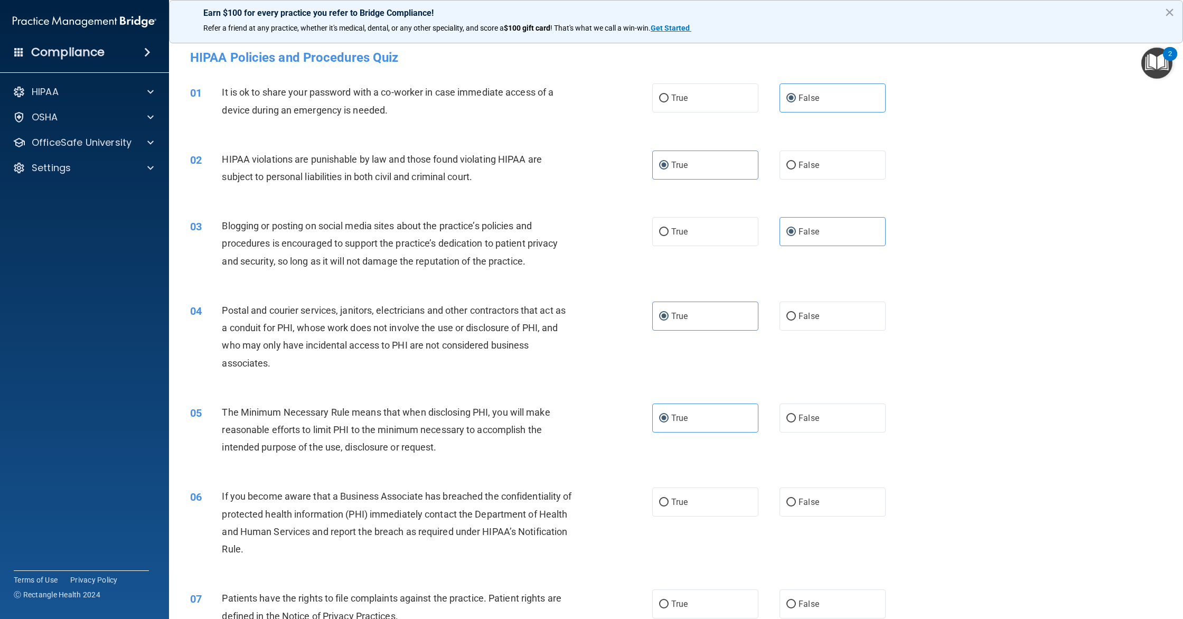
drag, startPoint x: 808, startPoint y: 488, endPoint x: 758, endPoint y: 481, distance: 51.1
click at [808, 488] on label "False" at bounding box center [832, 501] width 106 height 29
click at [796, 498] on input "False" at bounding box center [791, 502] width 10 height 8
radio input "true"
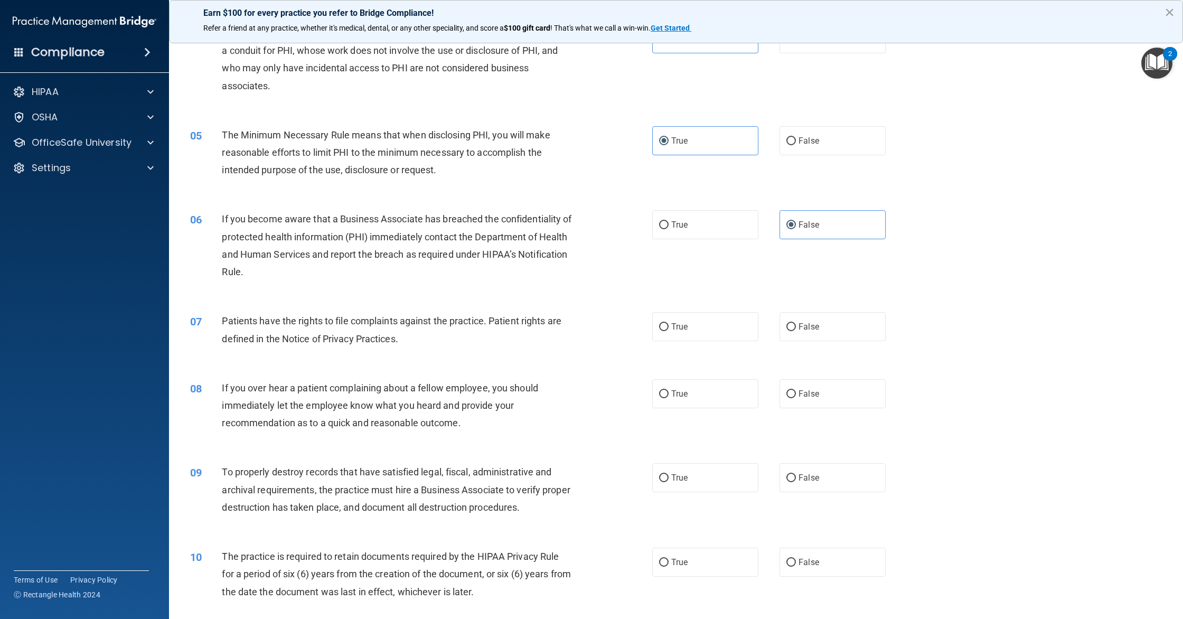
scroll to position [282, 0]
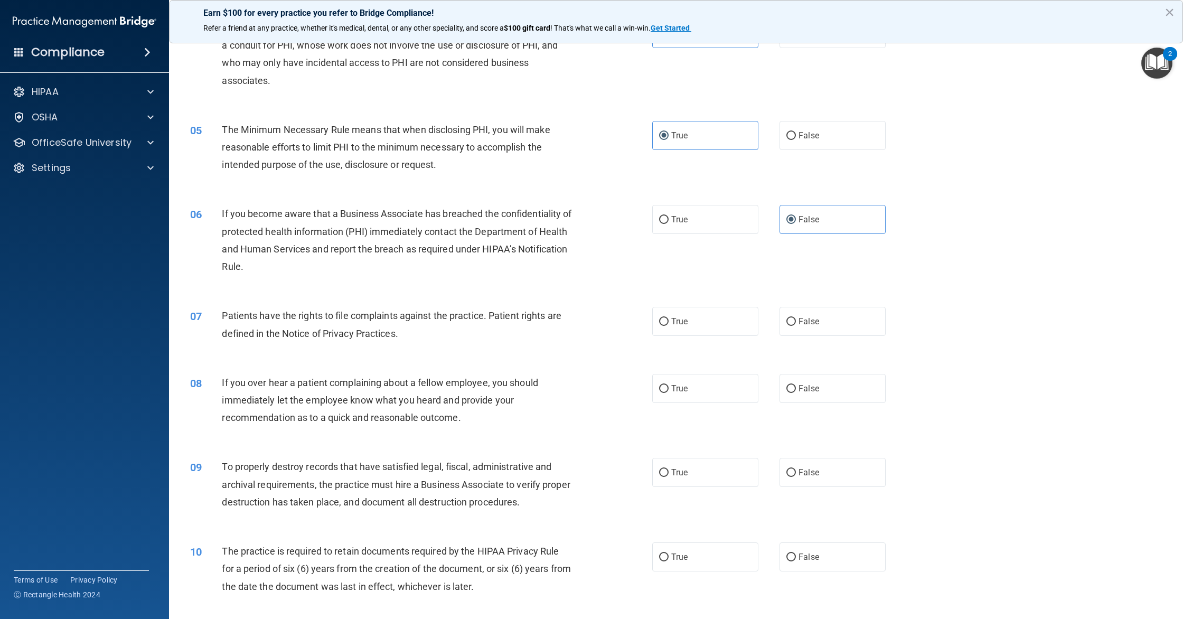
click at [672, 336] on label "True" at bounding box center [705, 321] width 106 height 29
click at [668, 326] on input "True" at bounding box center [664, 322] width 10 height 8
radio input "true"
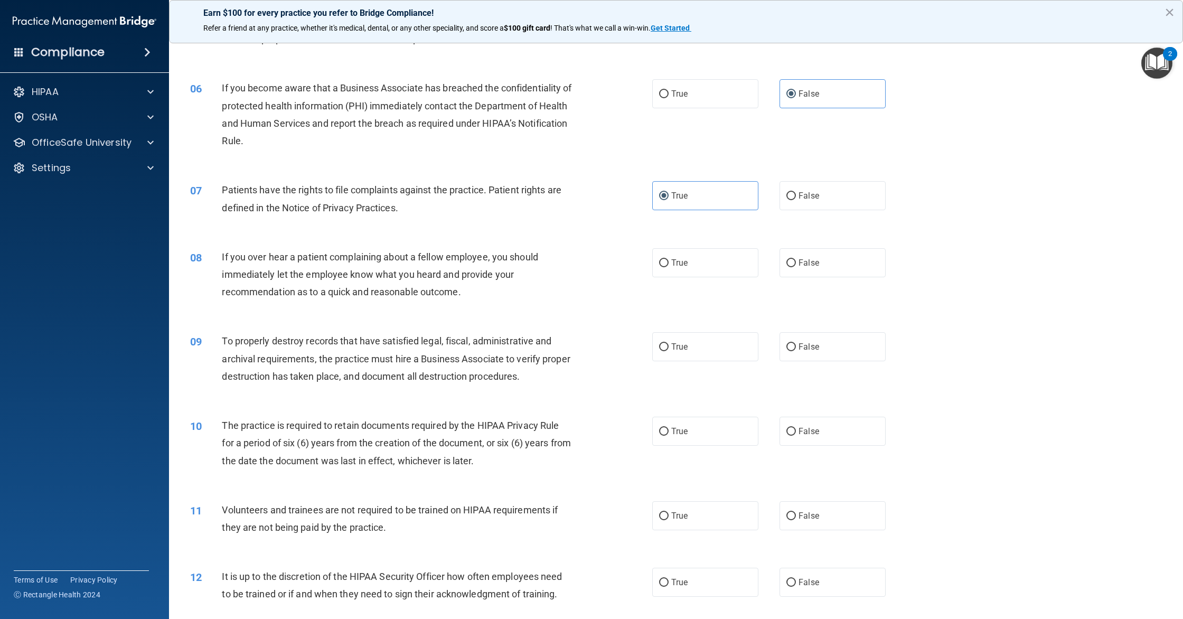
scroll to position [407, 0]
click at [829, 277] on label "False" at bounding box center [832, 263] width 106 height 29
click at [796, 268] on input "False" at bounding box center [791, 264] width 10 height 8
radio input "true"
click at [832, 354] on label "False" at bounding box center [832, 347] width 106 height 29
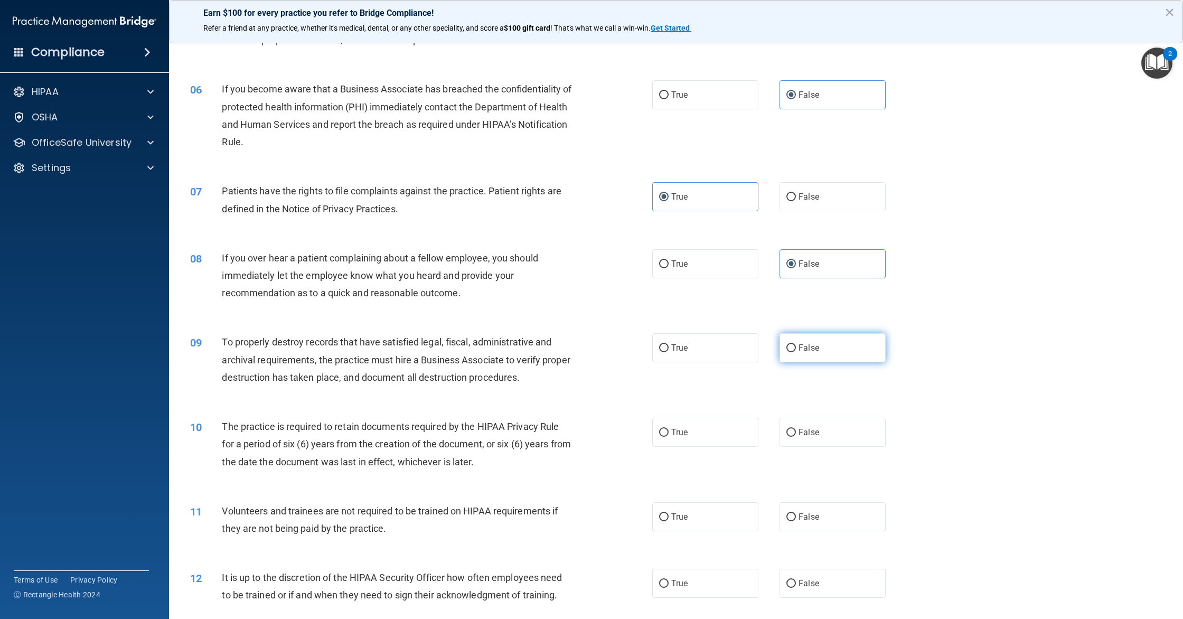
click at [796, 352] on input "False" at bounding box center [791, 348] width 10 height 8
radio input "true"
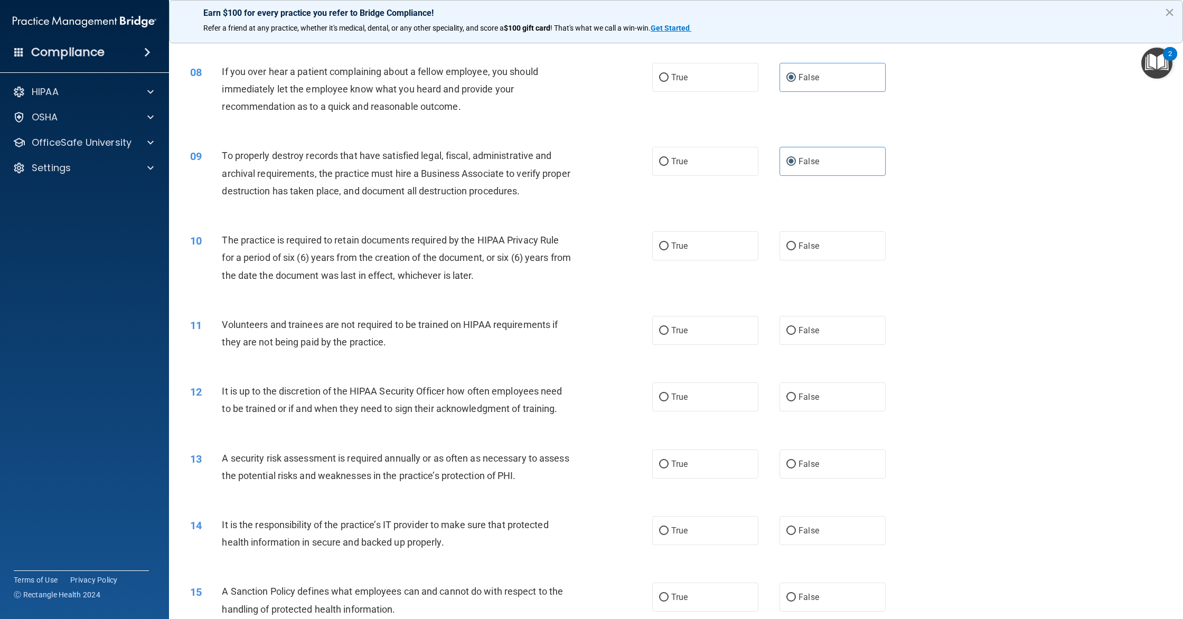
scroll to position [604, 0]
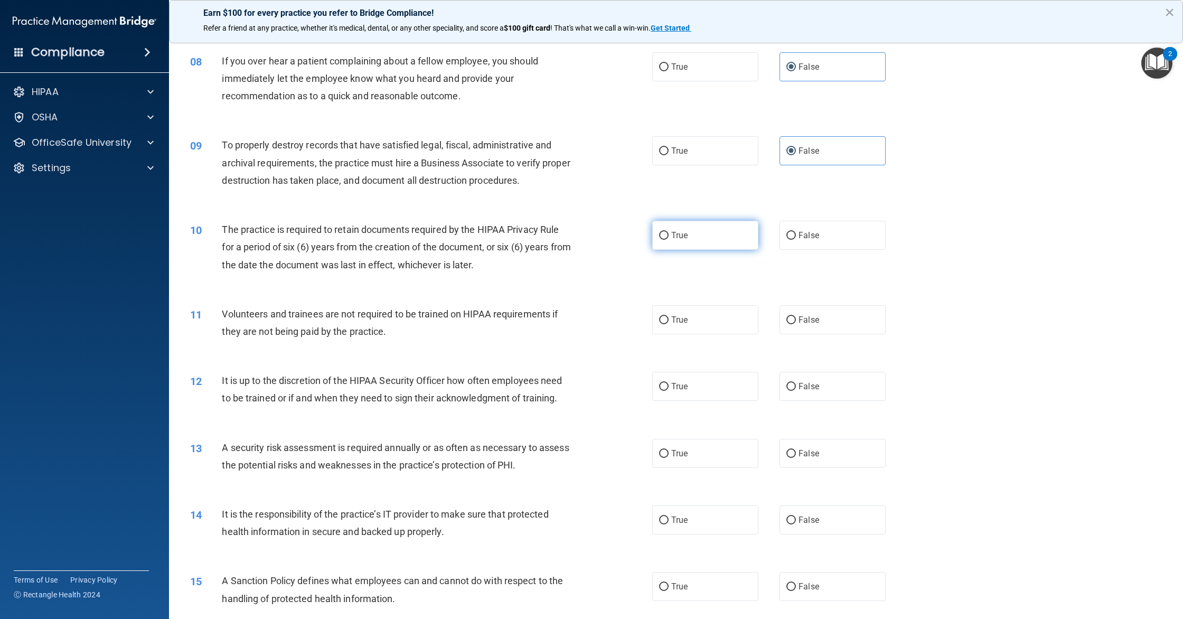
click at [672, 241] on label "True" at bounding box center [705, 235] width 106 height 29
click at [668, 240] on input "True" at bounding box center [664, 236] width 10 height 8
radio input "true"
click at [825, 325] on label "False" at bounding box center [832, 319] width 106 height 29
click at [796, 324] on input "False" at bounding box center [791, 320] width 10 height 8
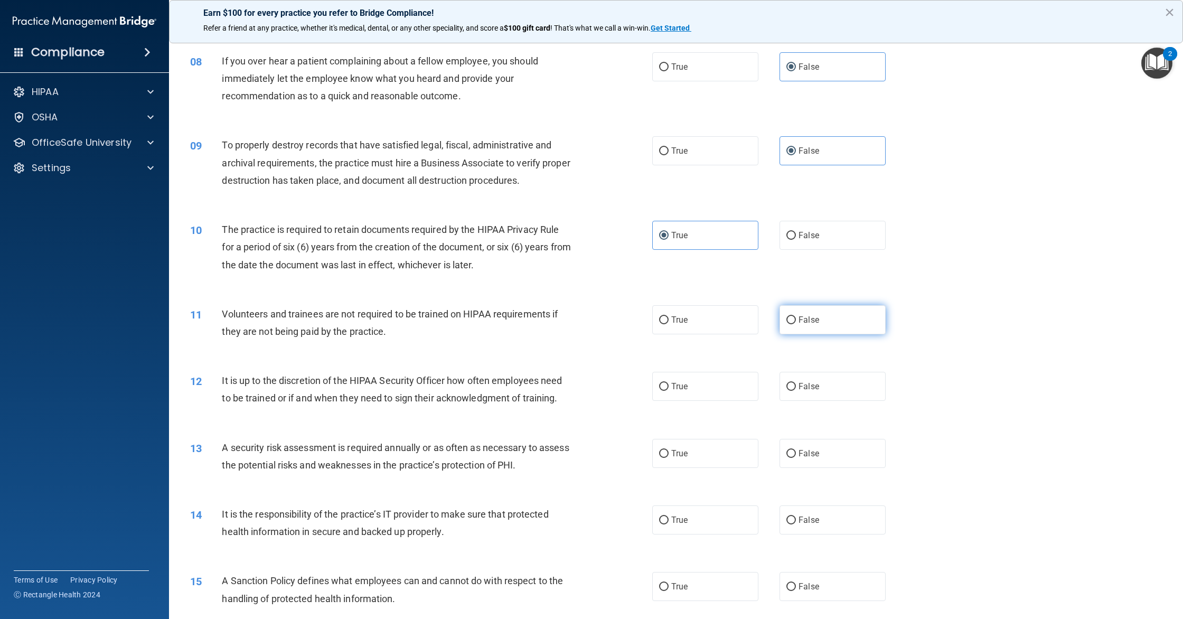
radio input "true"
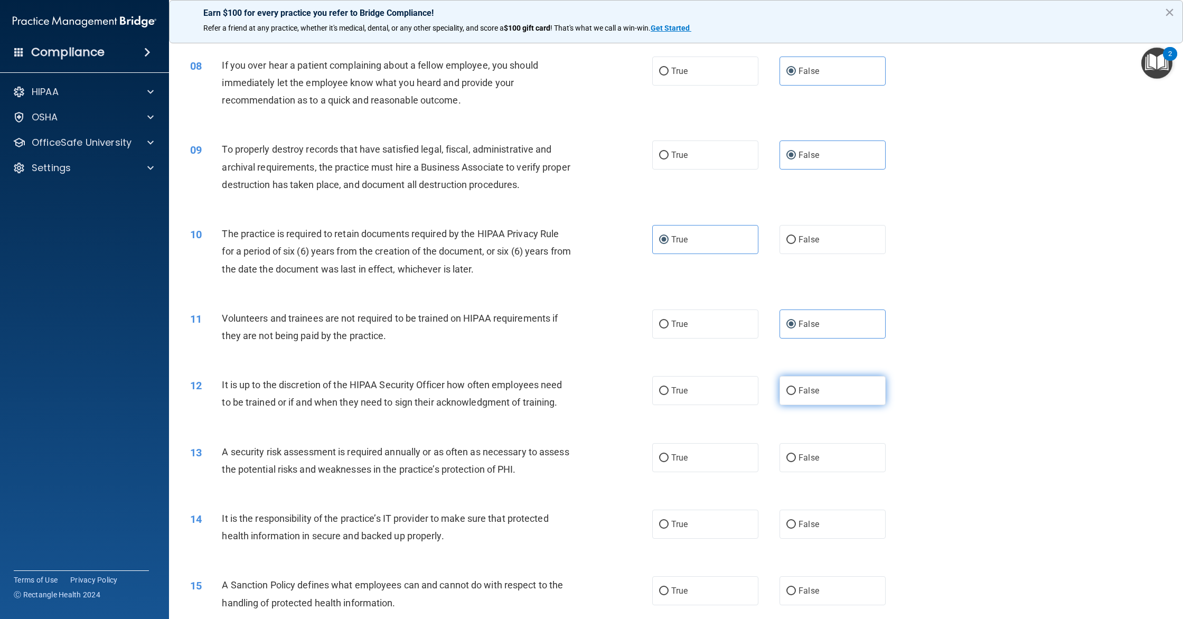
click at [834, 387] on label "False" at bounding box center [832, 390] width 106 height 29
click at [796, 387] on input "False" at bounding box center [791, 391] width 10 height 8
radio input "true"
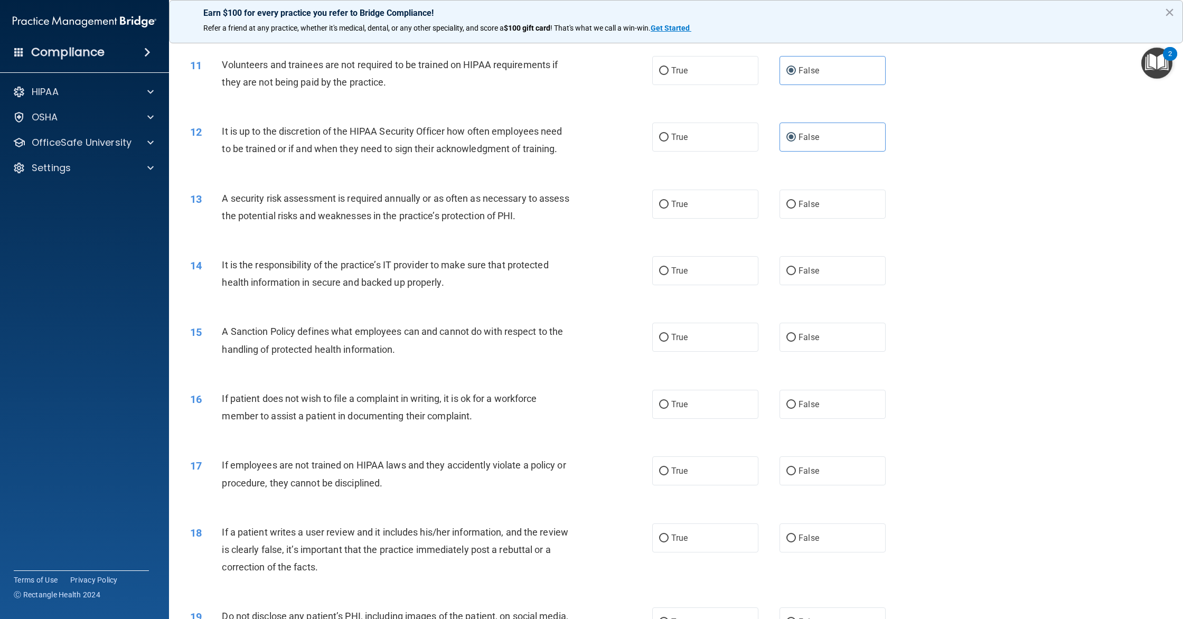
scroll to position [856, 0]
click at [689, 193] on label "True" at bounding box center [705, 201] width 106 height 29
click at [668, 198] on input "True" at bounding box center [664, 202] width 10 height 8
radio input "true"
click at [780, 273] on label "False" at bounding box center [832, 267] width 106 height 29
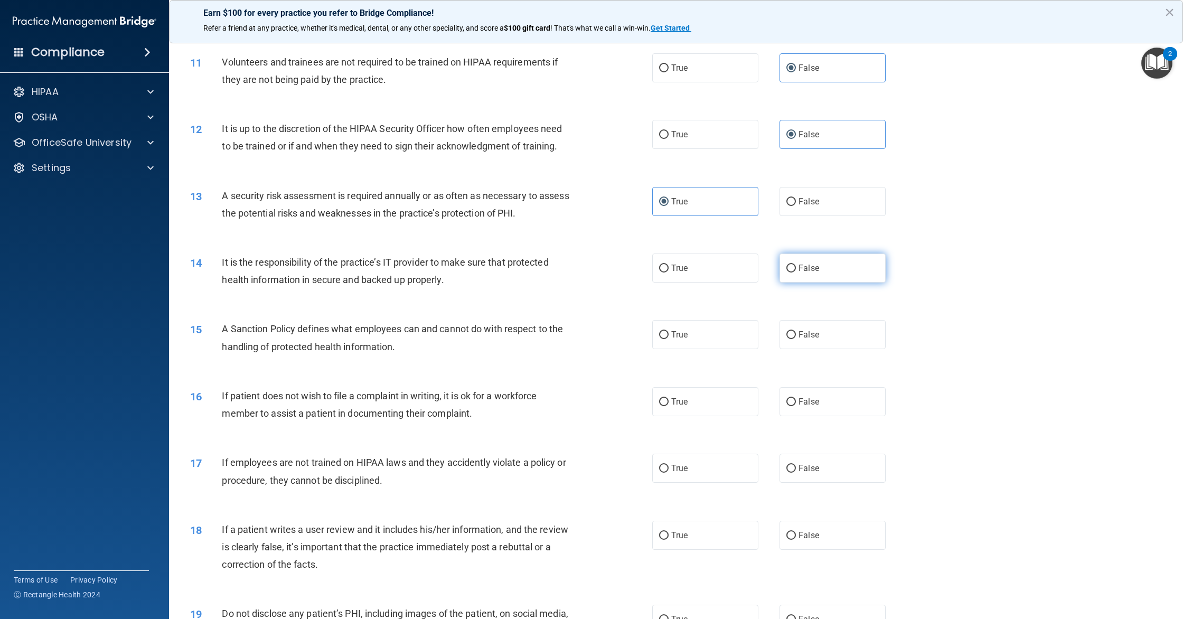
click at [786, 272] on input "False" at bounding box center [791, 268] width 10 height 8
radio input "true"
click at [703, 329] on label "True" at bounding box center [705, 334] width 106 height 29
click at [668, 331] on input "True" at bounding box center [664, 335] width 10 height 8
radio input "true"
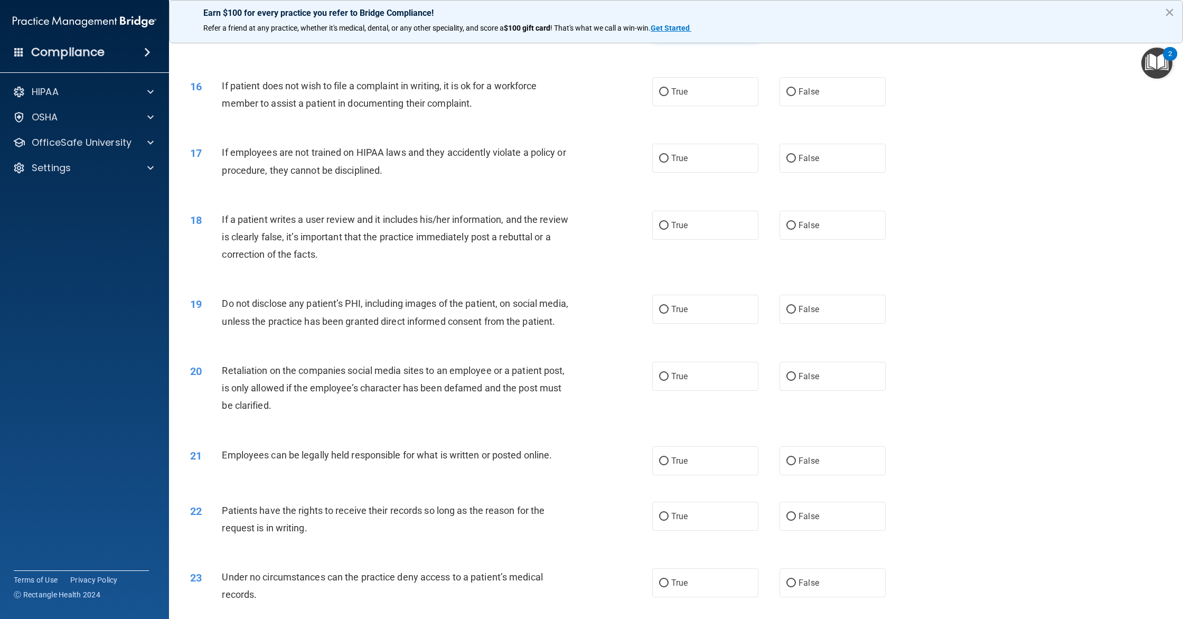
scroll to position [1171, 0]
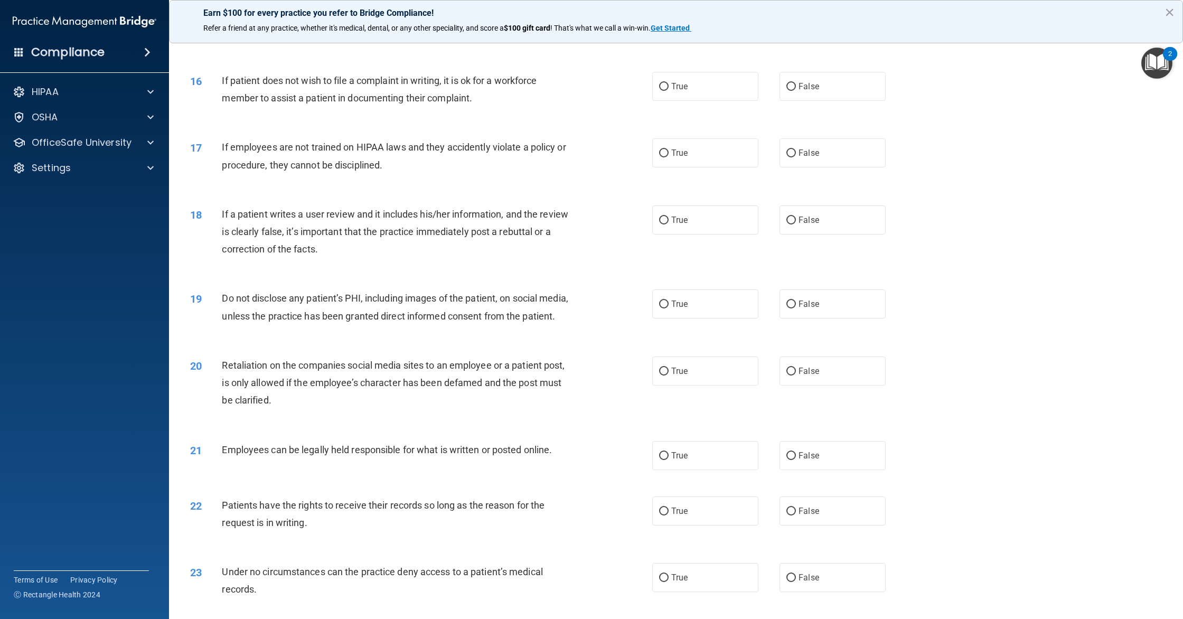
drag, startPoint x: 674, startPoint y: 84, endPoint x: 702, endPoint y: 109, distance: 37.0
click at [675, 84] on span "True" at bounding box center [679, 86] width 16 height 10
click at [668, 84] on input "True" at bounding box center [664, 87] width 10 height 8
radio input "true"
click at [801, 163] on label "False" at bounding box center [832, 152] width 106 height 29
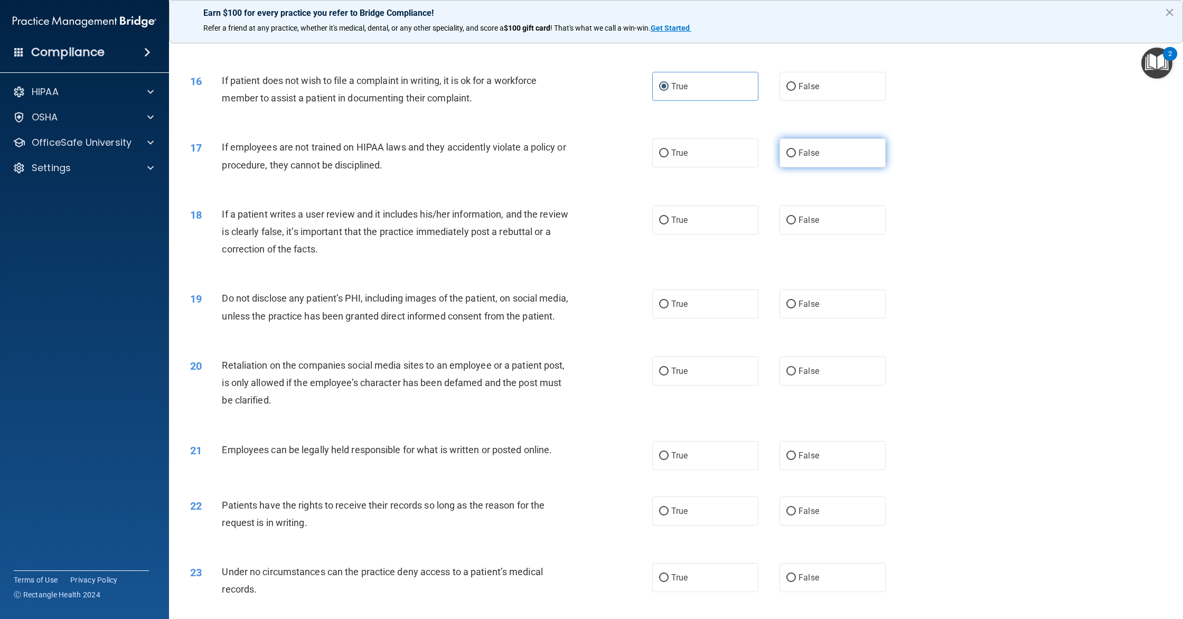
click at [796, 157] on input "False" at bounding box center [791, 153] width 10 height 8
radio input "true"
click at [799, 209] on label "False" at bounding box center [832, 219] width 106 height 29
click at [796, 216] on input "False" at bounding box center [791, 220] width 10 height 8
radio input "true"
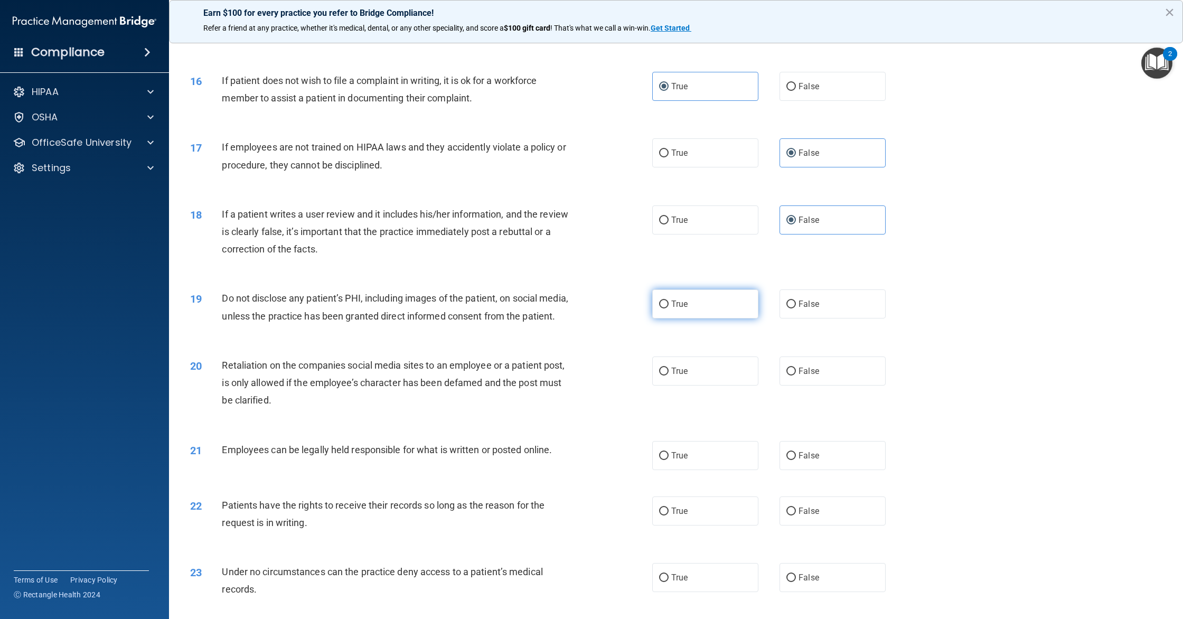
click at [707, 294] on label "True" at bounding box center [705, 303] width 106 height 29
click at [668, 300] on input "True" at bounding box center [664, 304] width 10 height 8
radio input "true"
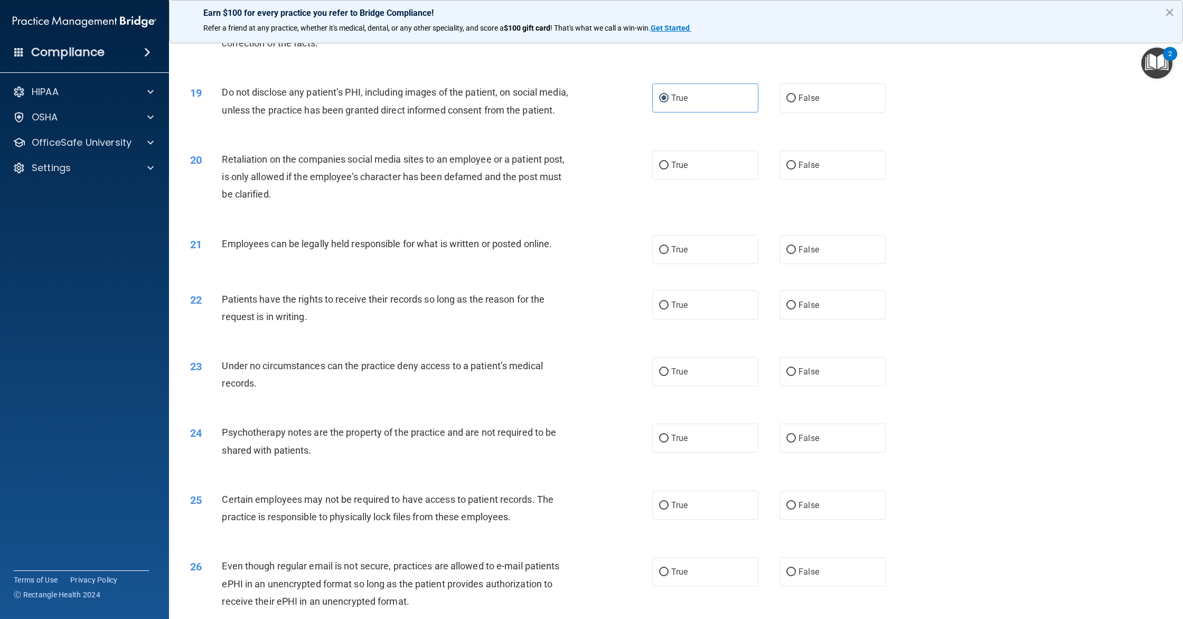
scroll to position [1384, 0]
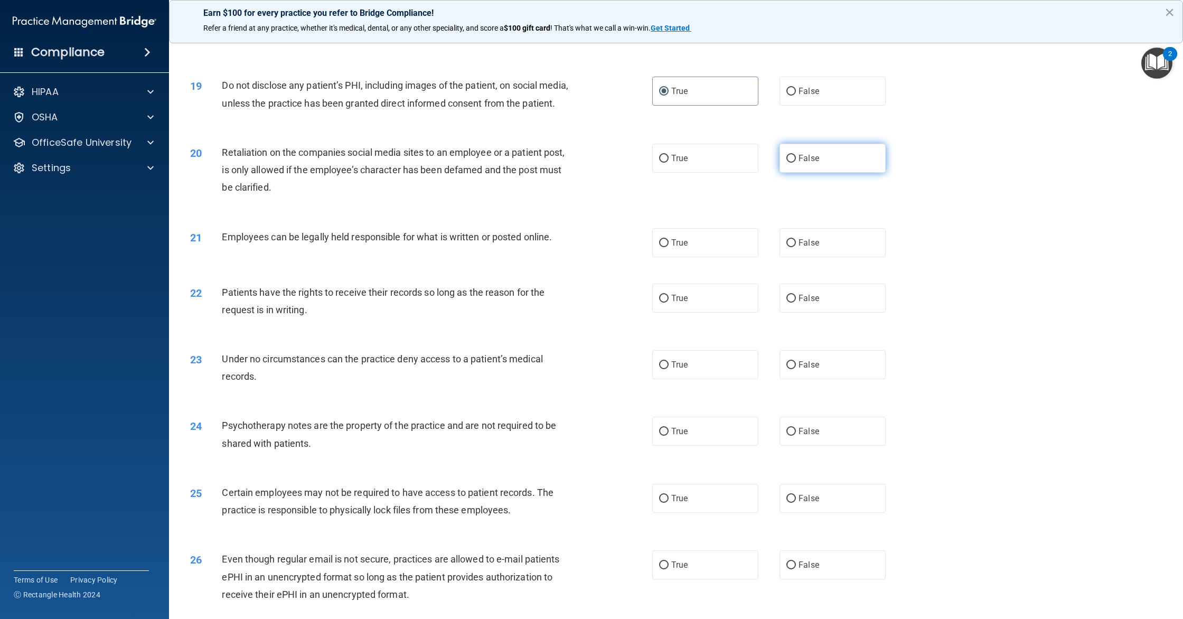
click at [831, 161] on label "False" at bounding box center [832, 158] width 106 height 29
click at [796, 161] on input "False" at bounding box center [791, 159] width 10 height 8
radio input "true"
click at [697, 239] on label "True" at bounding box center [705, 242] width 106 height 29
click at [668, 239] on input "True" at bounding box center [664, 243] width 10 height 8
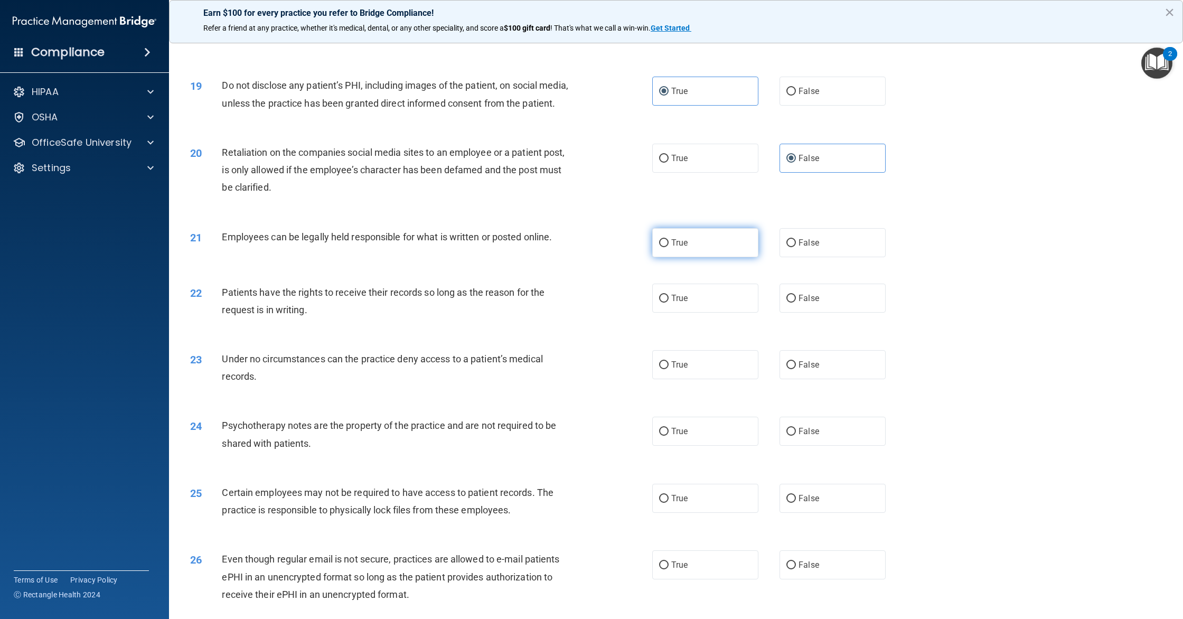
radio input "true"
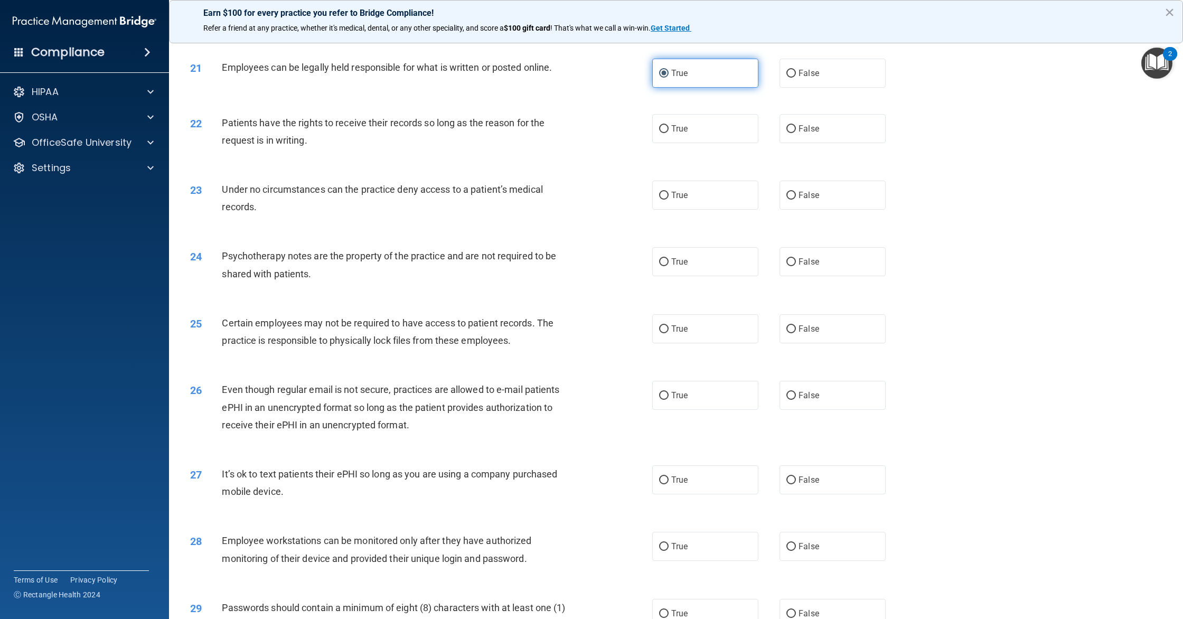
scroll to position [1597, 0]
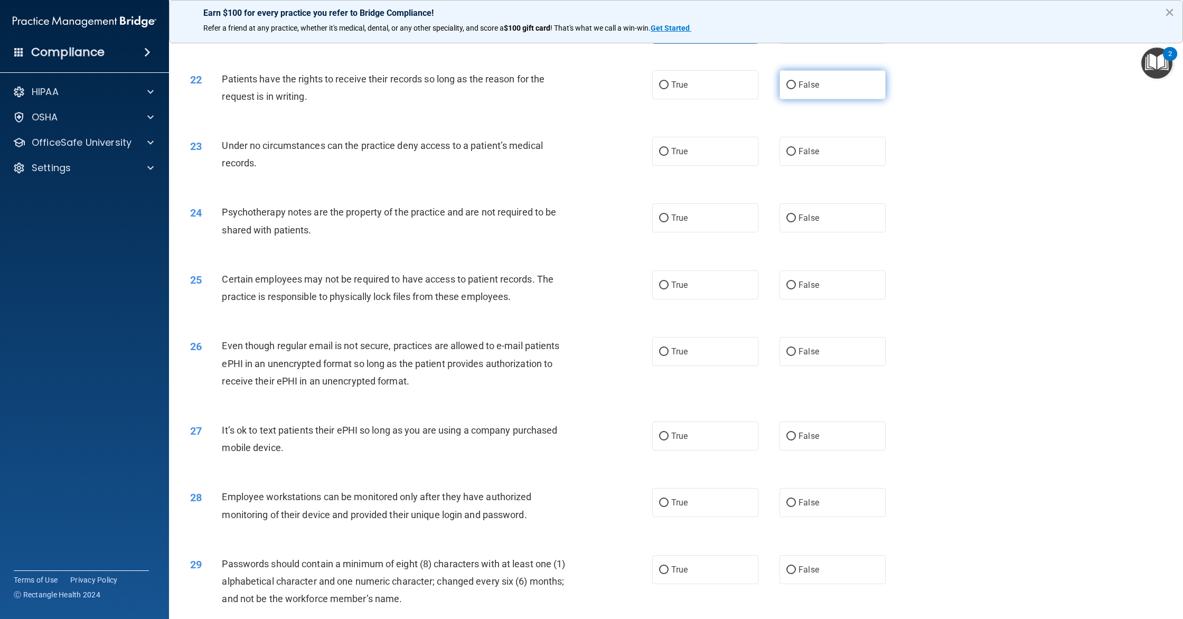
click at [806, 84] on span "False" at bounding box center [808, 85] width 21 height 10
click at [796, 84] on input "False" at bounding box center [791, 85] width 10 height 8
radio input "true"
click at [803, 154] on span "False" at bounding box center [808, 151] width 21 height 10
click at [796, 154] on input "False" at bounding box center [791, 152] width 10 height 8
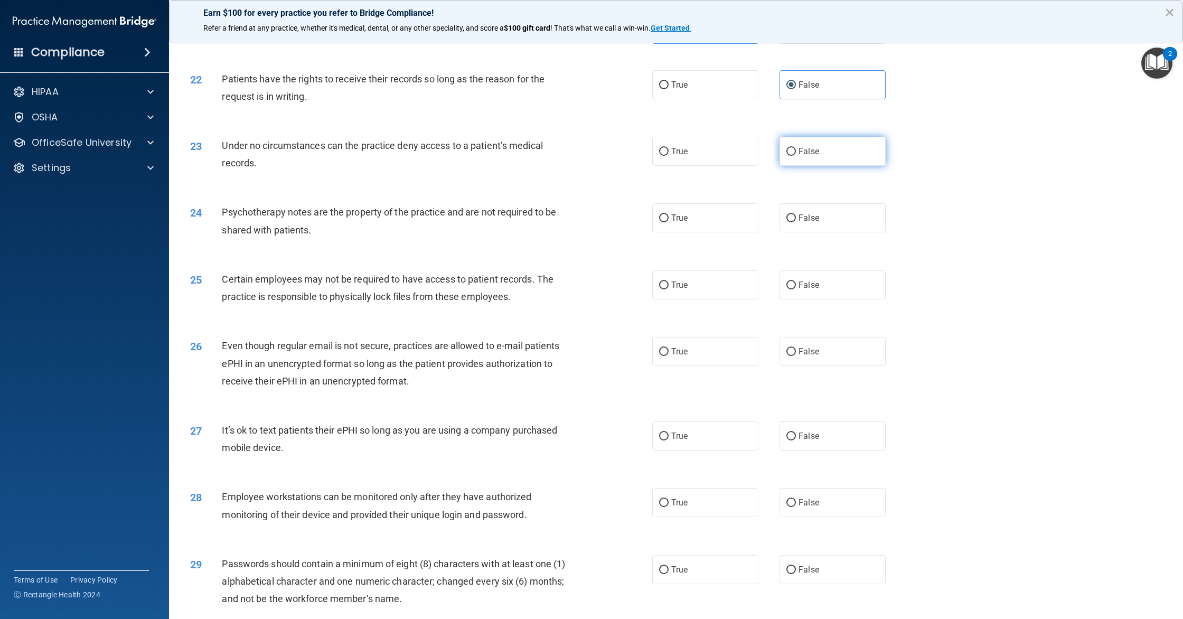
radio input "true"
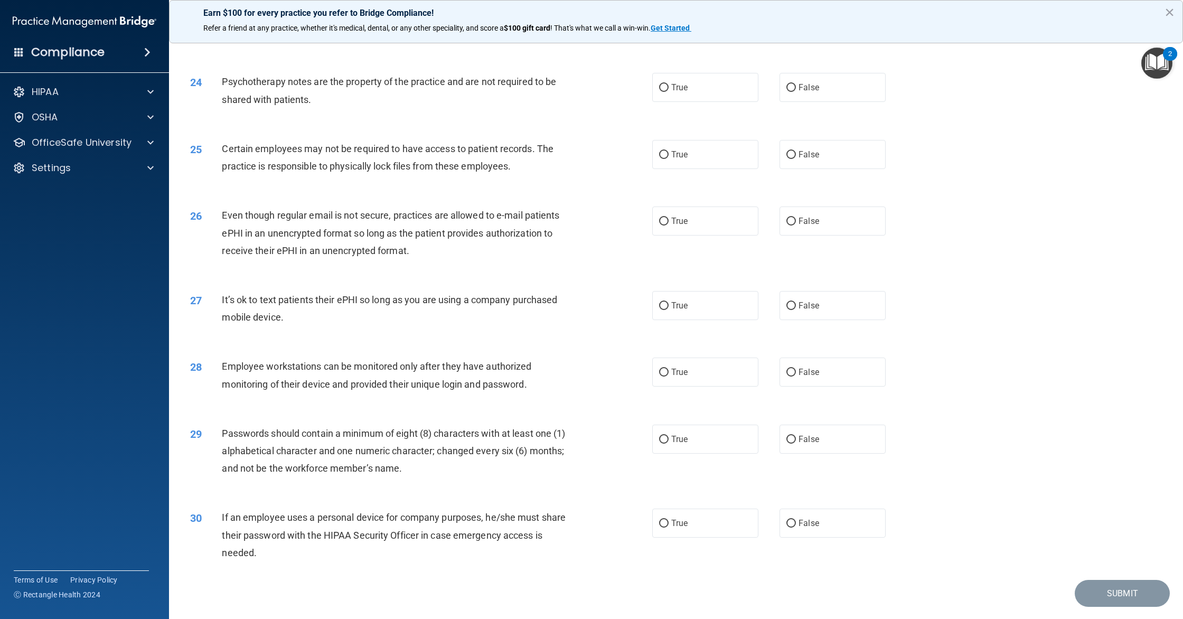
scroll to position [1742, 0]
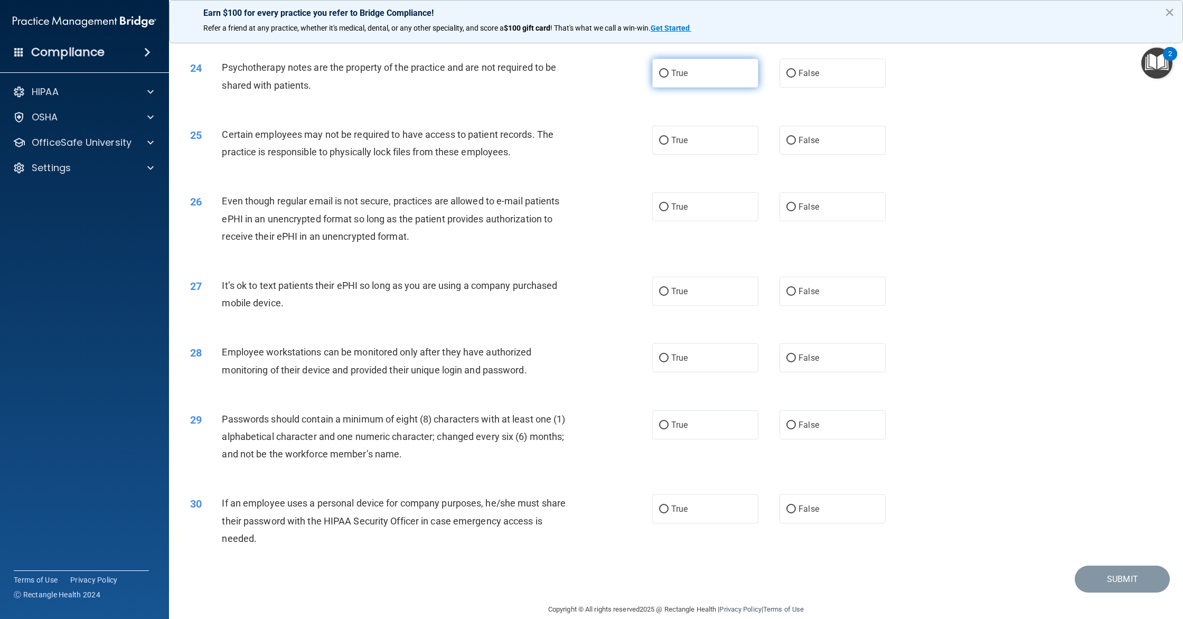
click at [719, 70] on label "True" at bounding box center [705, 73] width 106 height 29
click at [668, 70] on input "True" at bounding box center [664, 74] width 10 height 8
radio input "true"
click at [691, 149] on label "True" at bounding box center [705, 140] width 106 height 29
click at [668, 145] on input "True" at bounding box center [664, 141] width 10 height 8
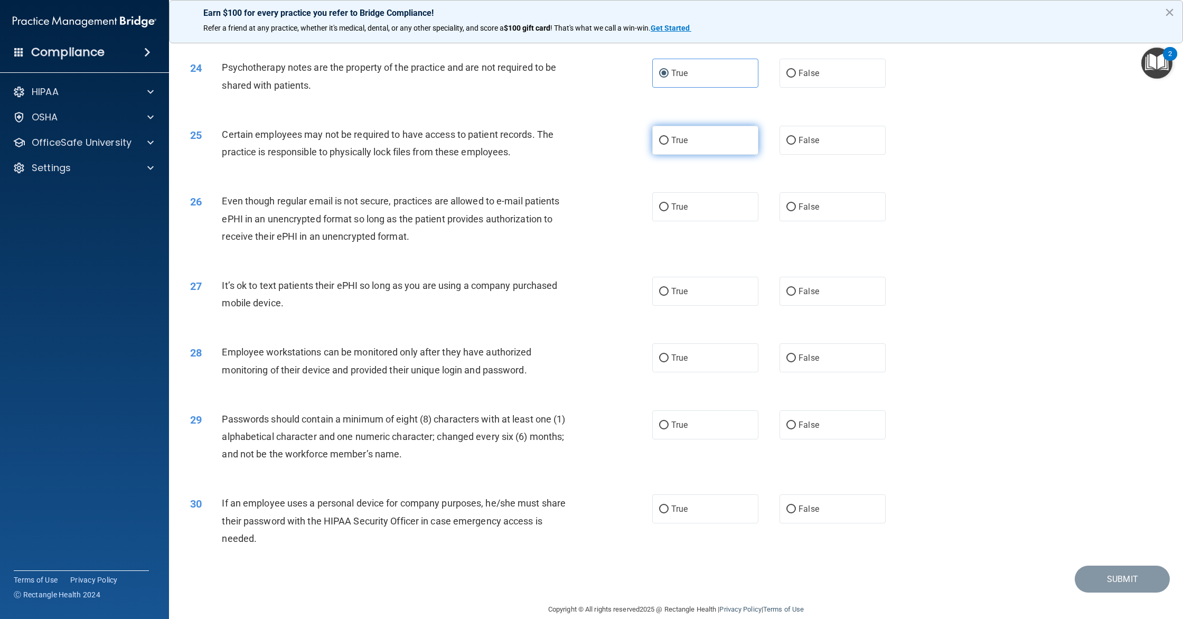
radio input "true"
click at [706, 203] on label "True" at bounding box center [705, 206] width 106 height 29
click at [668, 203] on input "True" at bounding box center [664, 207] width 10 height 8
radio input "true"
click at [794, 286] on label "False" at bounding box center [832, 291] width 106 height 29
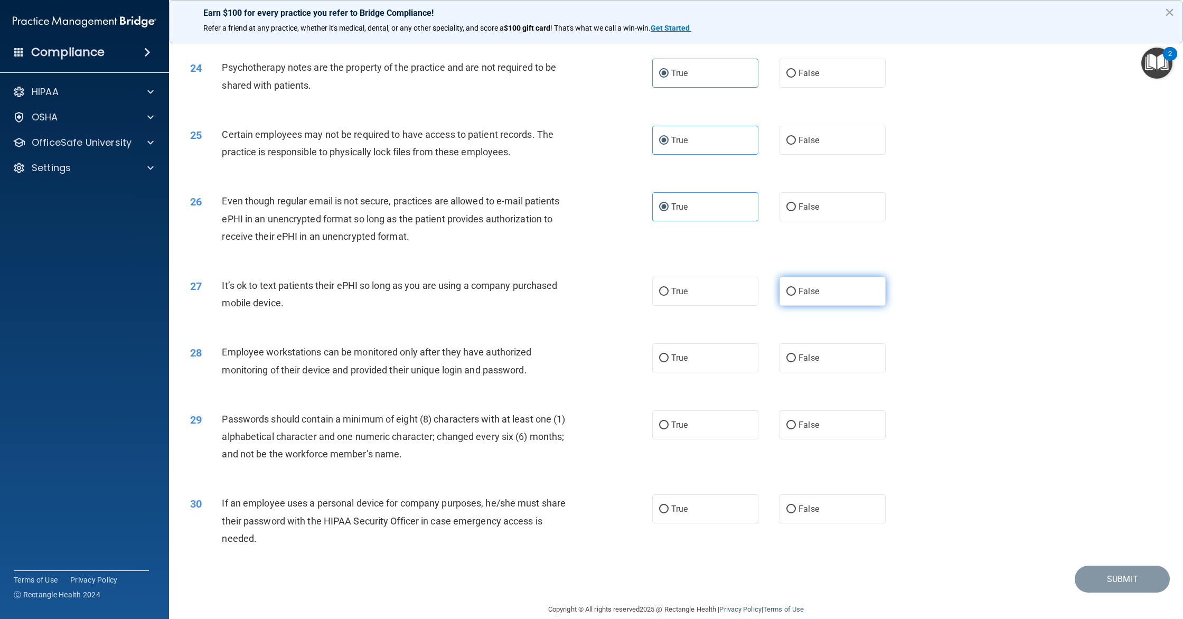
click at [794, 288] on input "False" at bounding box center [791, 292] width 10 height 8
radio input "true"
click at [826, 365] on label "False" at bounding box center [832, 357] width 106 height 29
click at [796, 362] on input "False" at bounding box center [791, 358] width 10 height 8
radio input "true"
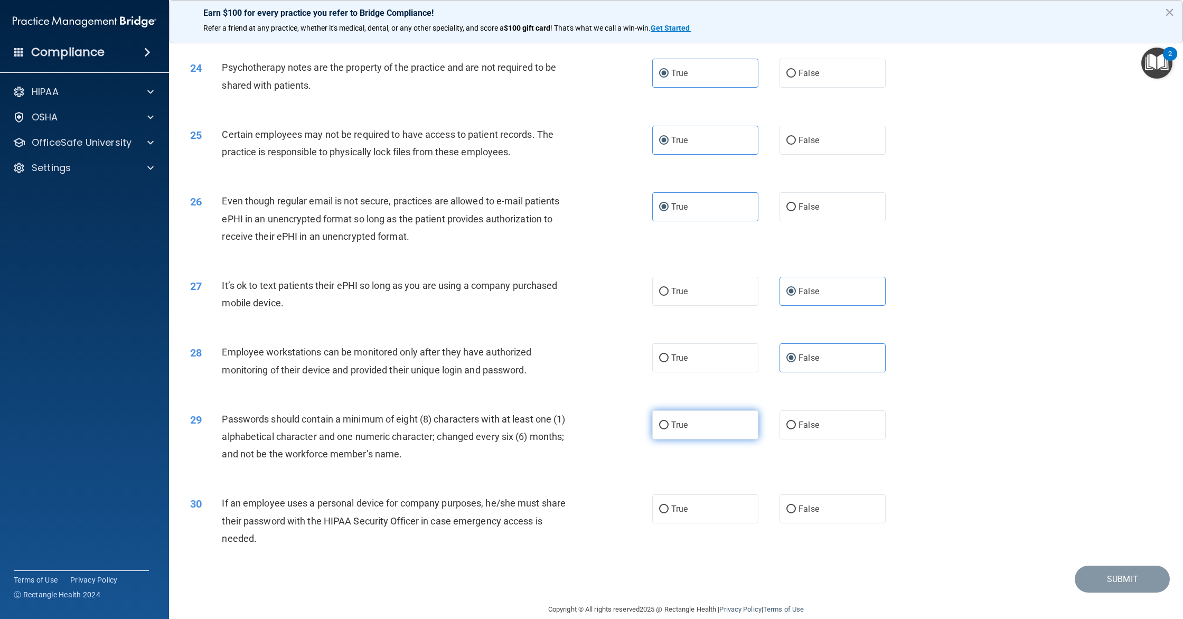
click at [703, 425] on label "True" at bounding box center [705, 424] width 106 height 29
click at [668, 425] on input "True" at bounding box center [664, 425] width 10 height 8
radio input "true"
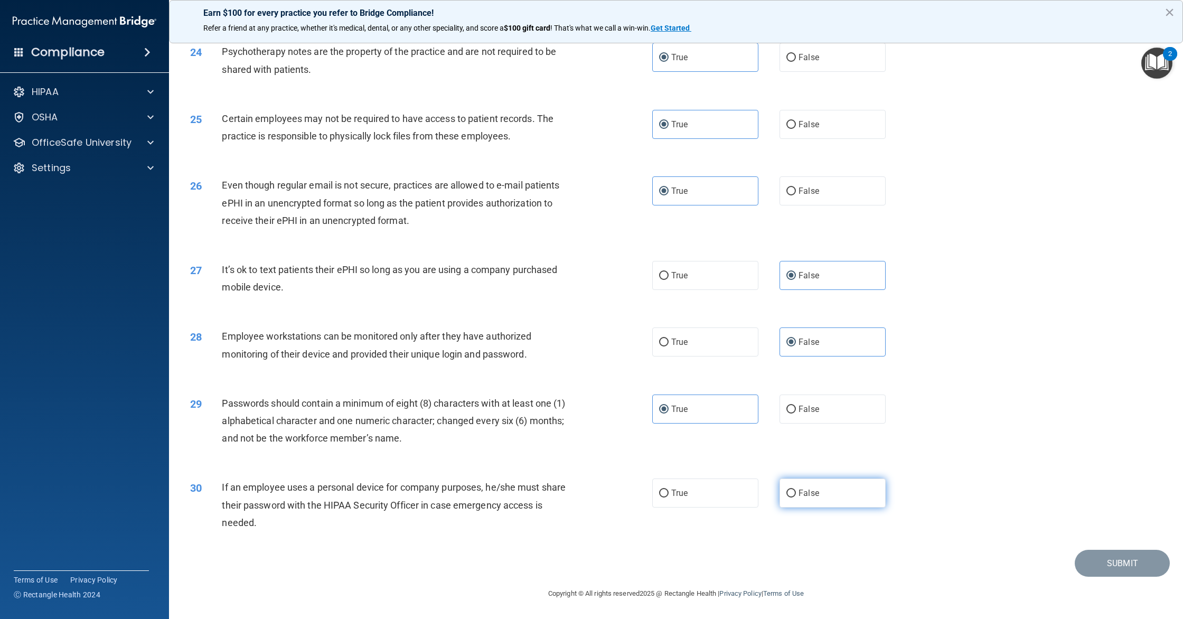
click at [836, 504] on label "False" at bounding box center [832, 492] width 106 height 29
click at [796, 497] on input "False" at bounding box center [791, 493] width 10 height 8
radio input "true"
click at [1103, 568] on button "Submit" at bounding box center [1121, 563] width 95 height 27
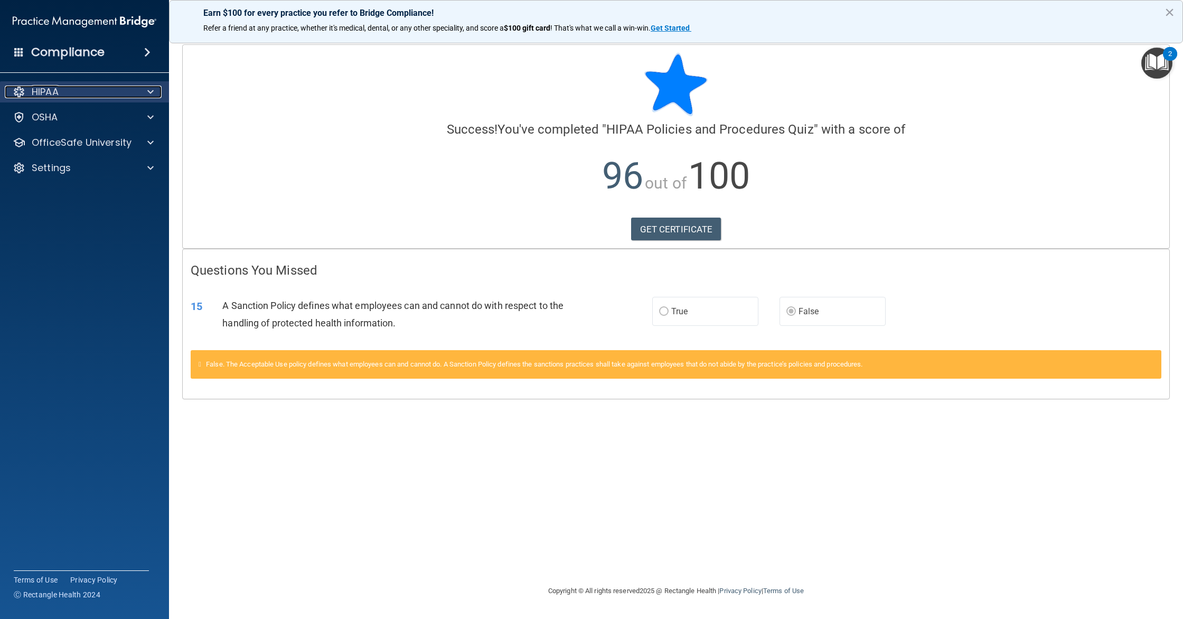
click at [136, 97] on div at bounding box center [149, 92] width 26 height 13
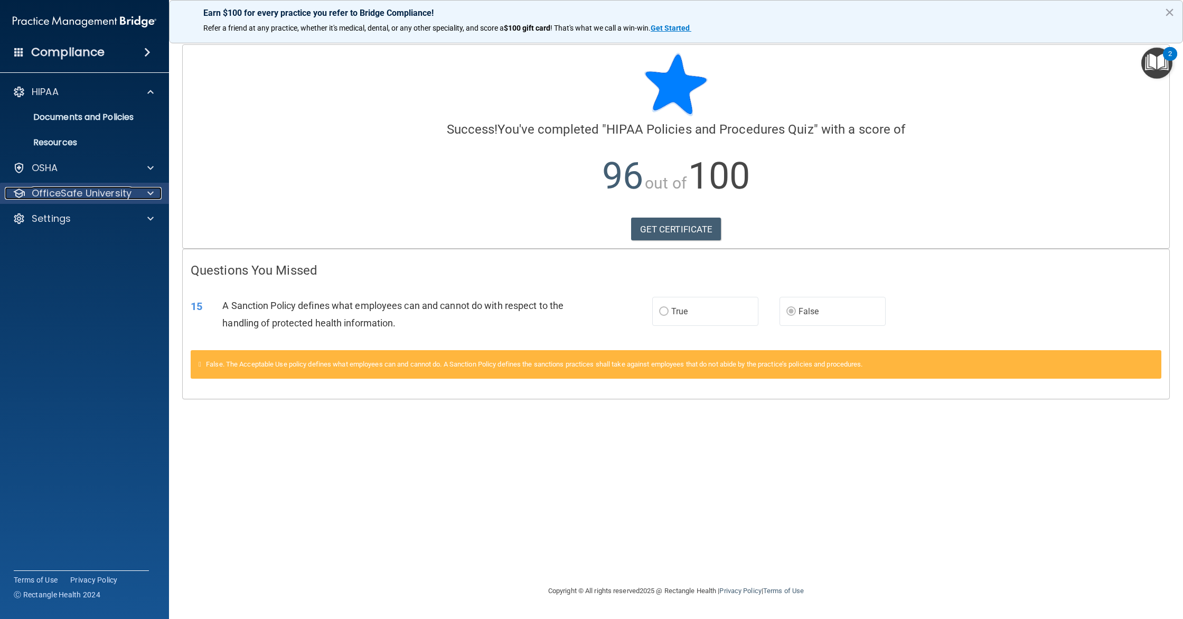
click at [134, 195] on div "OfficeSafe University" at bounding box center [70, 193] width 131 height 13
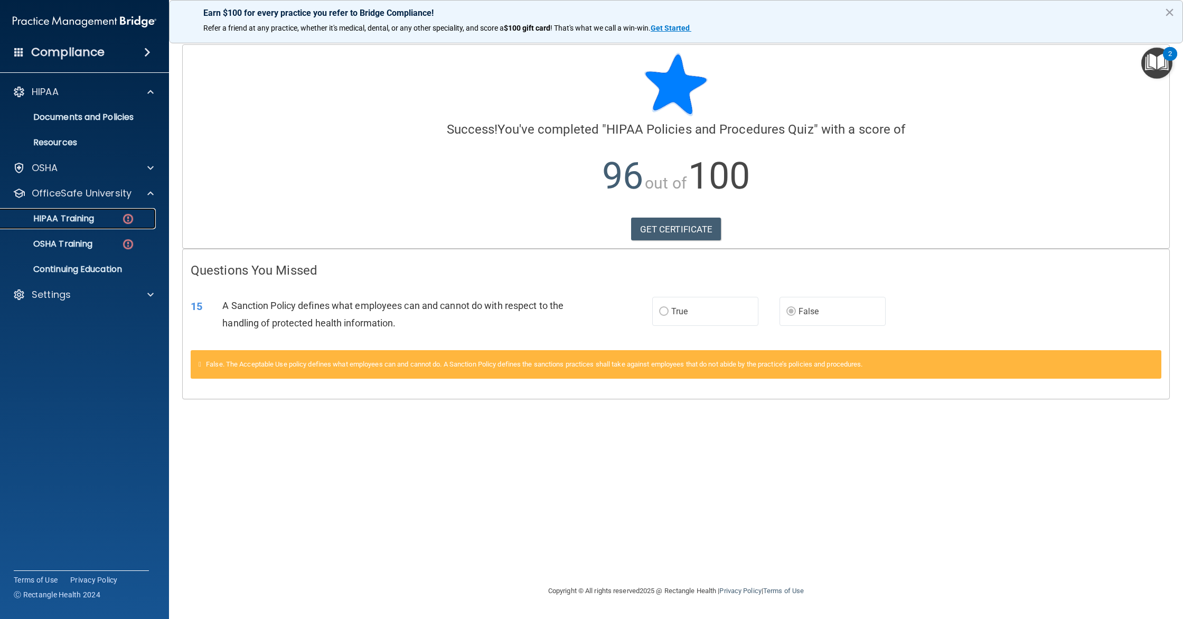
click at [79, 216] on p "HIPAA Training" at bounding box center [50, 218] width 87 height 11
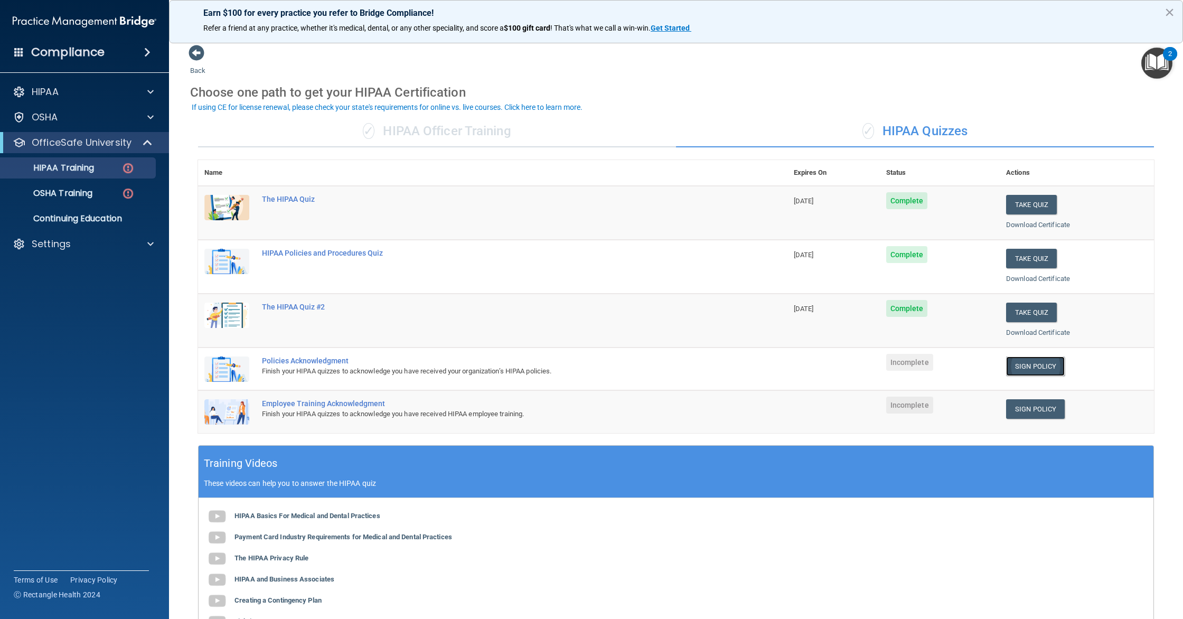
click at [1029, 367] on link "Sign Policy" at bounding box center [1035, 366] width 59 height 20
click at [65, 193] on p "OSHA Training" at bounding box center [50, 193] width 86 height 11
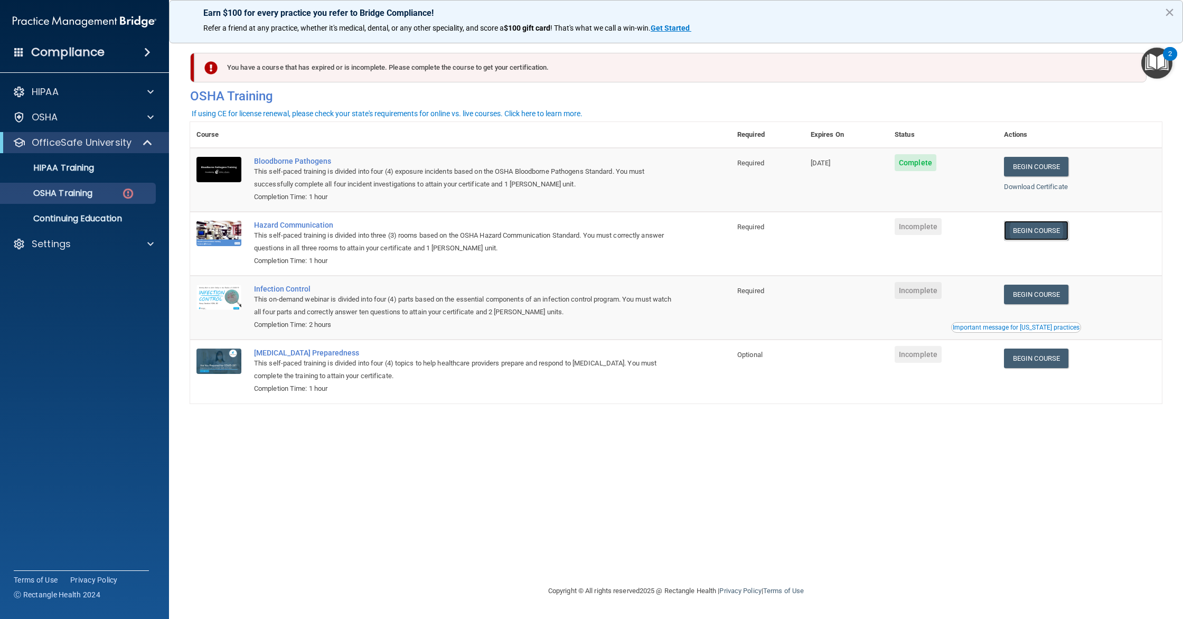
click at [1067, 231] on link "Begin Course" at bounding box center [1036, 231] width 64 height 20
click at [1036, 234] on link "Begin Course" at bounding box center [1036, 231] width 64 height 20
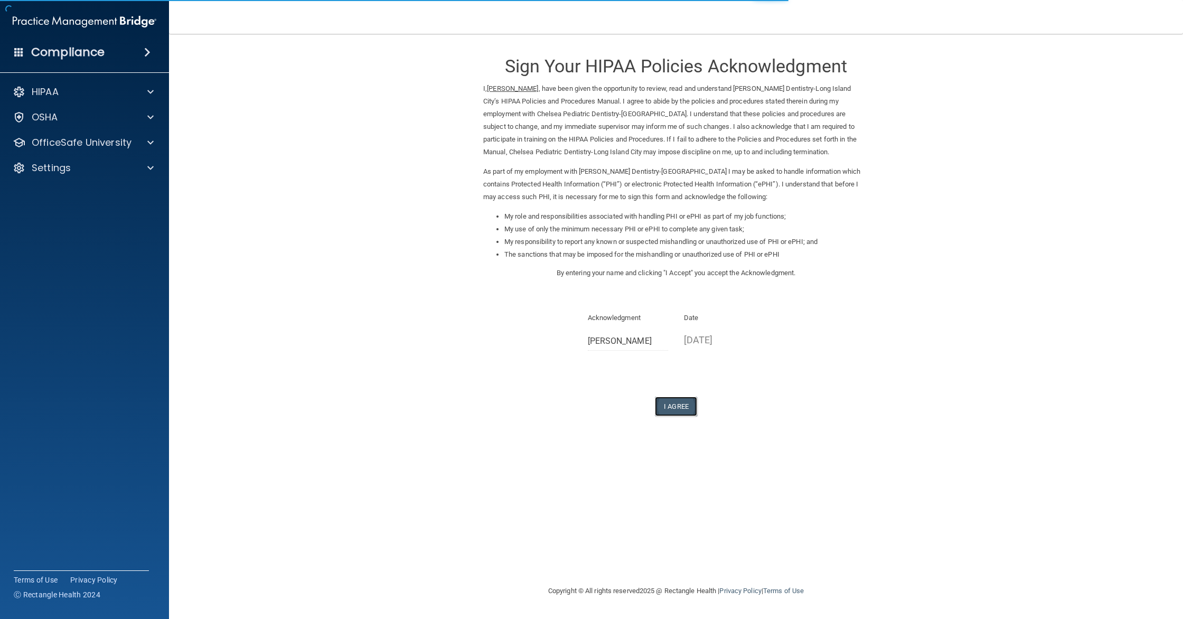
click at [678, 411] on button "I Agree" at bounding box center [676, 406] width 42 height 20
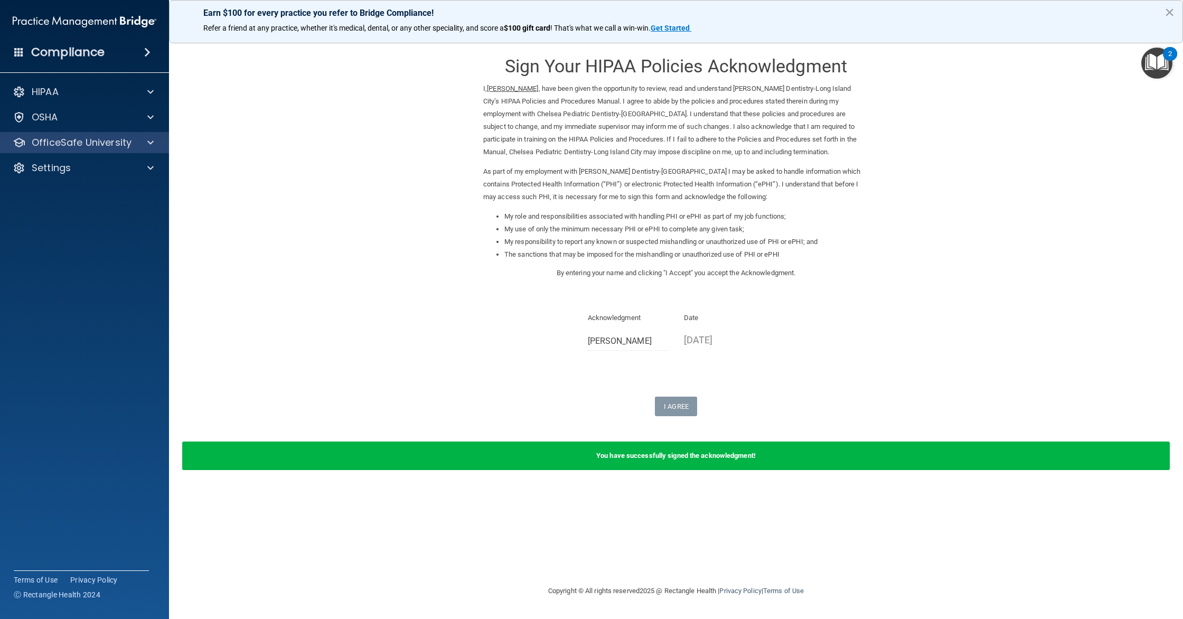
click at [148, 151] on div "OfficeSafe University" at bounding box center [84, 142] width 169 height 21
drag, startPoint x: 130, startPoint y: 139, endPoint x: 125, endPoint y: 145, distance: 8.2
click at [130, 139] on p "OfficeSafe University" at bounding box center [82, 142] width 100 height 13
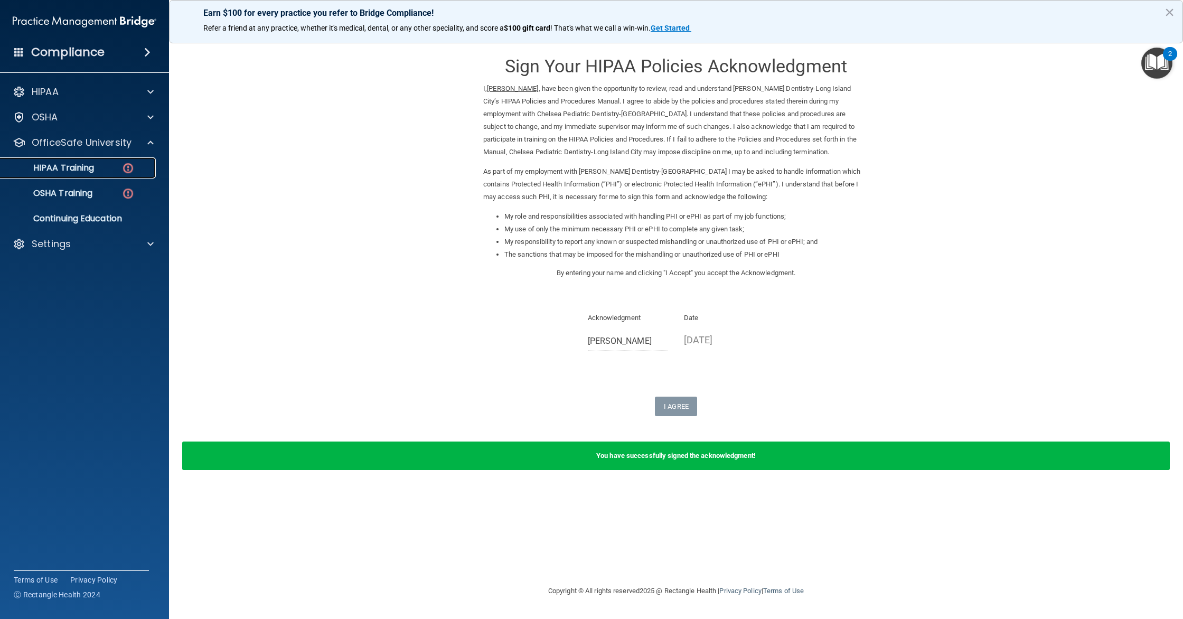
click at [66, 171] on p "HIPAA Training" at bounding box center [50, 168] width 87 height 11
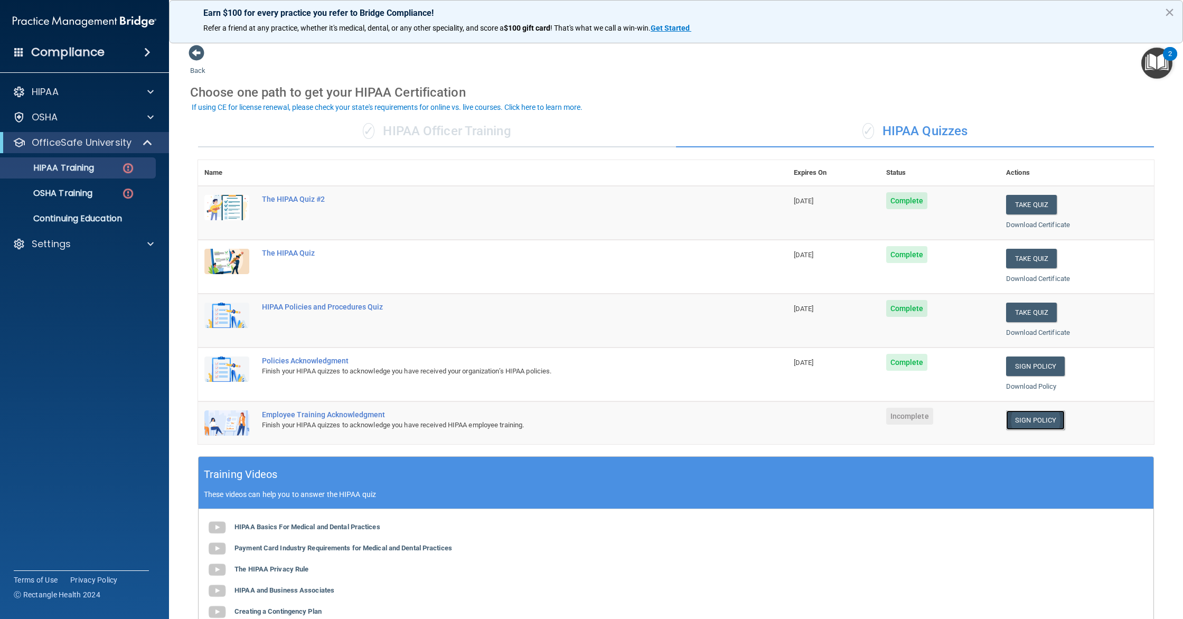
click at [1043, 422] on link "Sign Policy" at bounding box center [1035, 420] width 59 height 20
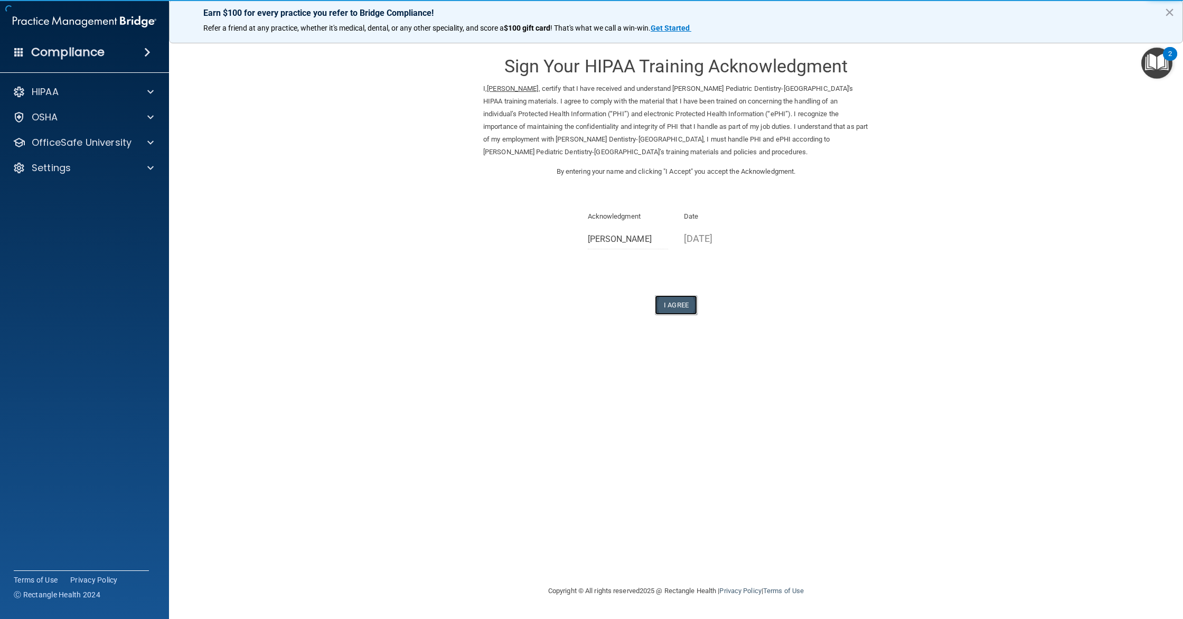
click at [677, 304] on button "I Agree" at bounding box center [676, 305] width 42 height 20
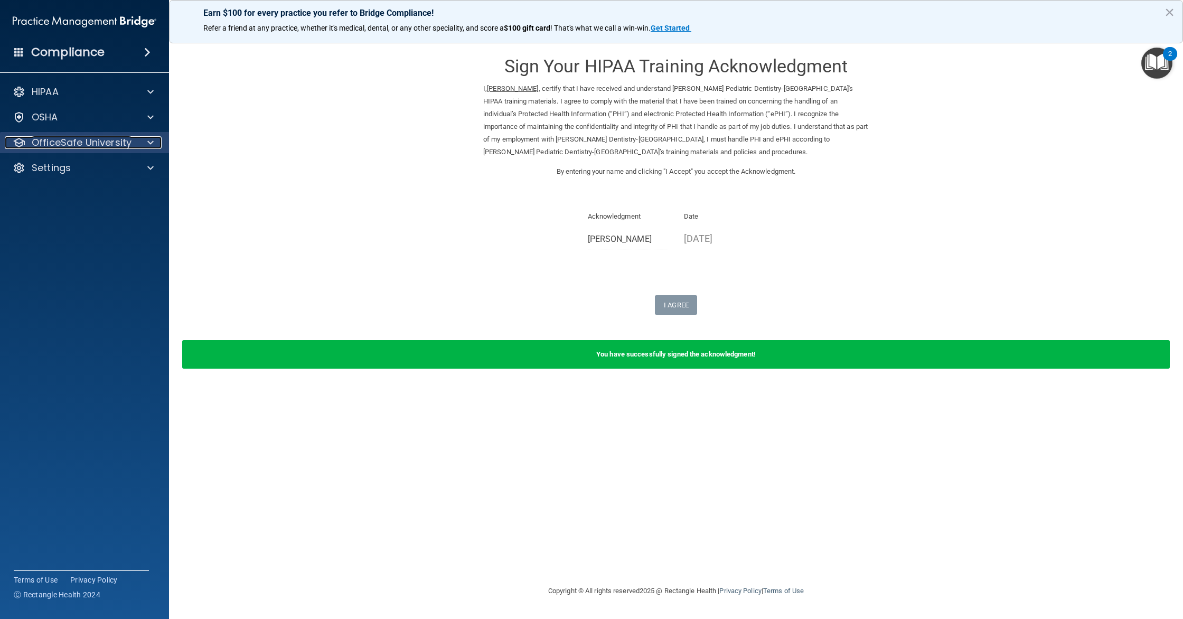
drag, startPoint x: 147, startPoint y: 143, endPoint x: 150, endPoint y: 156, distance: 13.1
click at [147, 143] on span at bounding box center [150, 142] width 6 height 13
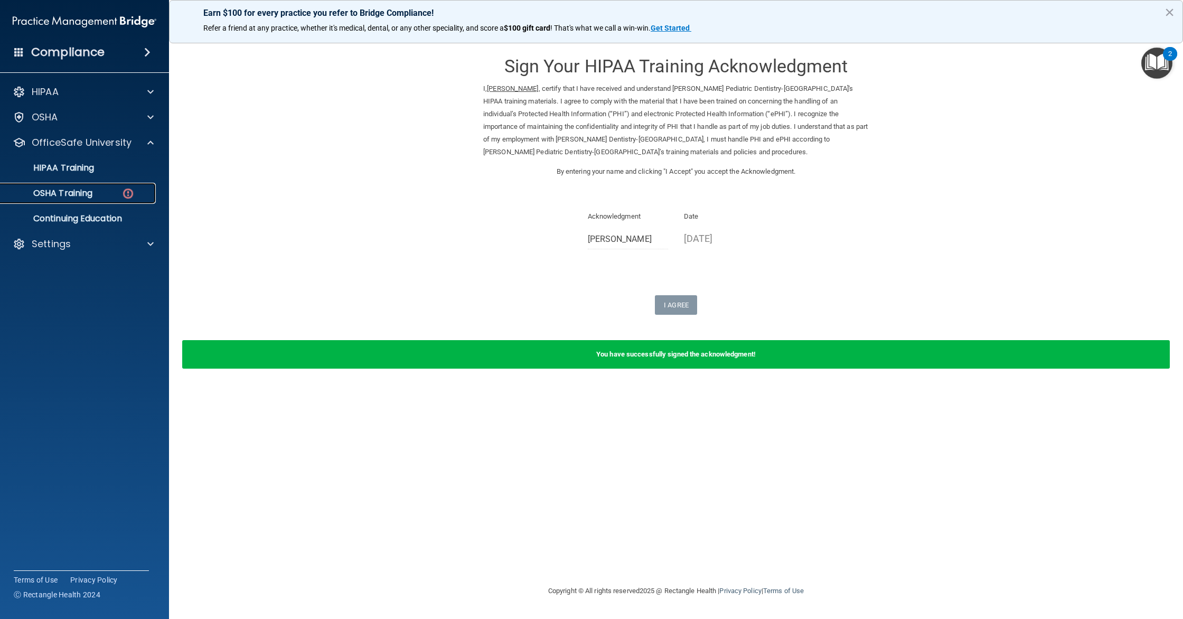
click at [48, 193] on p "OSHA Training" at bounding box center [50, 193] width 86 height 11
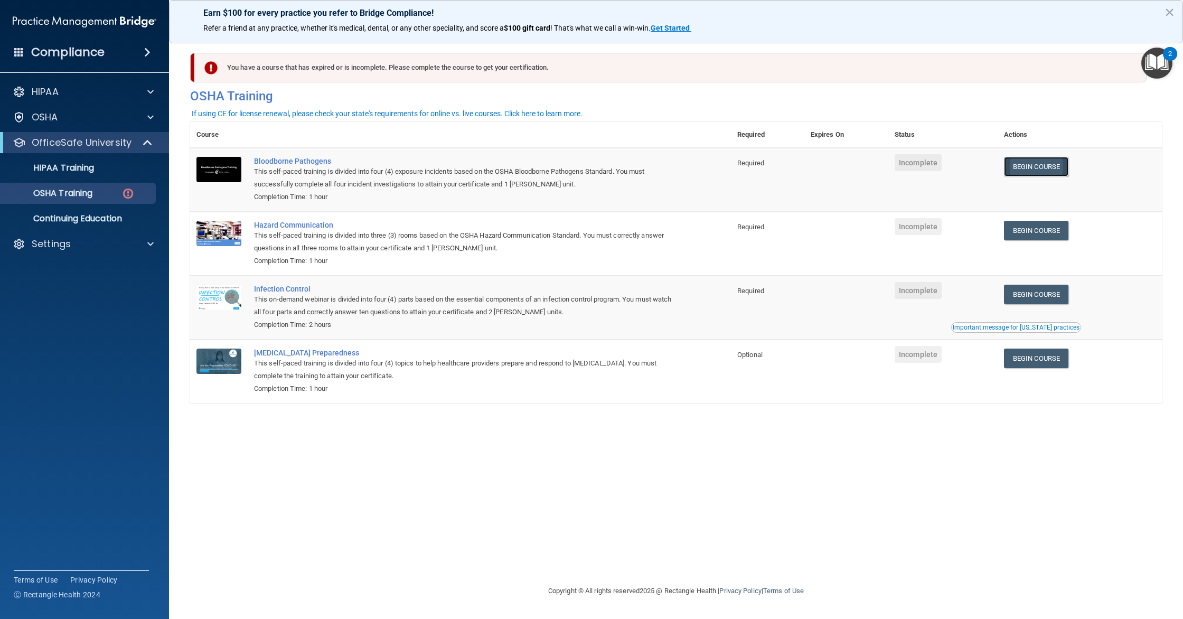
click at [1030, 159] on link "Begin Course" at bounding box center [1036, 167] width 64 height 20
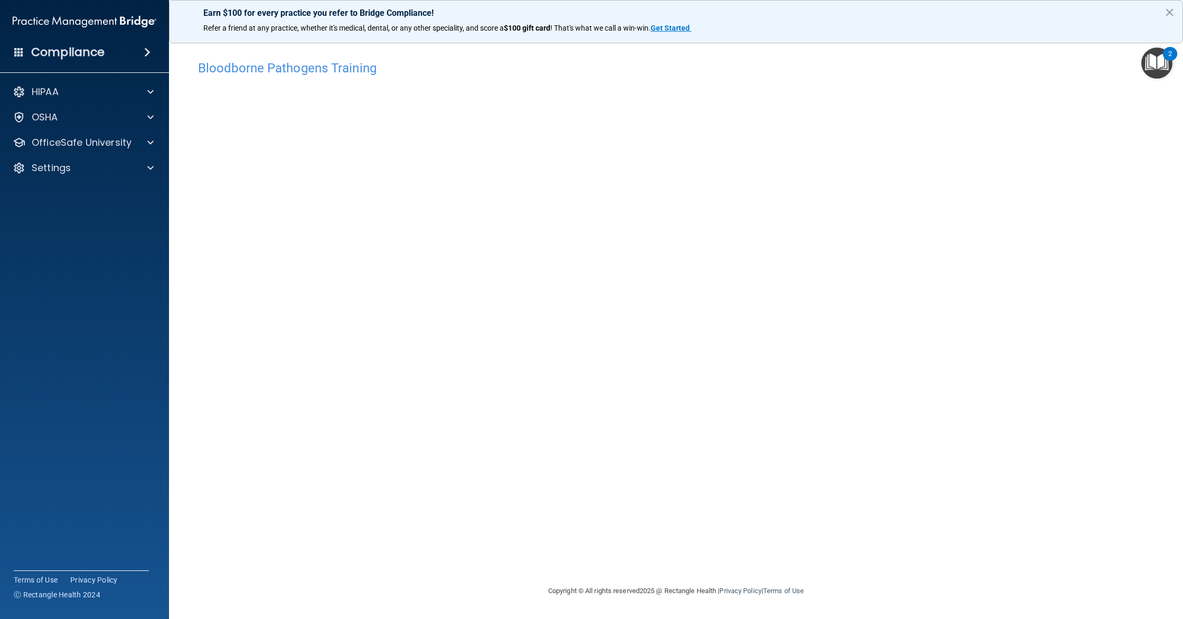
click at [503, 408] on div "Bloodborne Pathogens Training This course doesn’t expire until . Are you sure y…" at bounding box center [675, 319] width 971 height 529
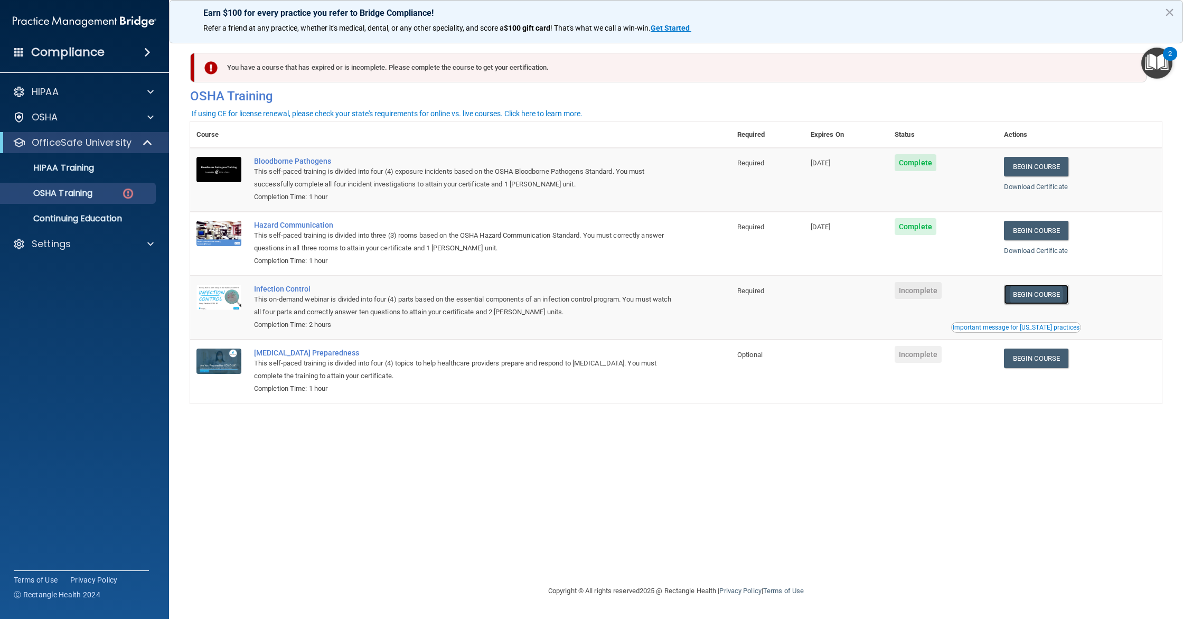
click at [1053, 299] on link "Begin Course" at bounding box center [1036, 295] width 64 height 20
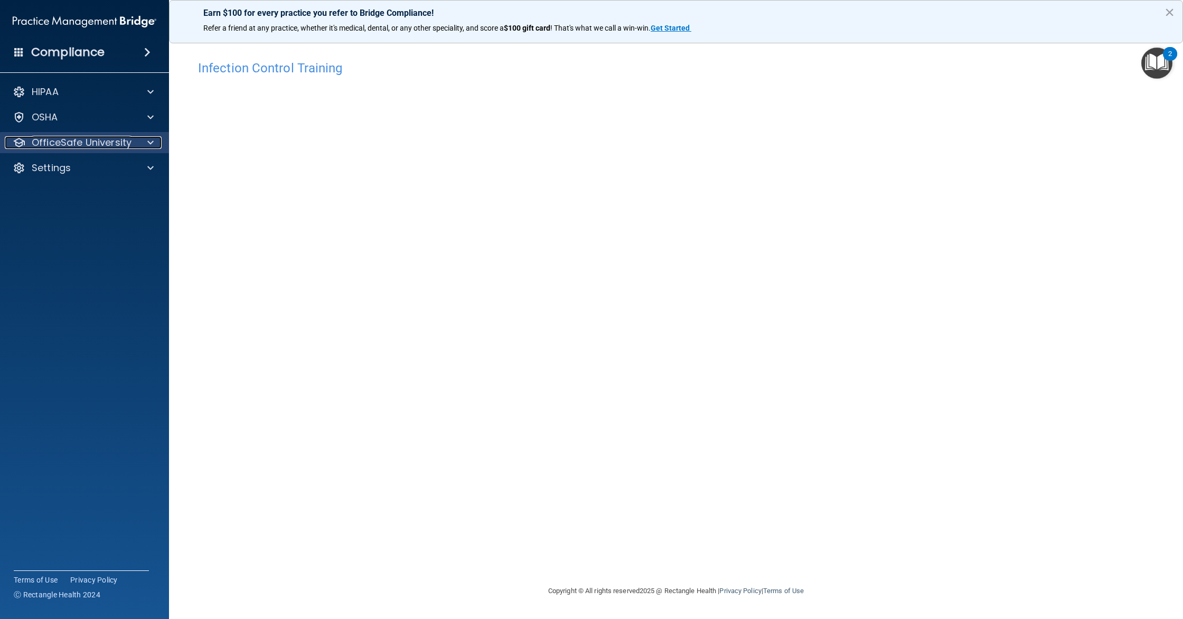
click at [140, 140] on div at bounding box center [149, 142] width 26 height 13
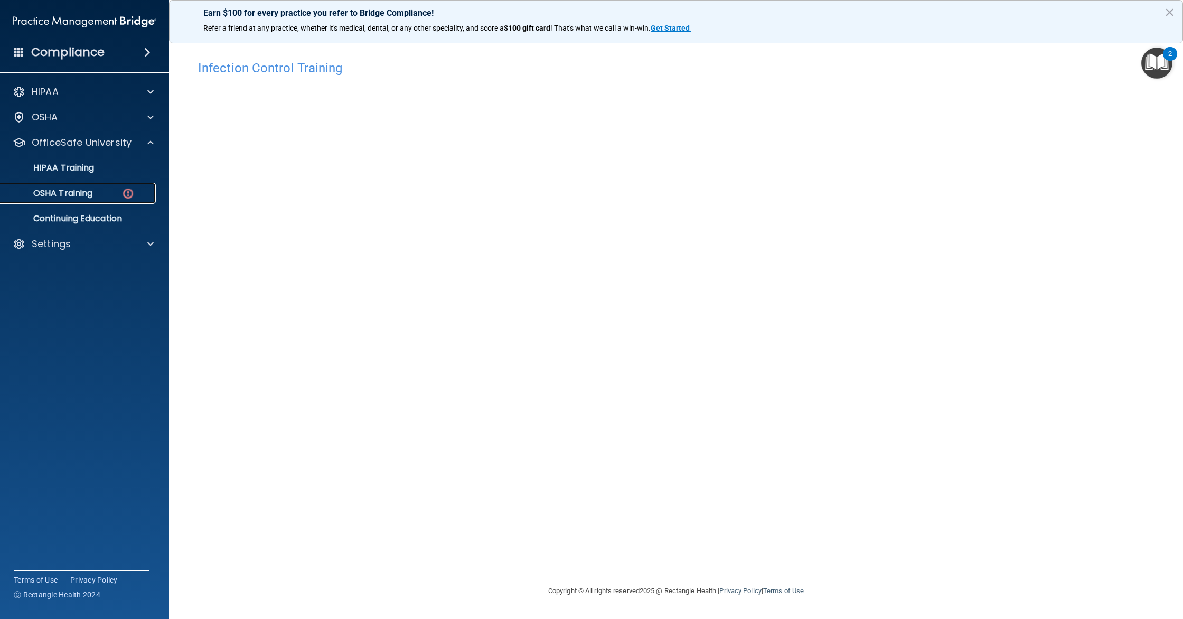
click at [94, 198] on link "OSHA Training" at bounding box center [72, 193] width 166 height 21
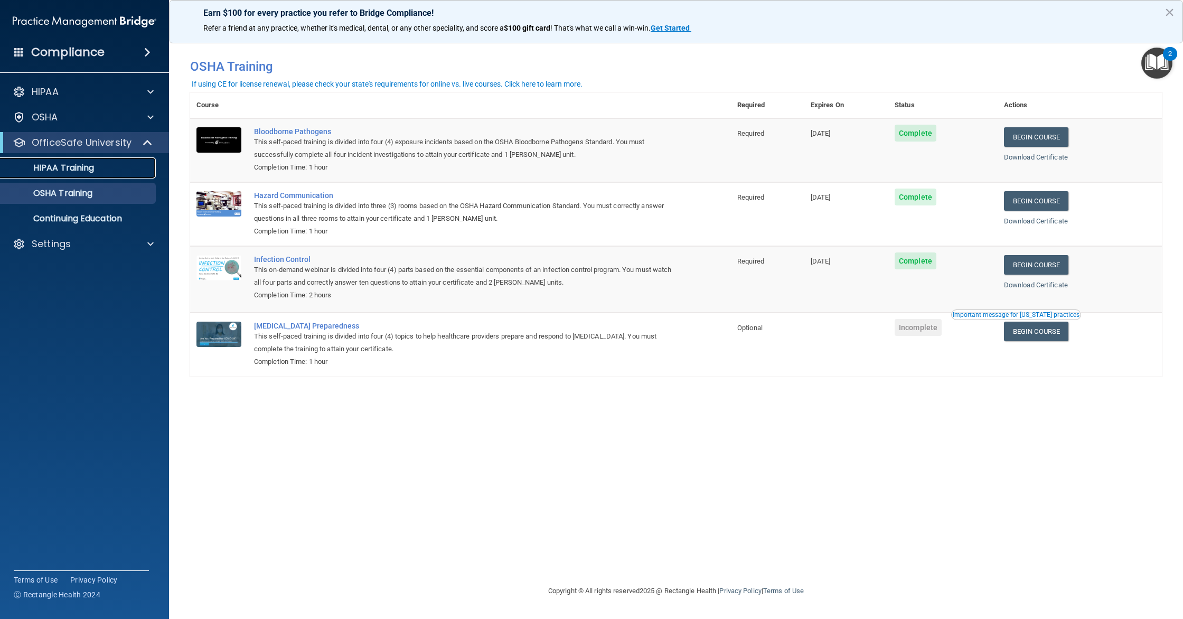
click at [84, 165] on p "HIPAA Training" at bounding box center [50, 168] width 87 height 11
